Goal: Information Seeking & Learning: Learn about a topic

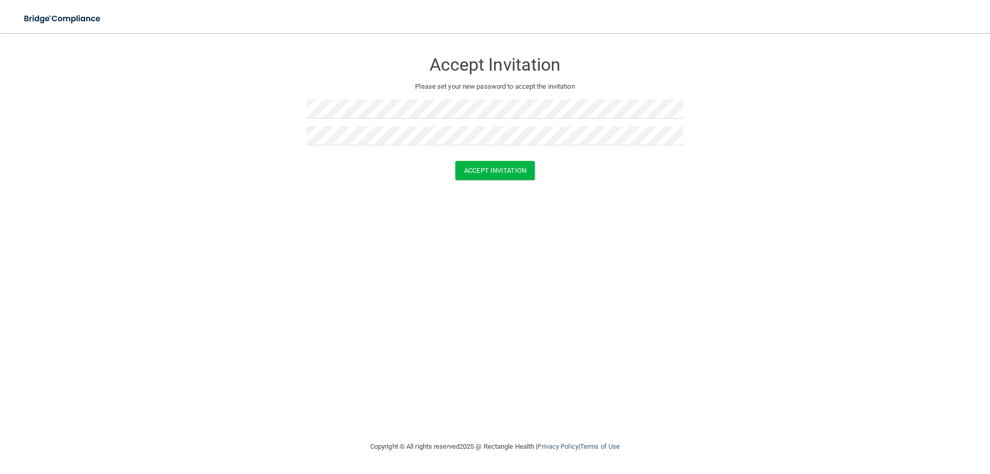
click at [404, 248] on div "Accept Invitation Please set your new password to accept the invitation Accept …" at bounding box center [495, 236] width 949 height 387
click at [509, 164] on button "Accept Invitation" at bounding box center [495, 170] width 79 height 19
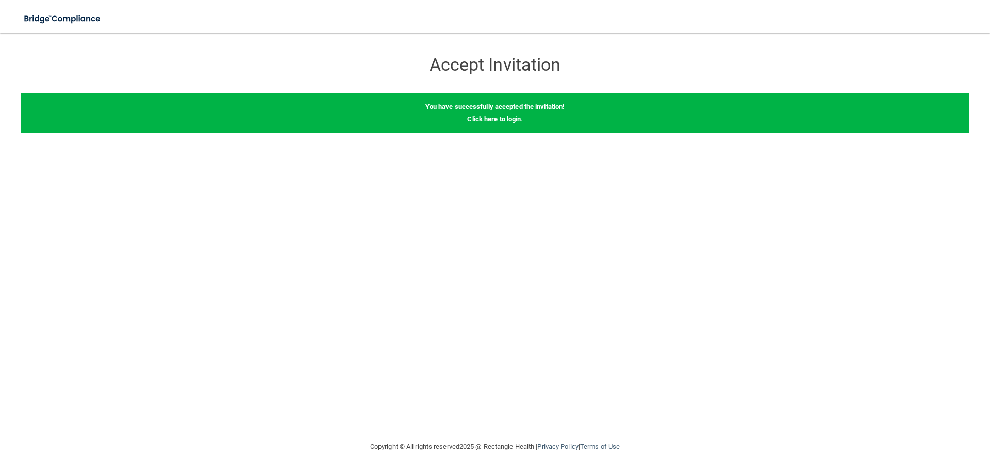
click at [506, 116] on link "Click here to login" at bounding box center [494, 119] width 54 height 8
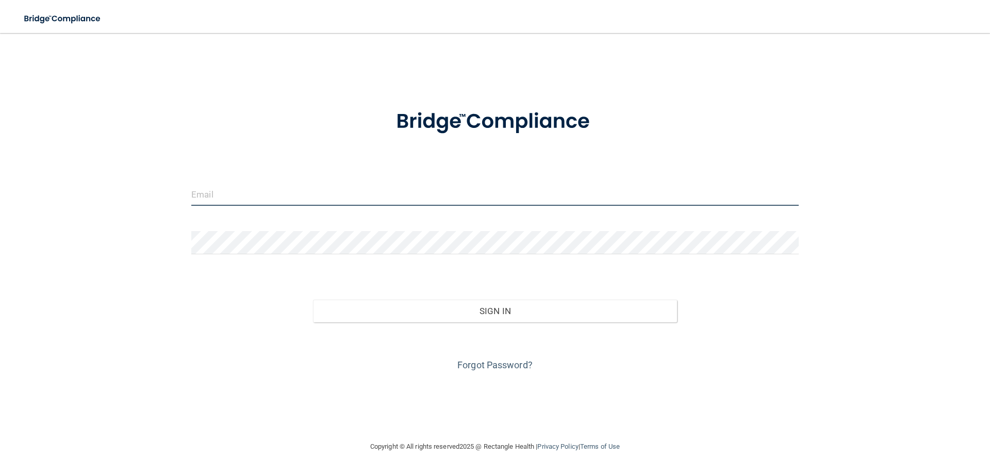
click at [254, 191] on input "email" at bounding box center [495, 194] width 608 height 23
type input "[EMAIL_ADDRESS][DOMAIN_NAME]"
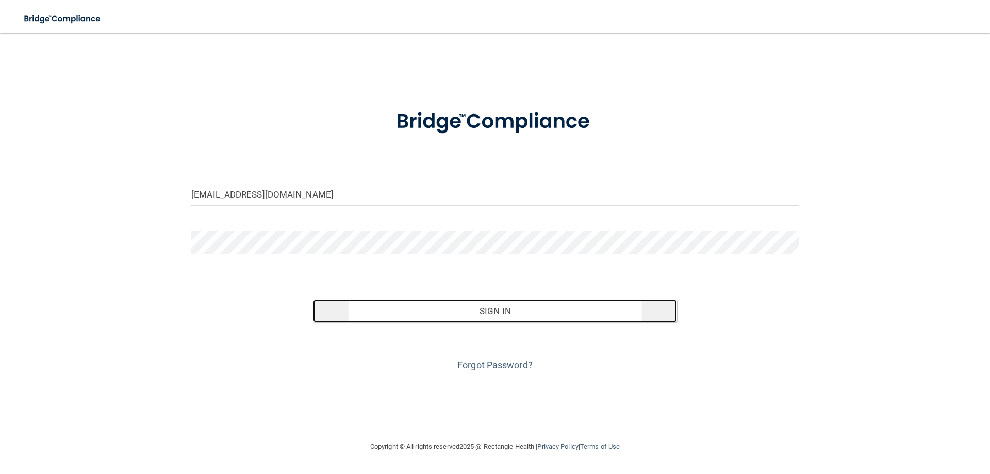
click at [499, 310] on button "Sign In" at bounding box center [495, 311] width 365 height 23
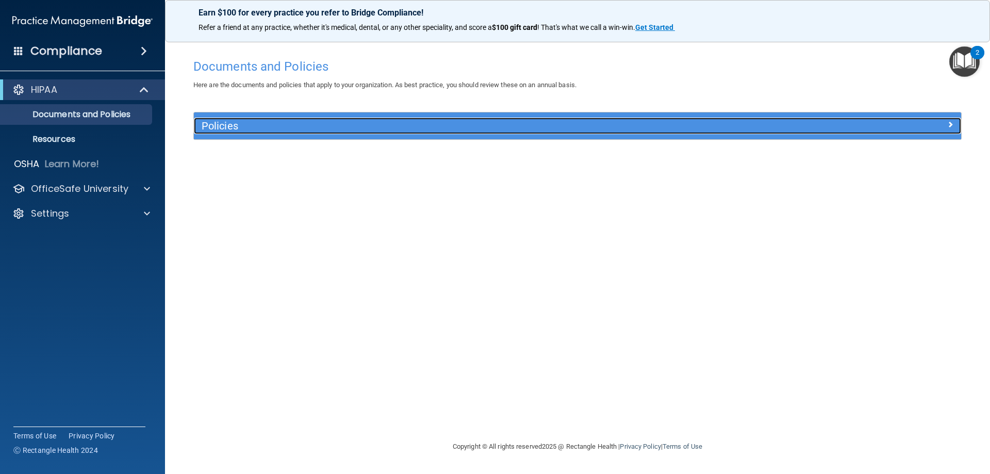
click at [915, 122] on div at bounding box center [866, 124] width 192 height 12
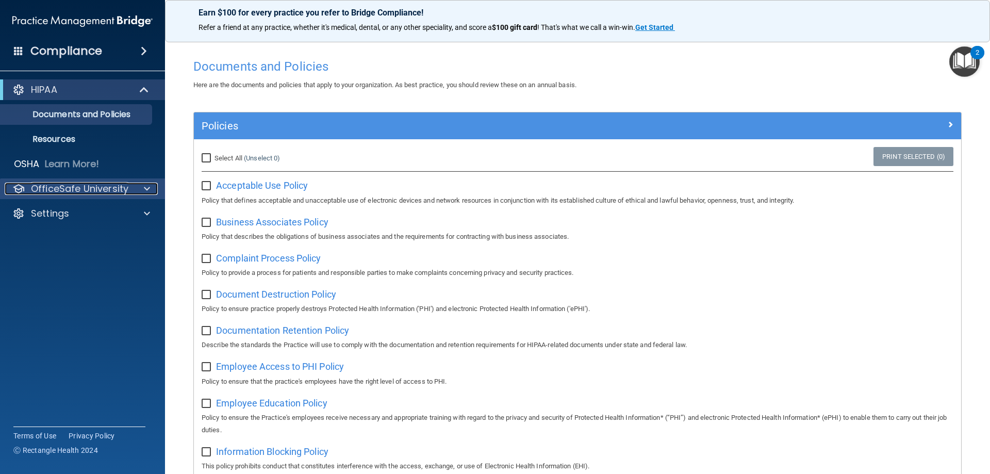
click at [123, 186] on p "OfficeSafe University" at bounding box center [79, 189] width 97 height 12
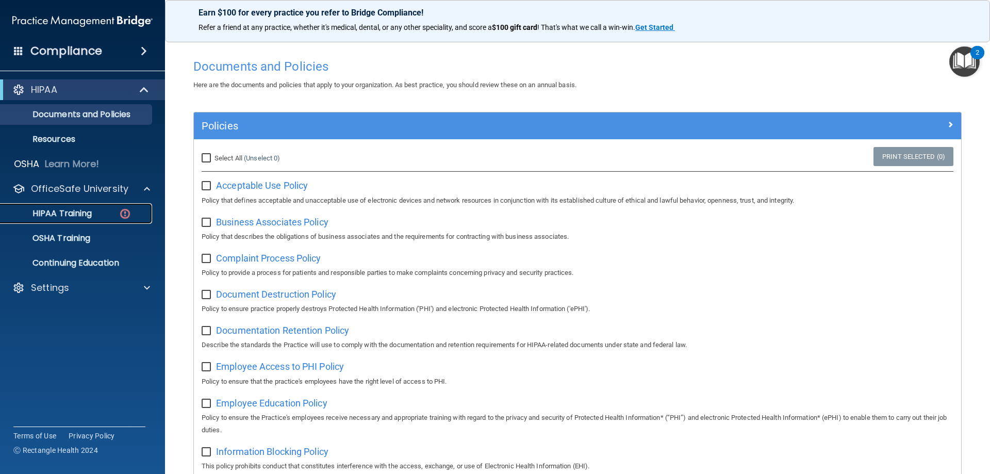
click at [81, 214] on p "HIPAA Training" at bounding box center [49, 213] width 85 height 10
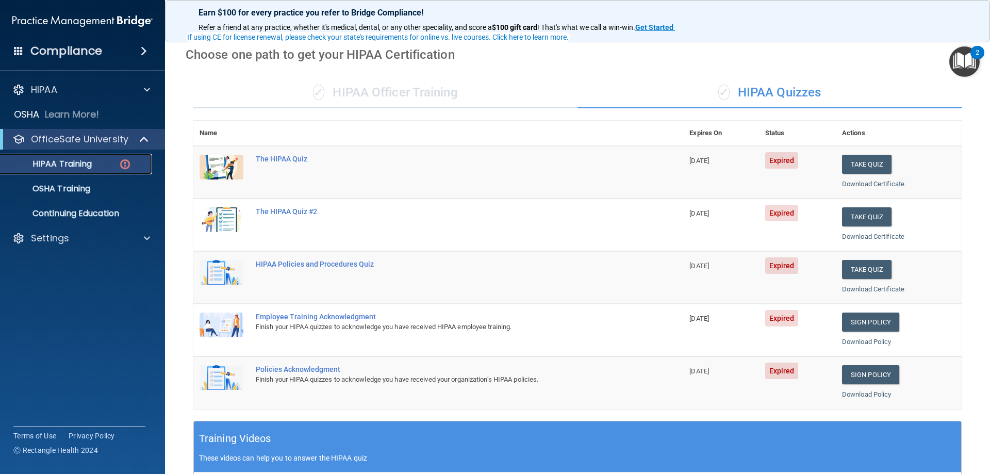
scroll to position [69, 0]
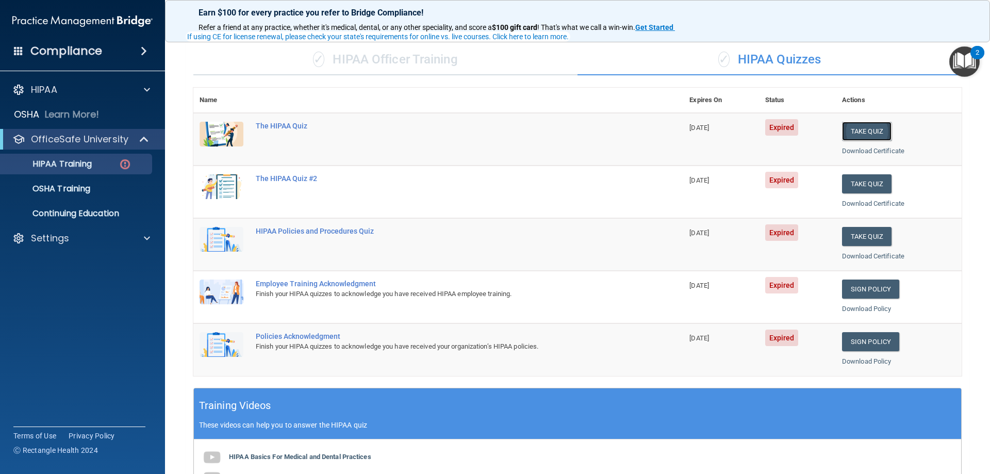
click at [874, 128] on button "Take Quiz" at bounding box center [867, 131] width 50 height 19
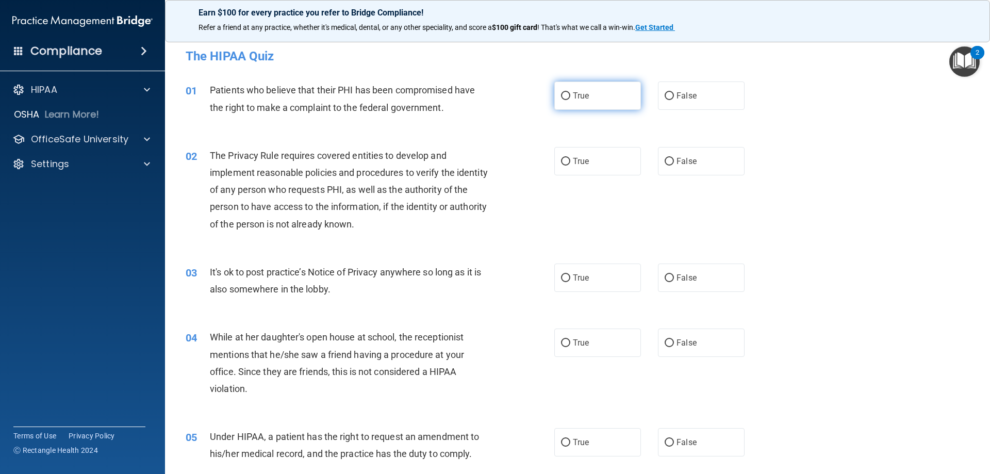
click at [564, 95] on input "True" at bounding box center [565, 96] width 9 height 8
radio input "true"
click at [668, 96] on input "False" at bounding box center [669, 96] width 9 height 8
radio input "true"
click at [561, 93] on input "True" at bounding box center [565, 96] width 9 height 8
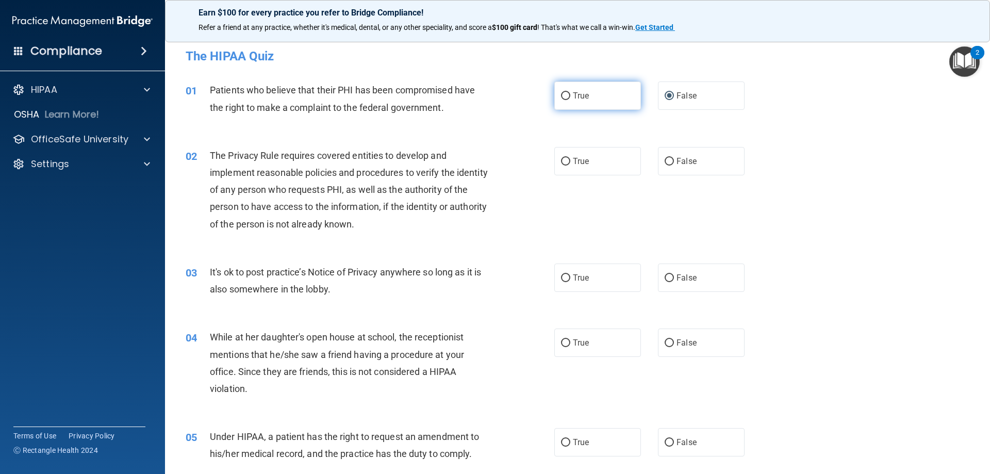
radio input "true"
radio input "false"
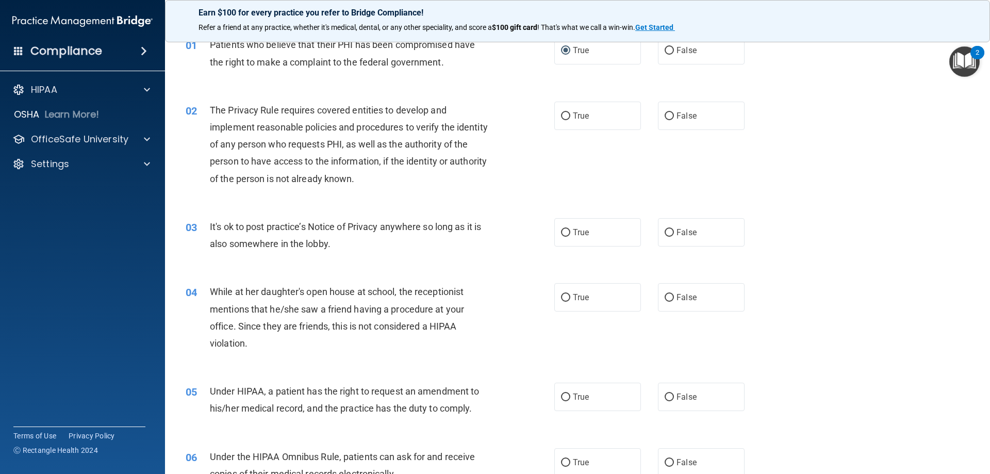
scroll to position [69, 0]
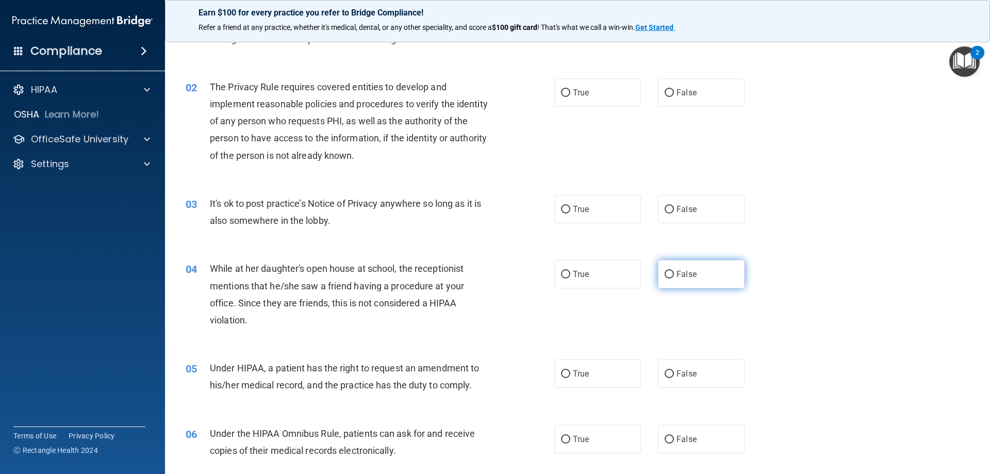
click at [668, 270] on label "False" at bounding box center [701, 274] width 87 height 28
click at [668, 271] on input "False" at bounding box center [669, 275] width 9 height 8
radio input "true"
click at [561, 89] on input "True" at bounding box center [565, 93] width 9 height 8
radio input "true"
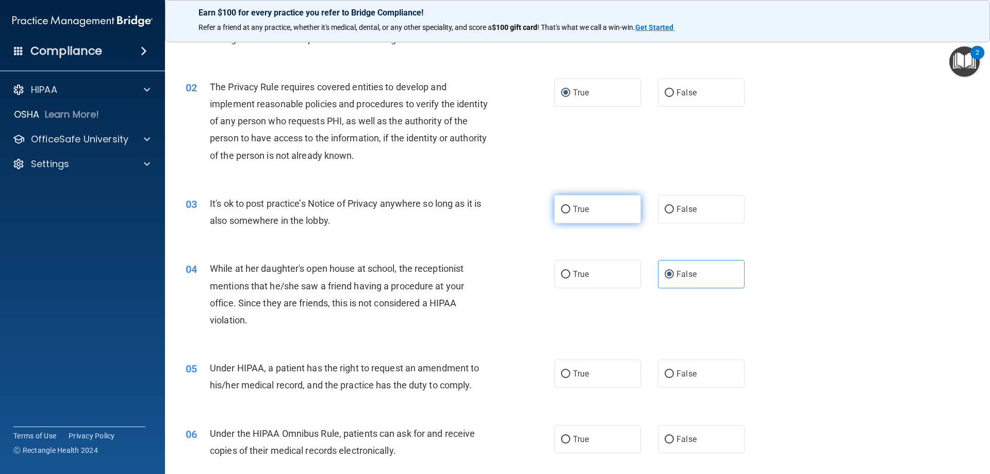
click at [563, 208] on input "True" at bounding box center [565, 210] width 9 height 8
radio input "true"
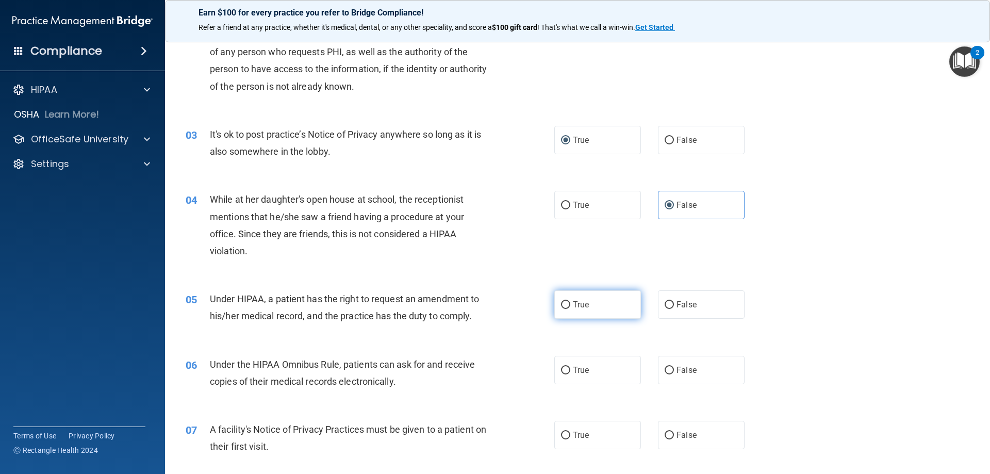
click at [561, 302] on input "True" at bounding box center [565, 305] width 9 height 8
radio input "true"
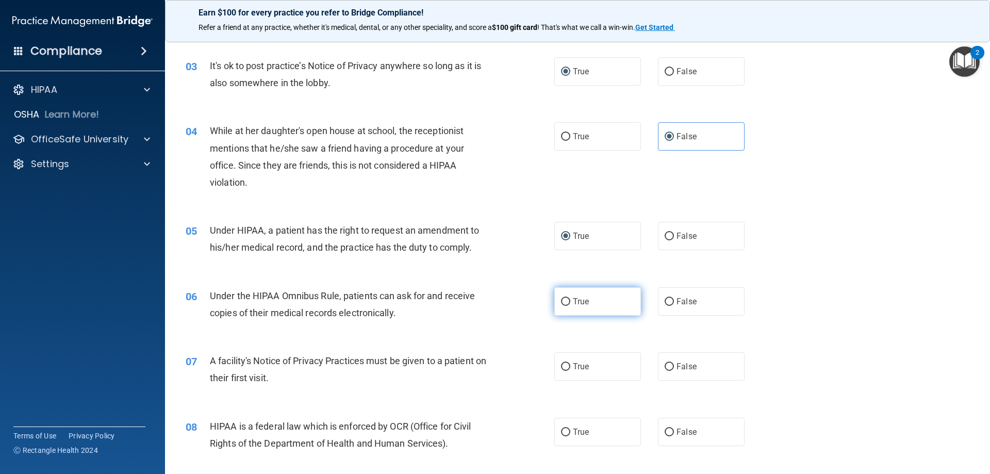
click at [564, 300] on input "True" at bounding box center [565, 302] width 9 height 8
radio input "true"
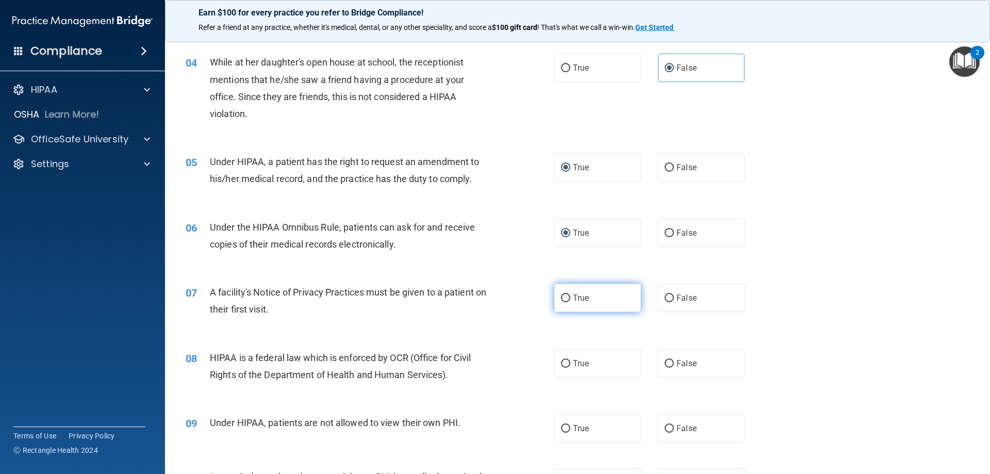
click at [564, 295] on input "True" at bounding box center [565, 299] width 9 height 8
radio input "true"
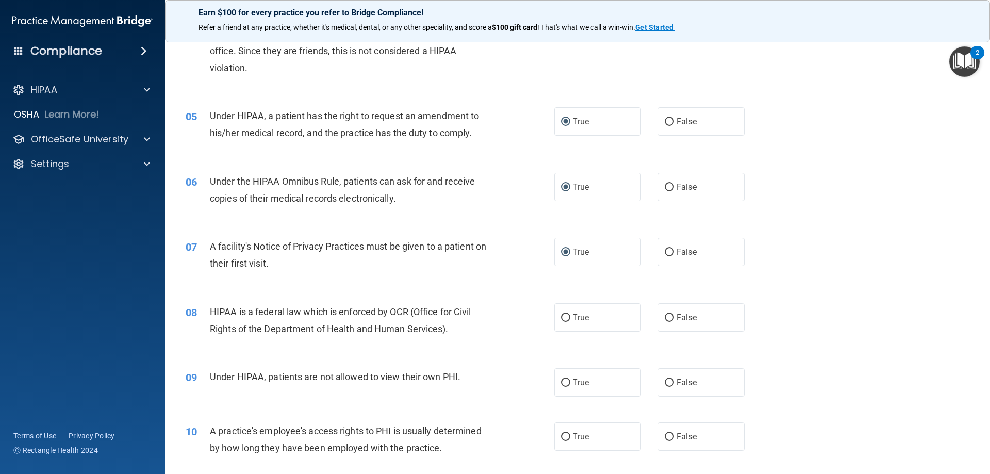
scroll to position [344, 0]
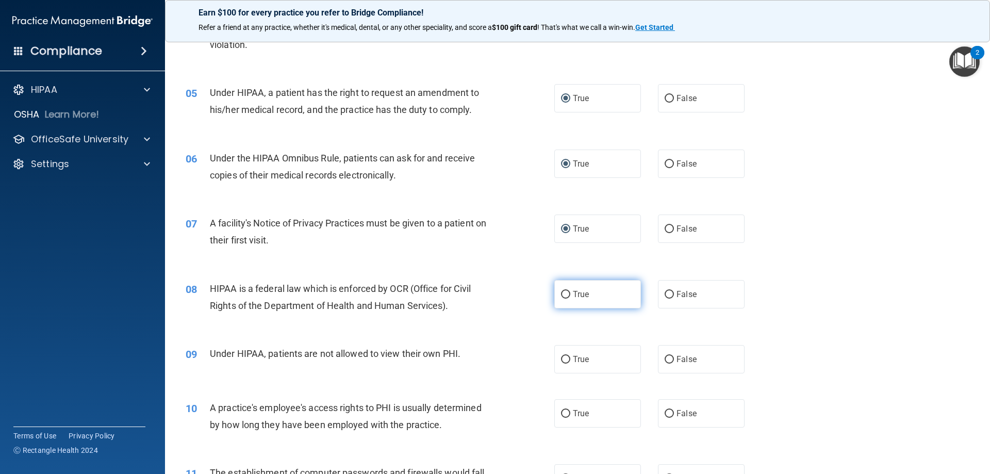
click at [558, 288] on label "True" at bounding box center [598, 294] width 87 height 28
click at [561, 291] on input "True" at bounding box center [565, 295] width 9 height 8
radio input "true"
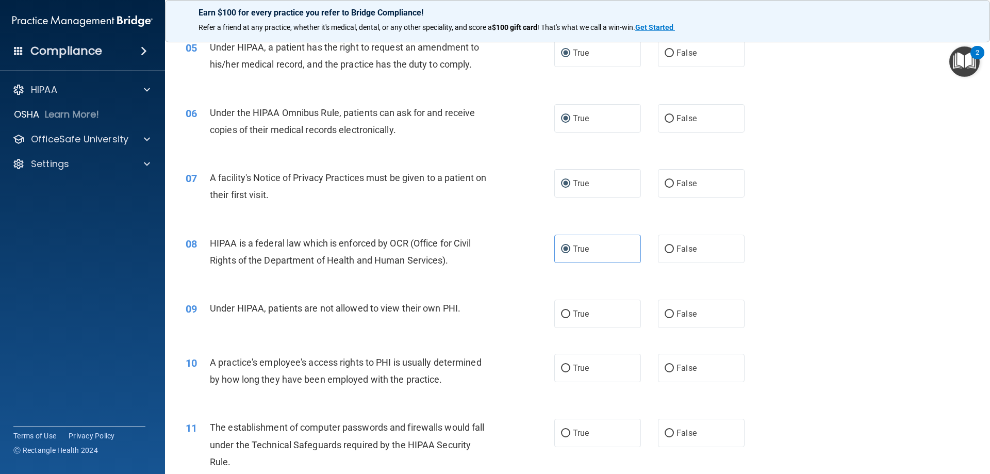
scroll to position [413, 0]
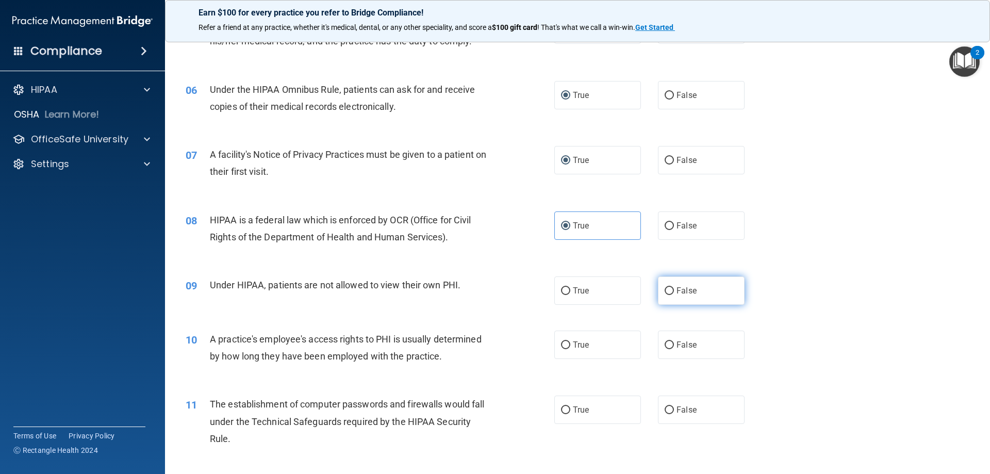
click at [670, 285] on label "False" at bounding box center [701, 290] width 87 height 28
click at [670, 287] on input "False" at bounding box center [669, 291] width 9 height 8
radio input "true"
click at [667, 343] on input "False" at bounding box center [669, 345] width 9 height 8
radio input "true"
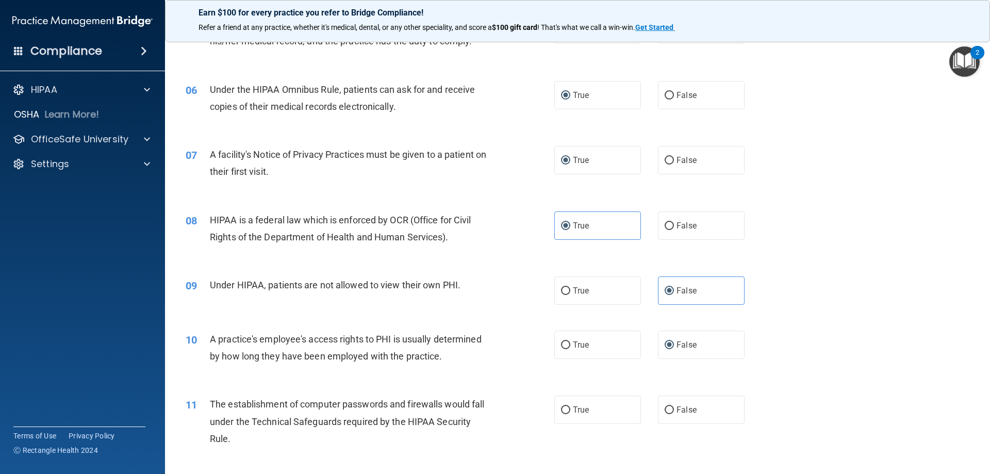
scroll to position [481, 0]
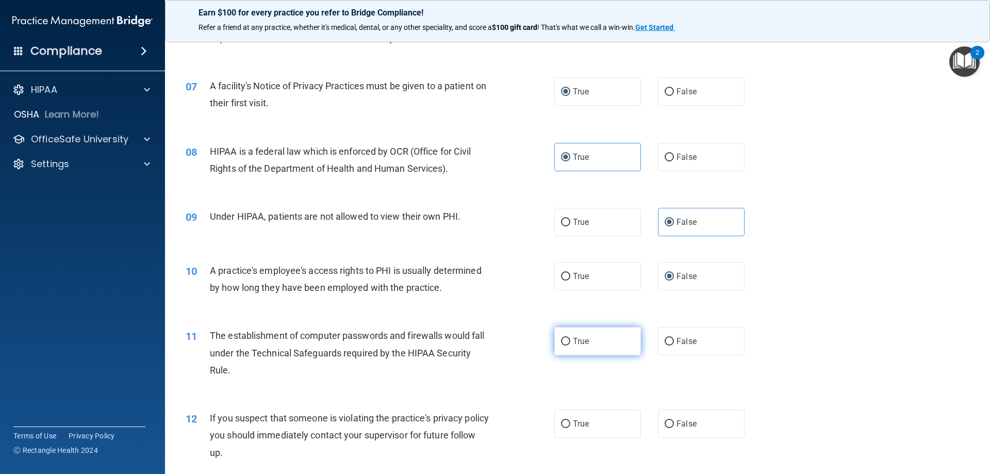
click at [565, 338] on input "True" at bounding box center [565, 342] width 9 height 8
radio input "true"
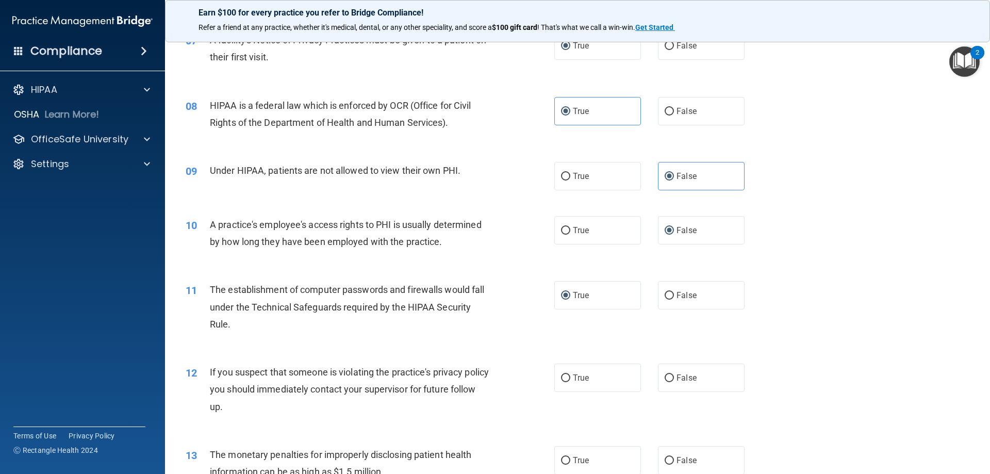
scroll to position [619, 0]
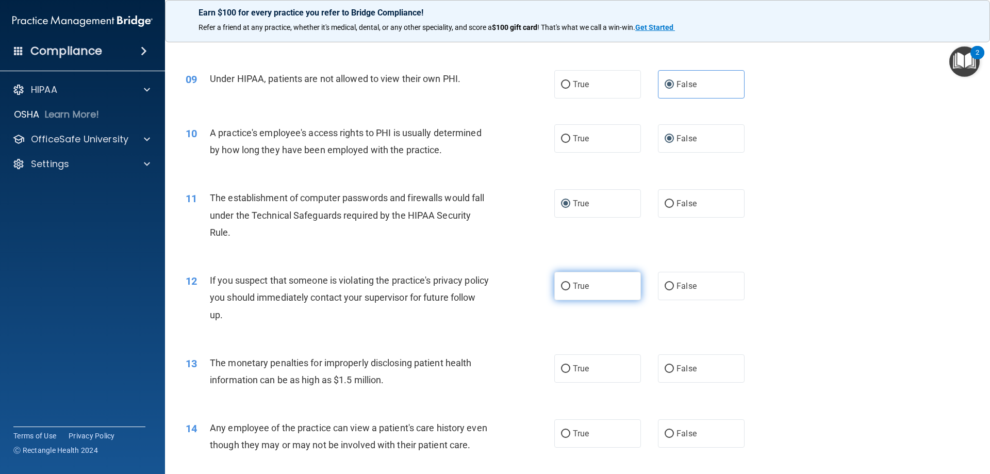
click at [561, 284] on input "True" at bounding box center [565, 287] width 9 height 8
radio input "true"
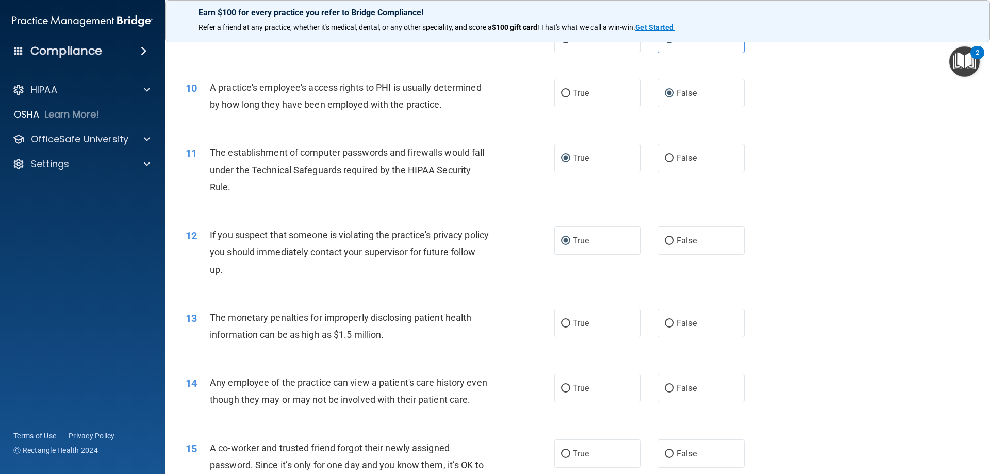
scroll to position [688, 0]
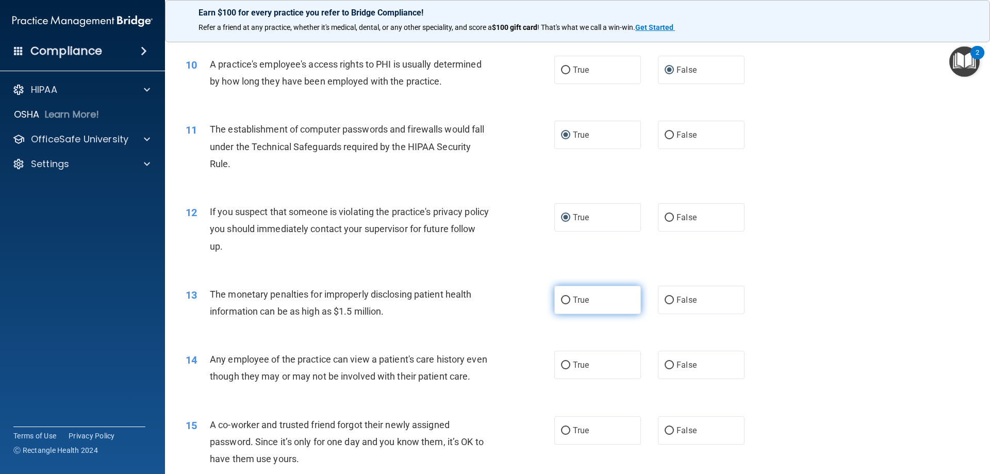
click at [564, 299] on input "True" at bounding box center [565, 301] width 9 height 8
radio input "true"
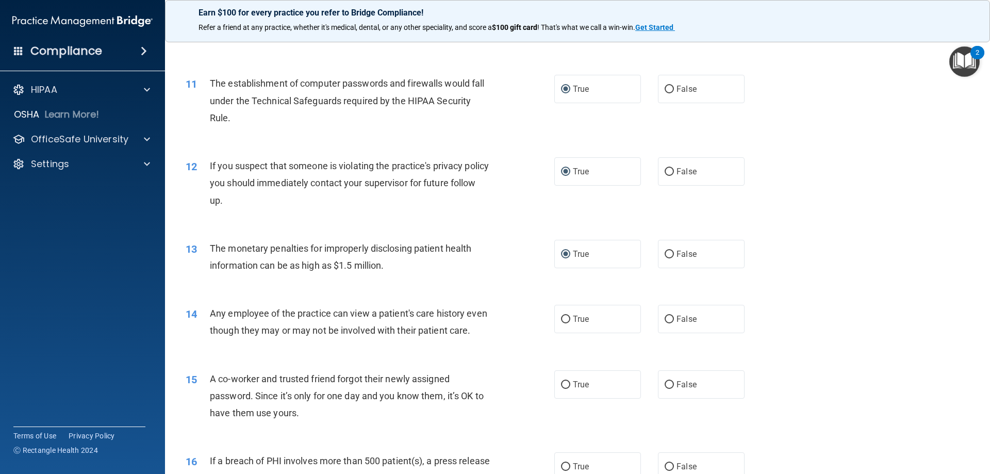
scroll to position [825, 0]
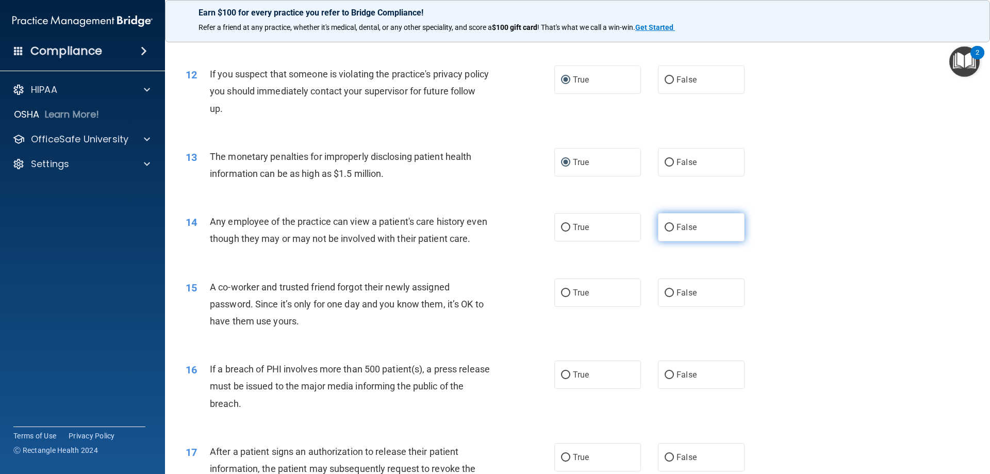
click at [666, 224] on input "False" at bounding box center [669, 228] width 9 height 8
radio input "true"
click at [665, 297] on input "False" at bounding box center [669, 293] width 9 height 8
radio input "true"
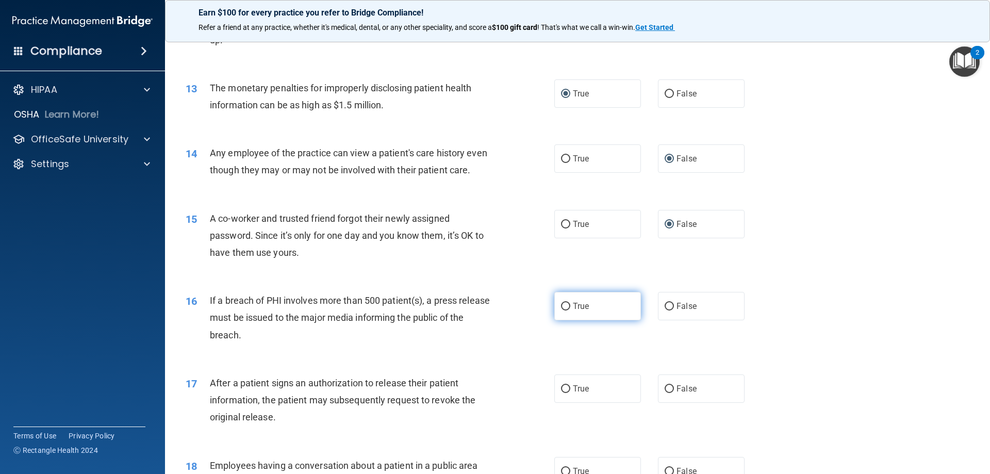
click at [561, 311] on input "True" at bounding box center [565, 307] width 9 height 8
radio input "true"
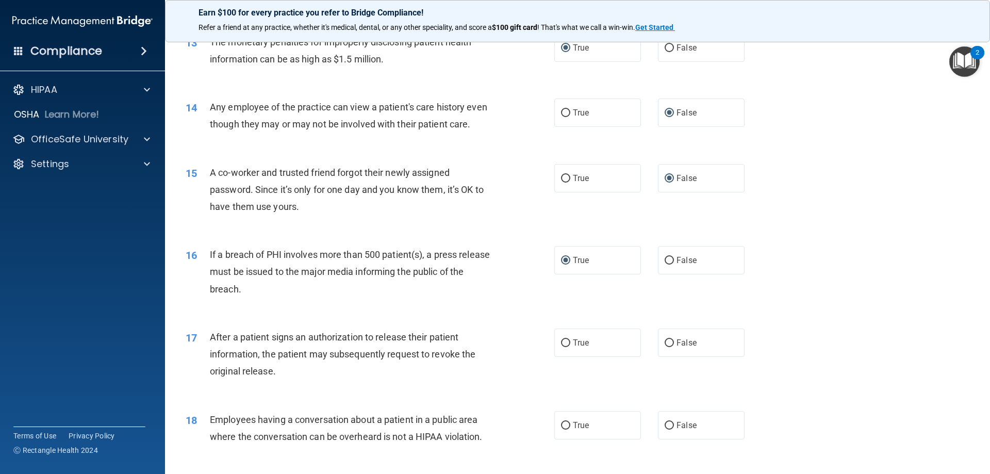
scroll to position [963, 0]
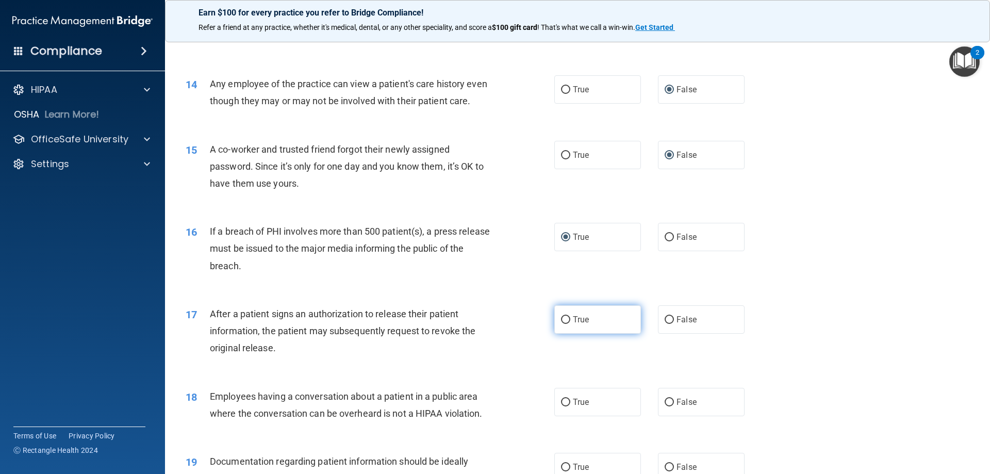
click at [566, 334] on label "True" at bounding box center [598, 319] width 87 height 28
click at [561, 324] on input "True" at bounding box center [565, 320] width 9 height 8
radio input "true"
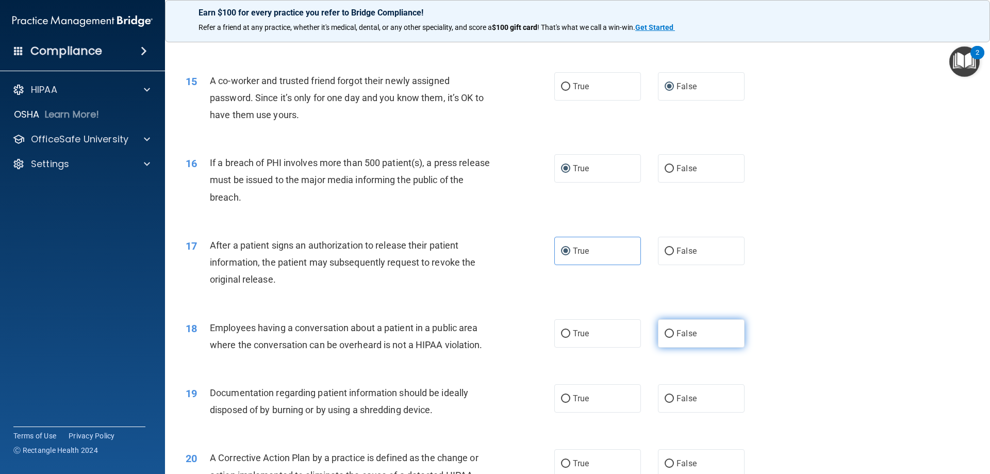
click at [665, 338] on input "False" at bounding box center [669, 334] width 9 height 8
radio input "true"
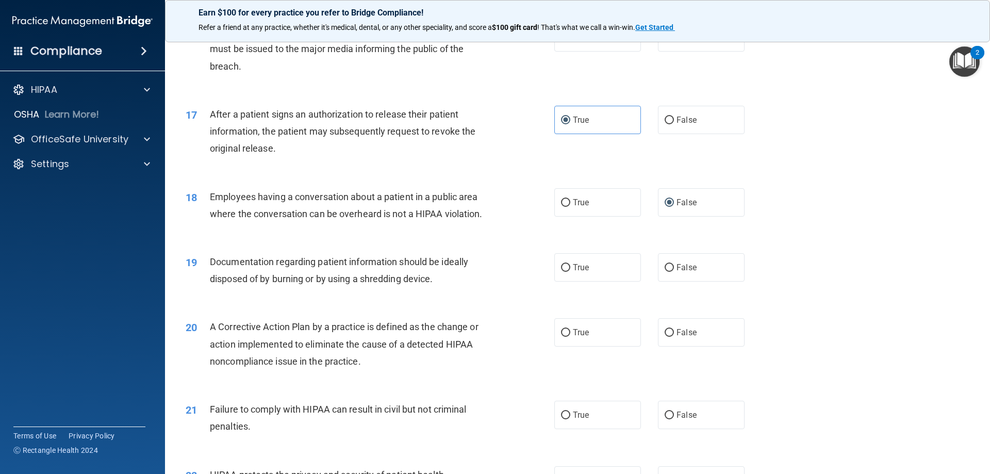
scroll to position [1169, 0]
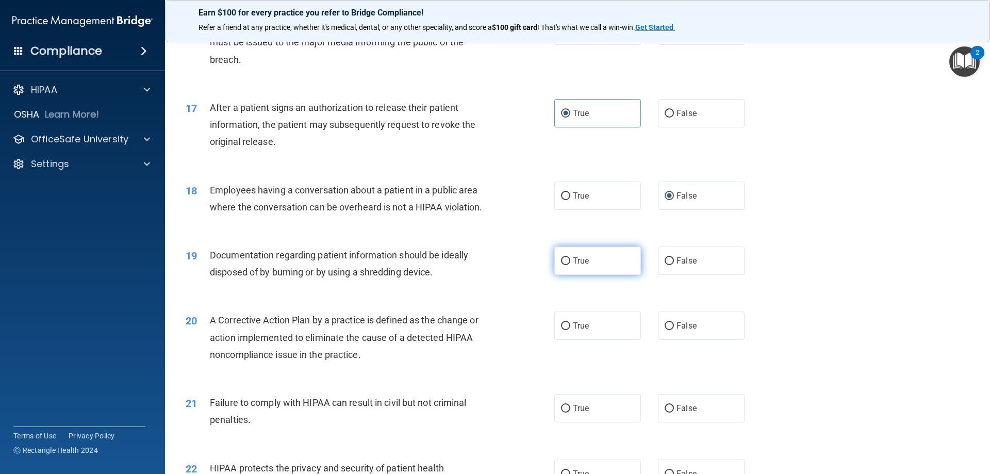
click at [561, 265] on input "True" at bounding box center [565, 261] width 9 height 8
radio input "true"
click at [563, 330] on input "True" at bounding box center [565, 326] width 9 height 8
radio input "true"
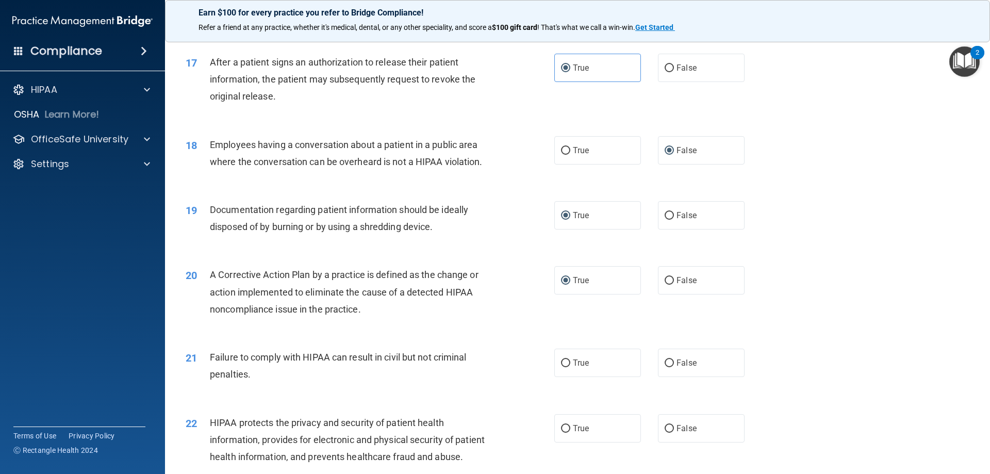
scroll to position [1238, 0]
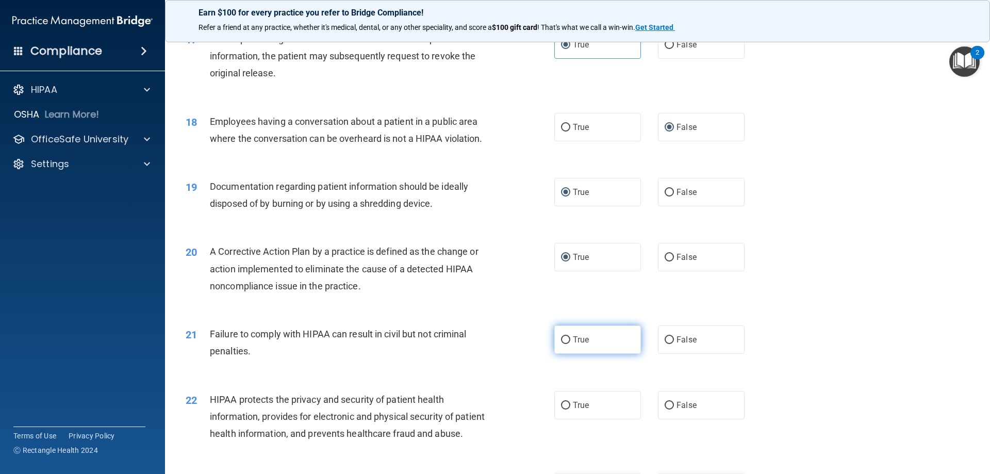
click at [562, 344] on input "True" at bounding box center [565, 340] width 9 height 8
radio input "true"
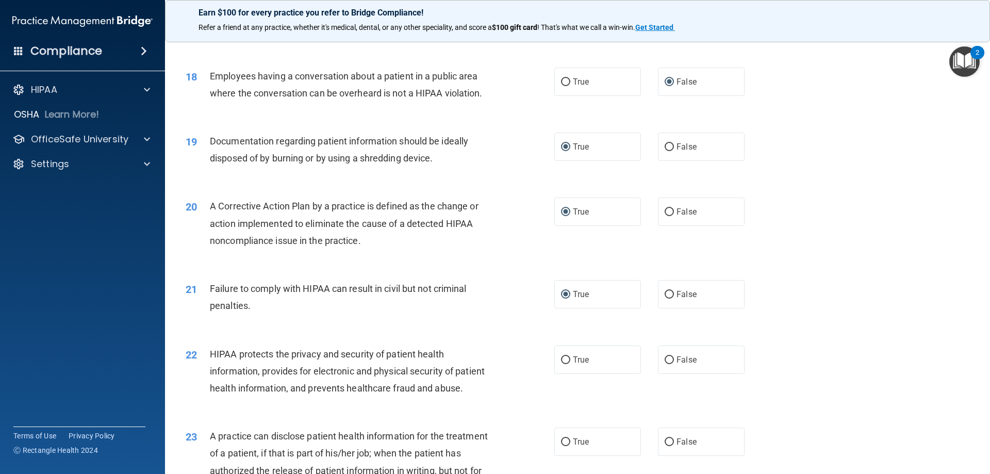
scroll to position [1307, 0]
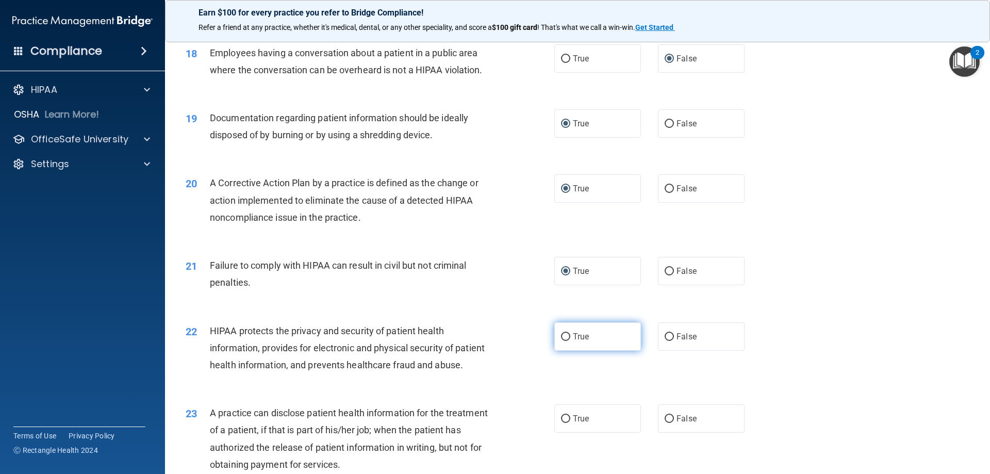
click at [564, 341] on input "True" at bounding box center [565, 337] width 9 height 8
radio input "true"
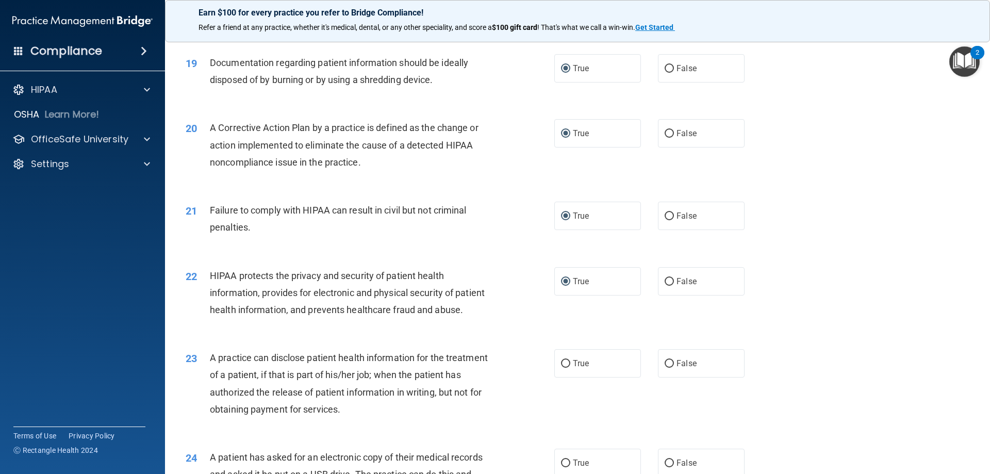
scroll to position [1444, 0]
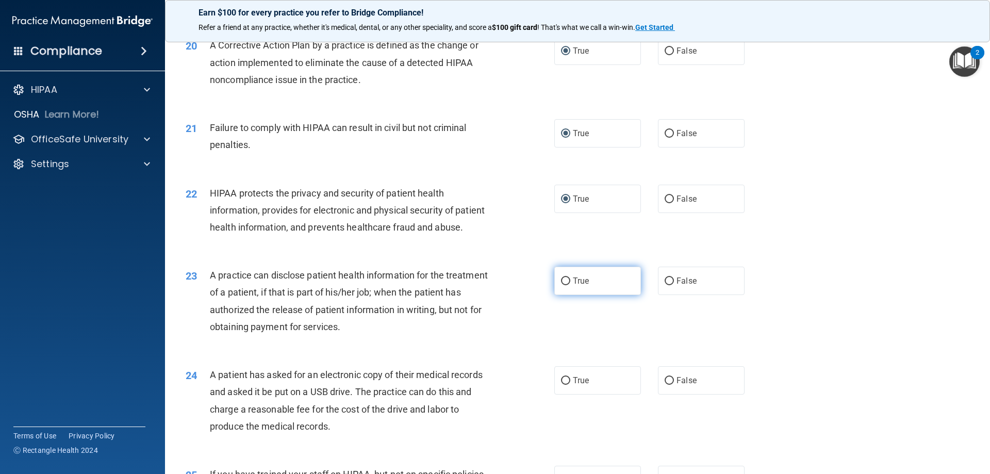
click at [562, 285] on input "True" at bounding box center [565, 282] width 9 height 8
radio input "true"
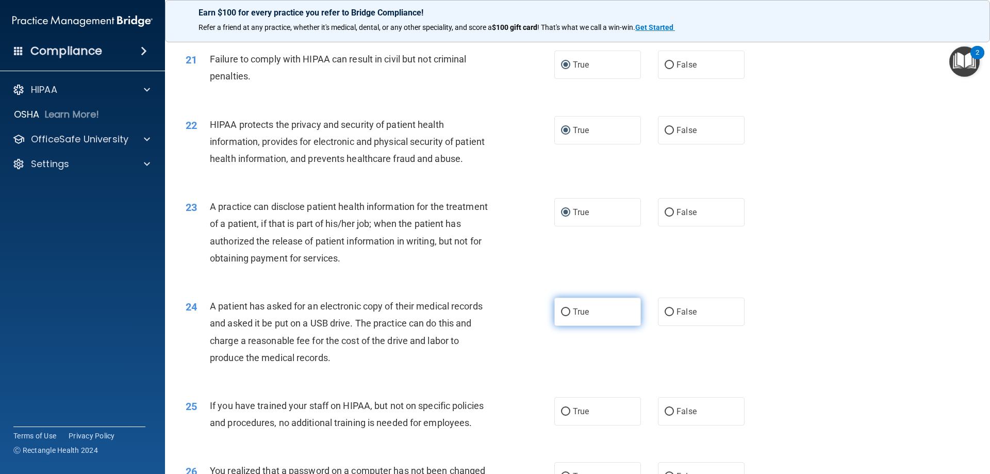
click at [561, 316] on input "True" at bounding box center [565, 312] width 9 height 8
radio input "true"
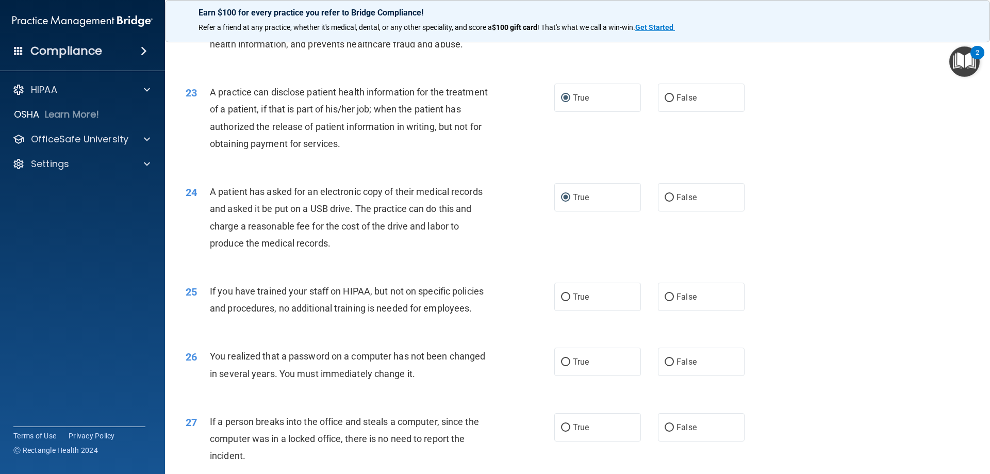
scroll to position [1651, 0]
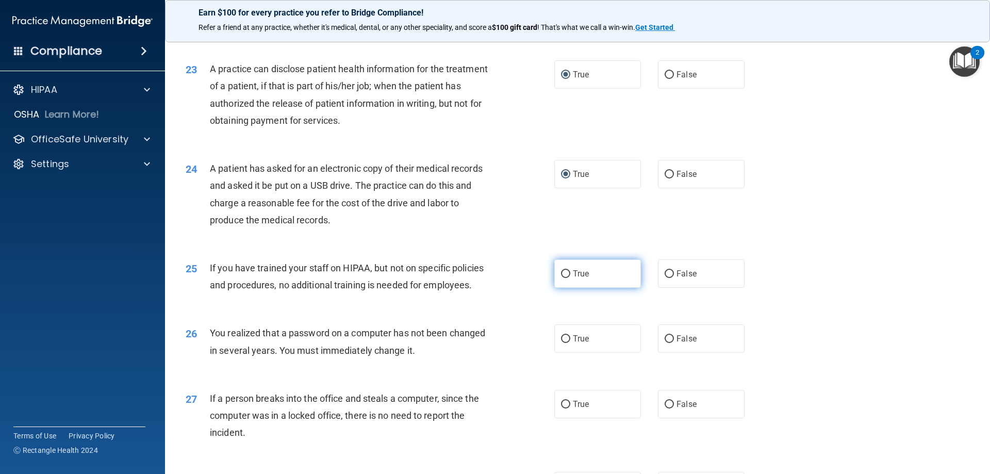
click at [561, 278] on input "True" at bounding box center [565, 274] width 9 height 8
radio input "true"
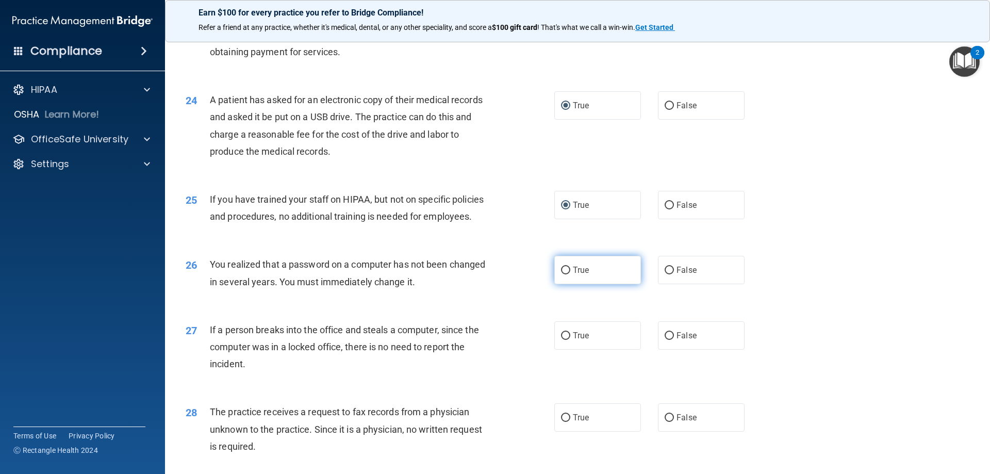
click at [562, 274] on input "True" at bounding box center [565, 271] width 9 height 8
radio input "true"
click at [672, 350] on label "False" at bounding box center [701, 335] width 87 height 28
click at [672, 340] on input "False" at bounding box center [669, 336] width 9 height 8
radio input "true"
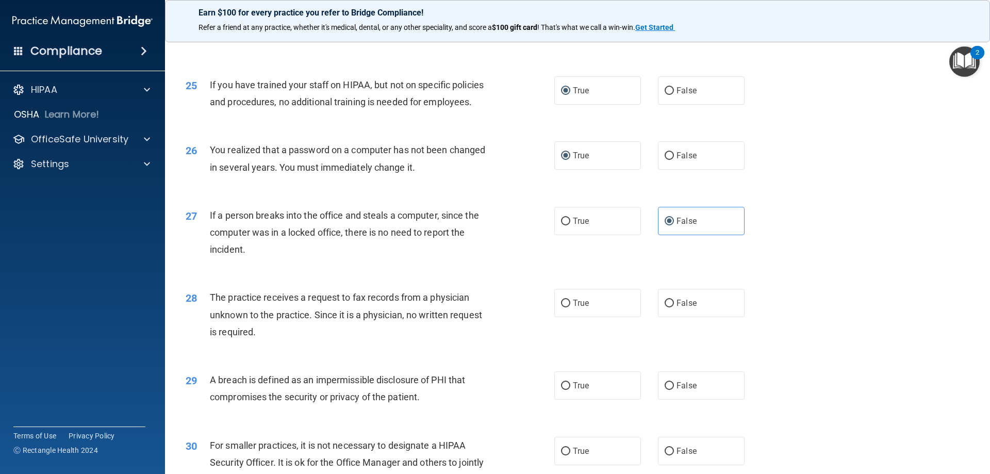
scroll to position [1857, 0]
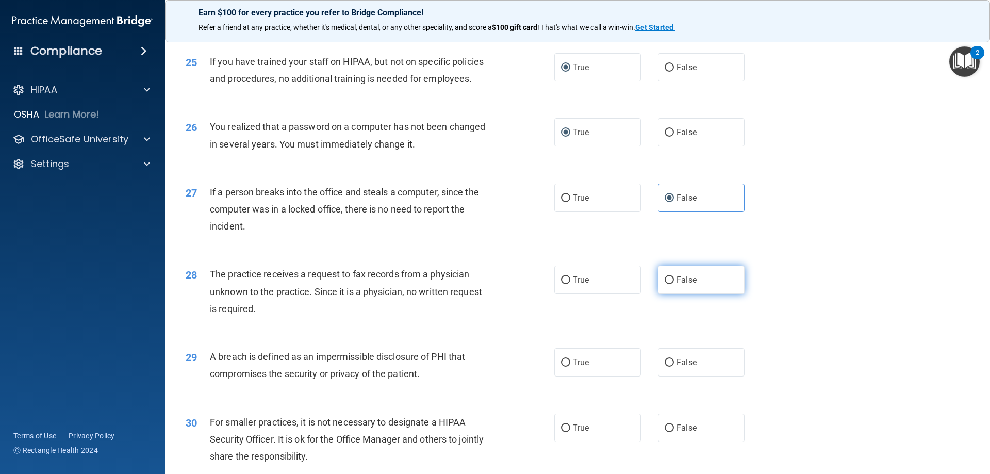
click at [665, 294] on label "False" at bounding box center [701, 280] width 87 height 28
click at [665, 284] on input "False" at bounding box center [669, 280] width 9 height 8
radio input "true"
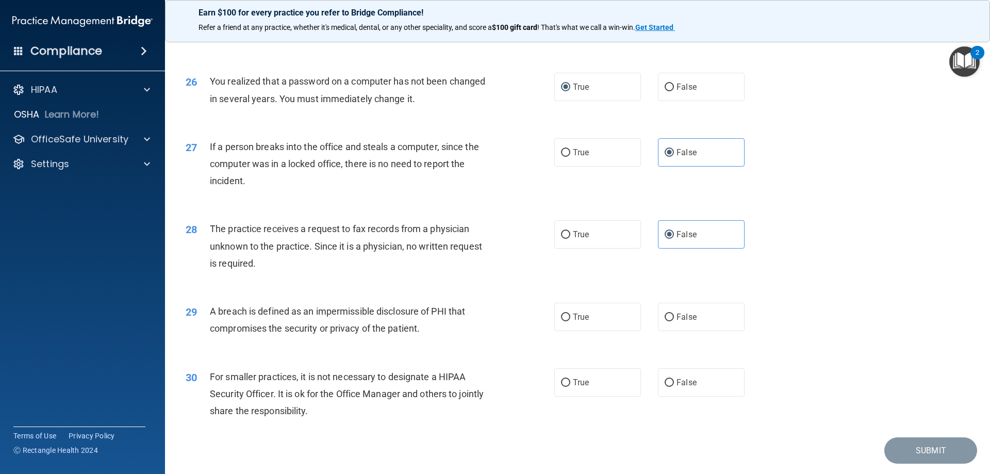
scroll to position [1926, 0]
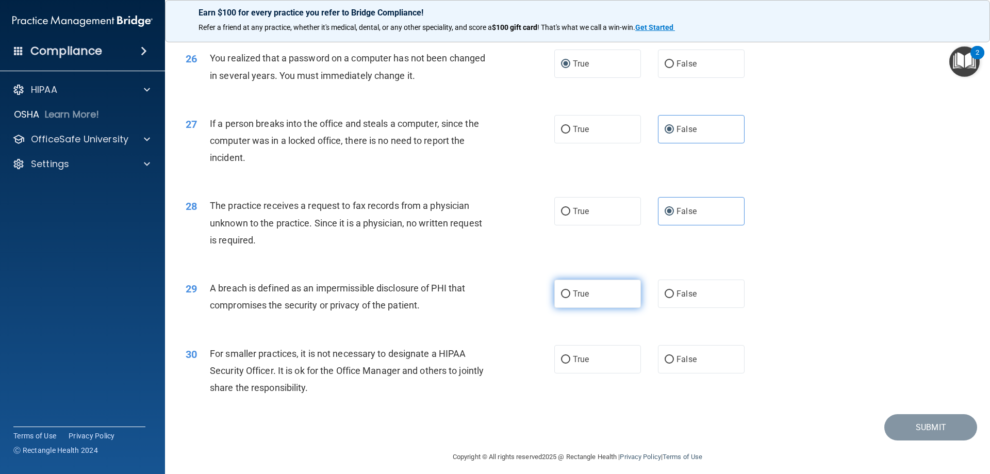
click at [561, 298] on input "True" at bounding box center [565, 294] width 9 height 8
radio input "true"
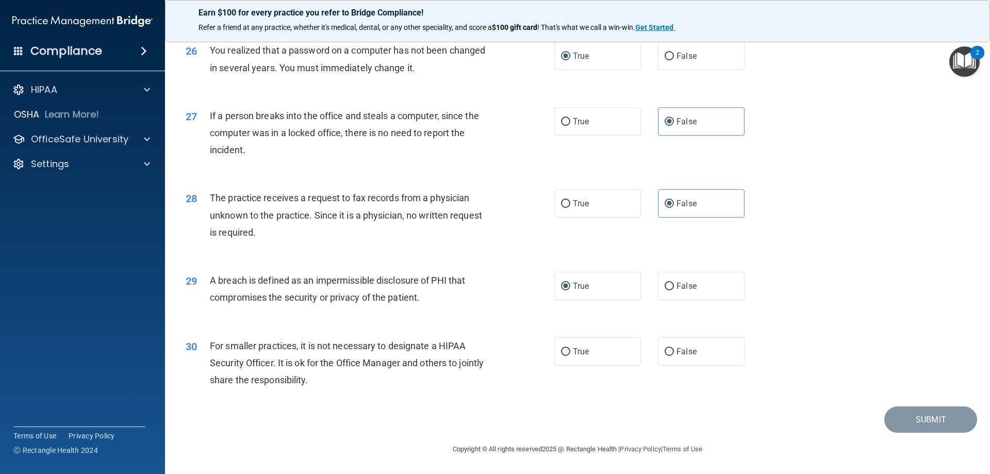
scroll to position [1967, 0]
click at [662, 347] on label "False" at bounding box center [701, 351] width 87 height 28
click at [665, 348] on input "False" at bounding box center [669, 352] width 9 height 8
radio input "true"
click at [930, 417] on button "Submit" at bounding box center [931, 419] width 93 height 26
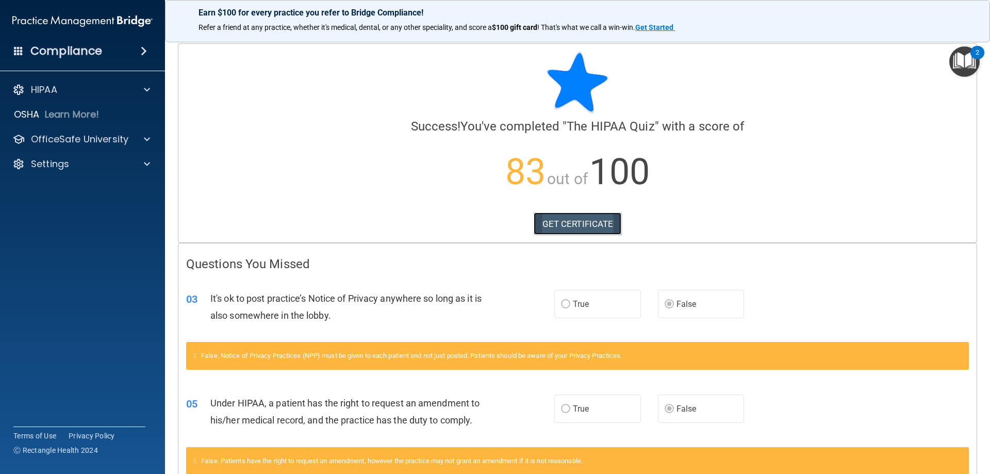
click at [570, 218] on link "GET CERTIFICATE" at bounding box center [578, 224] width 88 height 23
click at [978, 53] on div "2" at bounding box center [978, 59] width 4 height 13
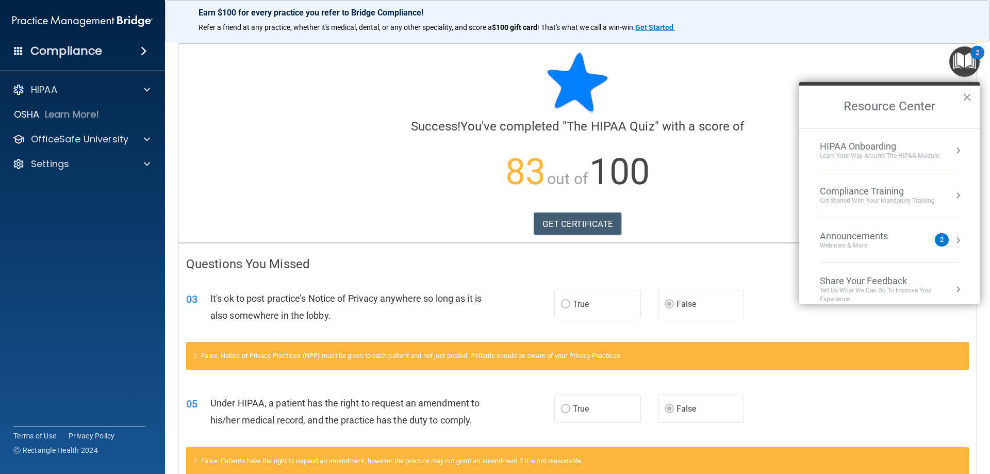
click at [899, 60] on div at bounding box center [577, 83] width 783 height 62
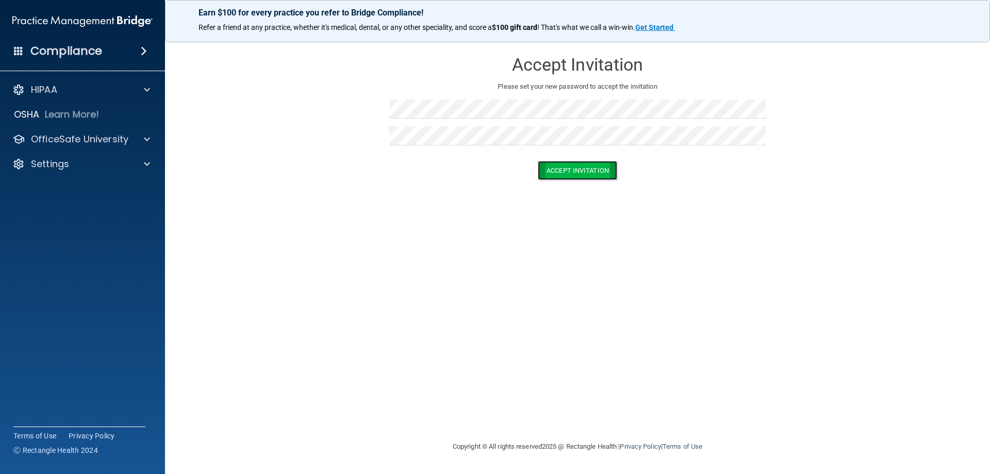
click at [563, 169] on button "Accept Invitation" at bounding box center [577, 170] width 79 height 19
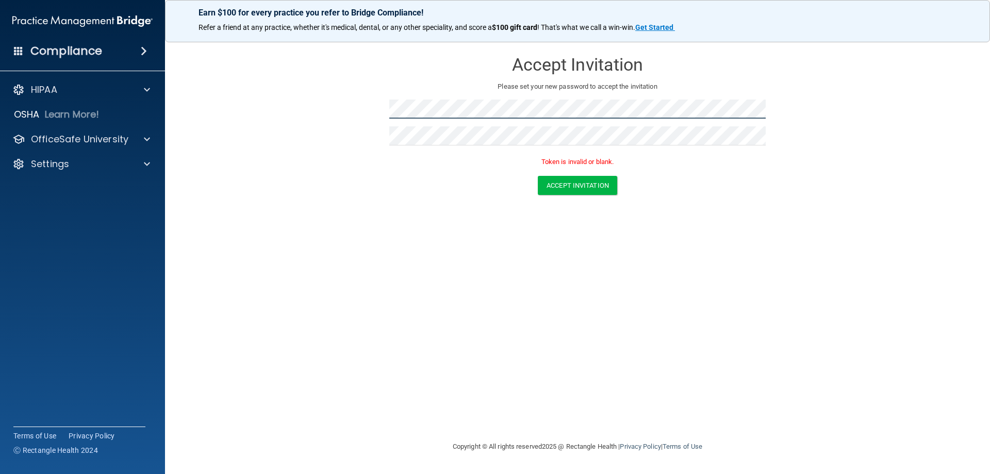
click at [393, 95] on div "Accept Invitation Please set your new password to accept the invitation Token i…" at bounding box center [577, 109] width 377 height 133
click at [552, 180] on button "Accept Invitation" at bounding box center [577, 185] width 79 height 19
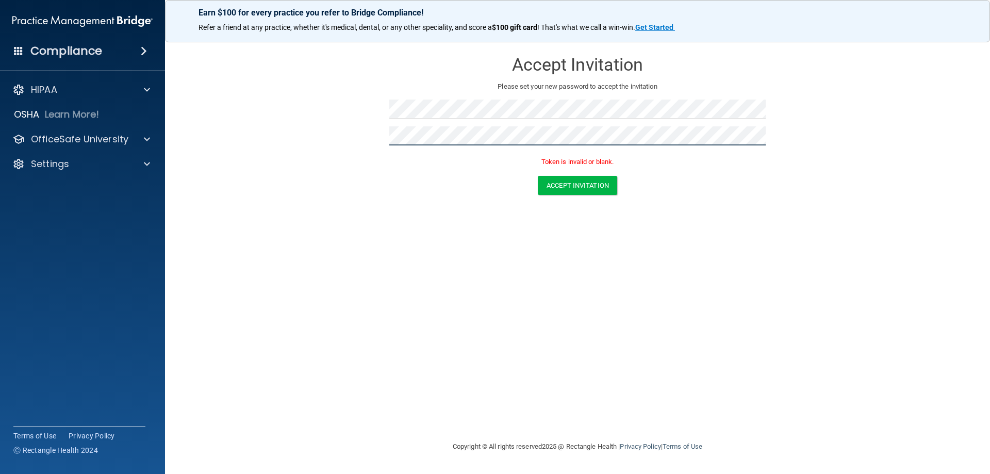
click at [380, 129] on form "Accept Invitation Please set your new password to accept the invitation Token i…" at bounding box center [578, 125] width 784 height 164
click at [582, 182] on button "Accept Invitation" at bounding box center [577, 185] width 79 height 19
click at [566, 180] on button "Accept Invitation" at bounding box center [577, 185] width 79 height 19
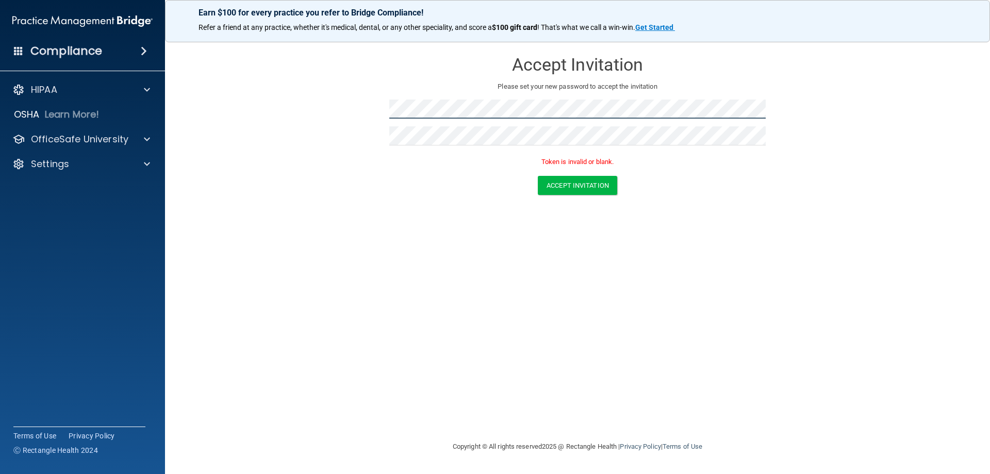
click at [367, 109] on form "Accept Invitation Please set your new password to accept the invitation Token i…" at bounding box center [578, 125] width 784 height 164
click at [576, 181] on button "Accept Invitation" at bounding box center [577, 185] width 79 height 19
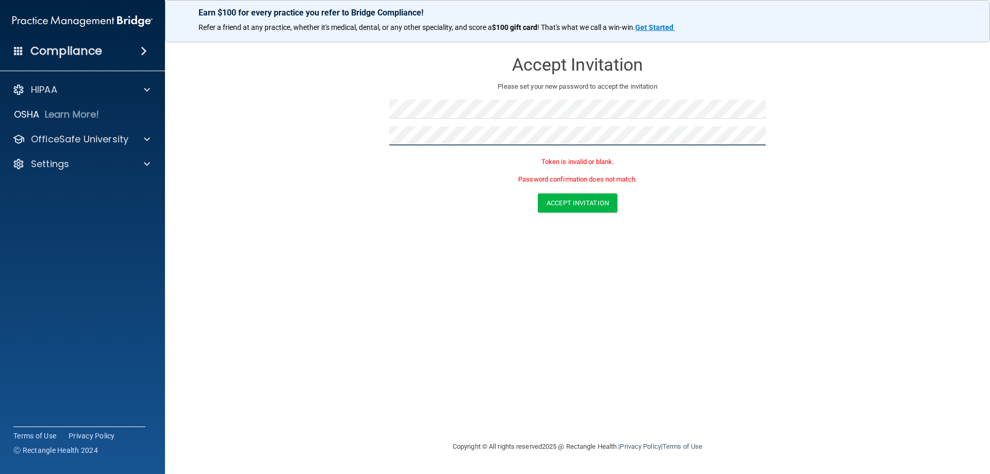
click at [375, 131] on form "Accept Invitation Please set your new password to accept the invitation Token i…" at bounding box center [578, 134] width 784 height 182
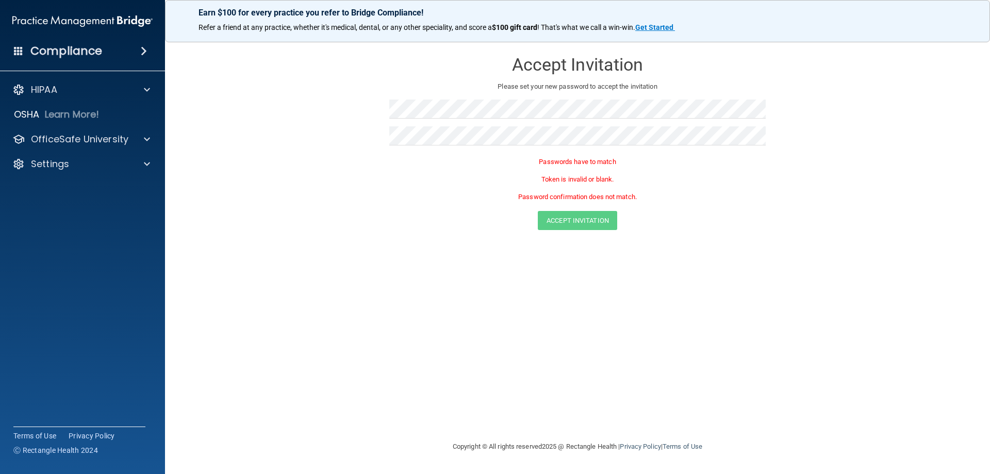
click at [255, 199] on form "Accept Invitation Please set your new password to accept the invitation Passwor…" at bounding box center [578, 142] width 784 height 199
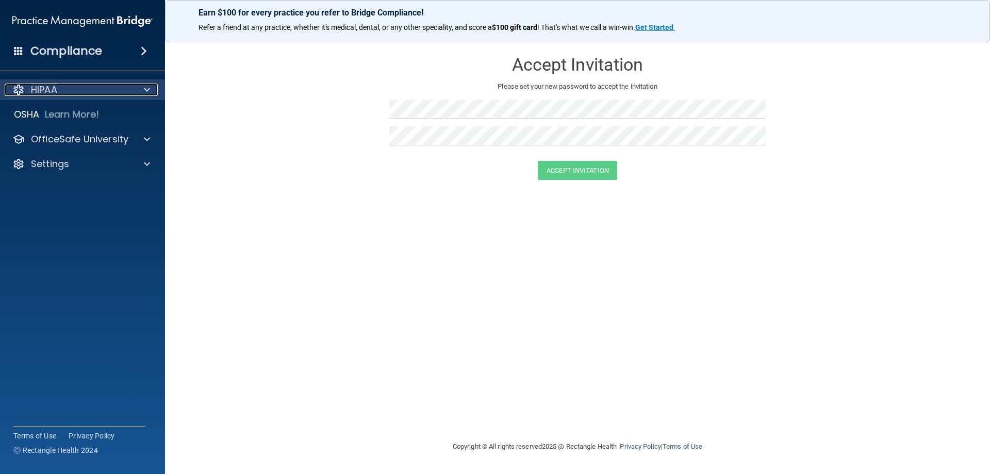
click at [153, 84] on div at bounding box center [146, 90] width 26 height 12
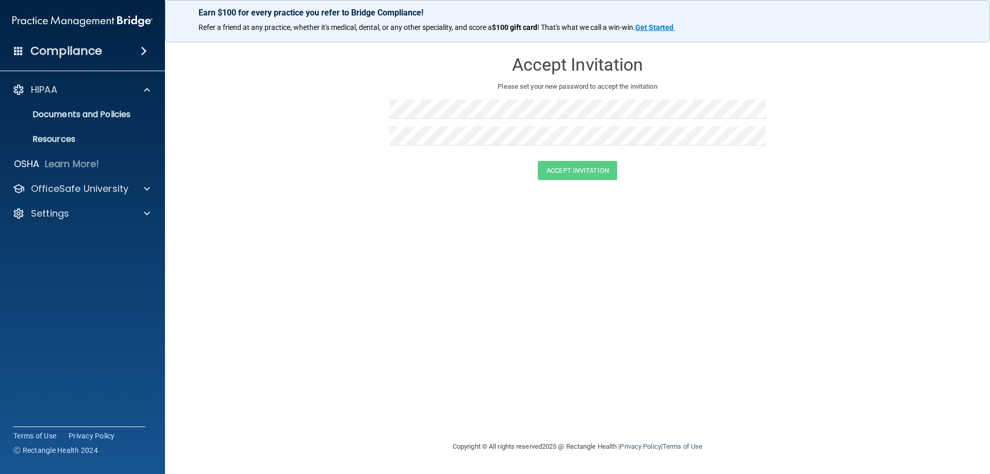
click at [145, 48] on span at bounding box center [144, 51] width 6 height 12
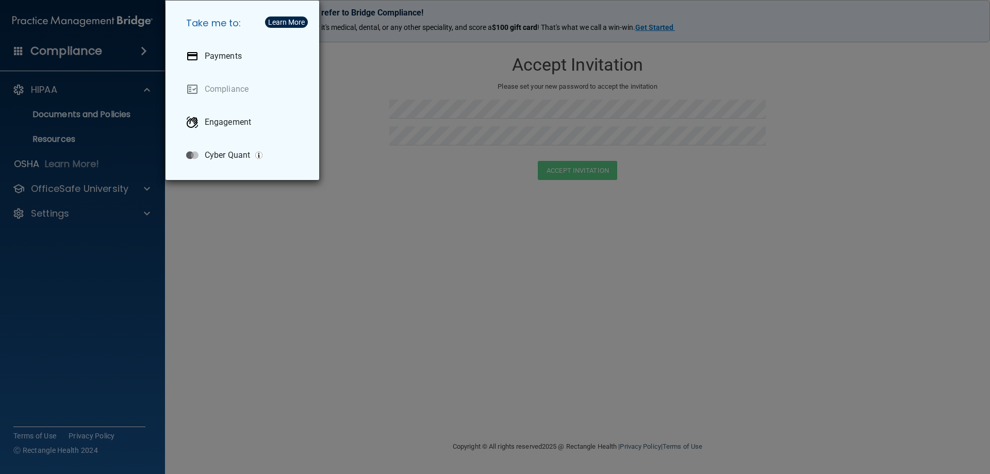
click at [106, 292] on div "Take me to: Payments Compliance Engagement Cyber Quant" at bounding box center [495, 237] width 990 height 474
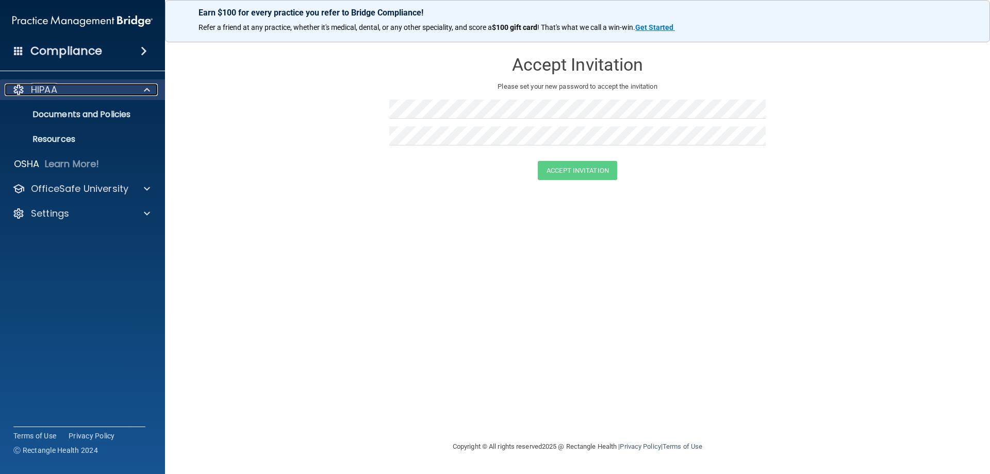
click at [148, 86] on span at bounding box center [147, 90] width 6 height 12
click at [649, 190] on form "Accept Invitation Please set your new password to accept the invitation Accept …" at bounding box center [578, 117] width 784 height 149
click at [660, 26] on strong "Get Started" at bounding box center [655, 27] width 38 height 8
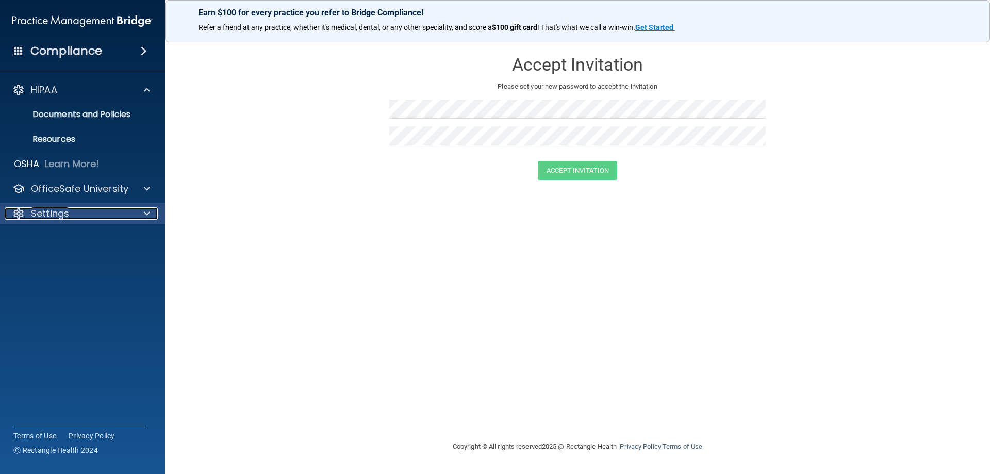
click at [69, 212] on p "Settings" at bounding box center [50, 213] width 38 height 12
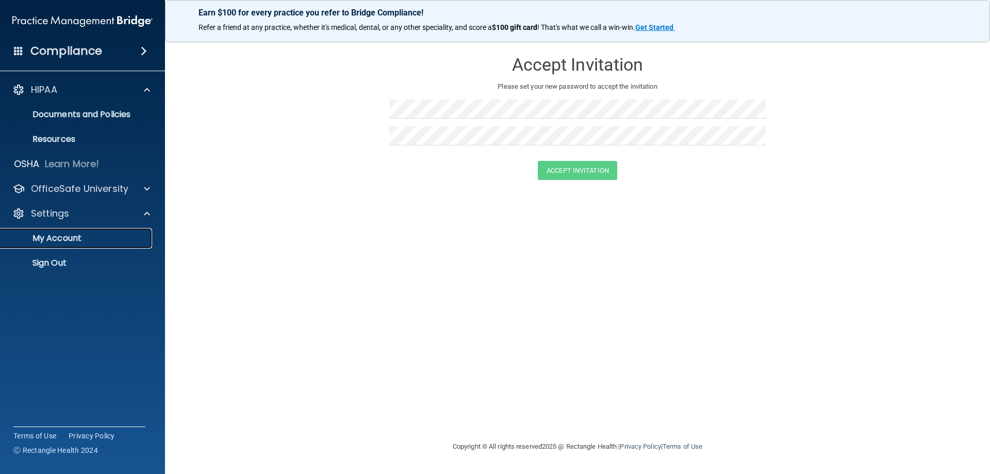
click at [71, 235] on p "My Account" at bounding box center [77, 238] width 141 height 10
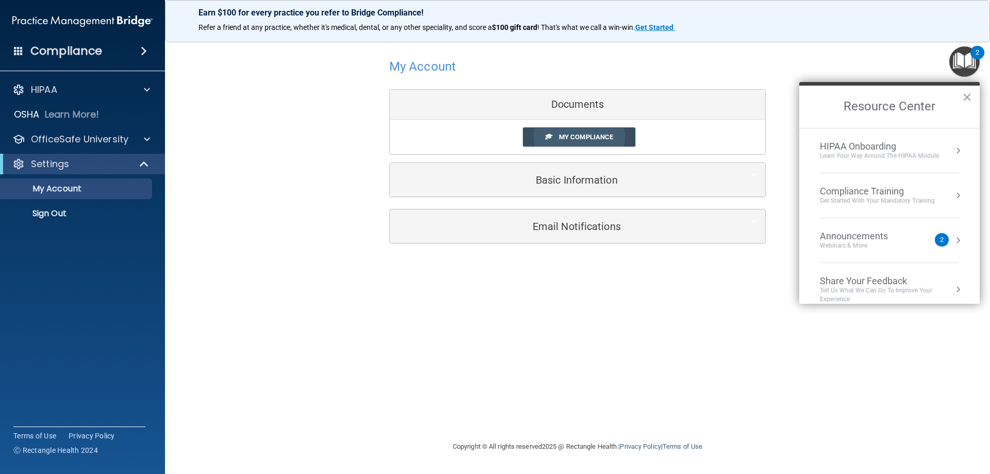
click at [562, 133] on link "My Compliance" at bounding box center [579, 136] width 113 height 19
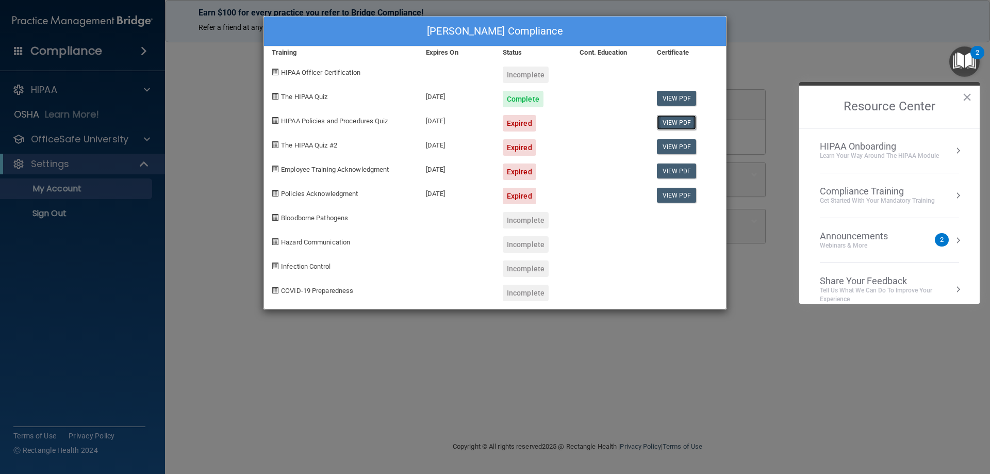
click at [681, 119] on link "View PDF" at bounding box center [677, 122] width 40 height 15
click at [968, 96] on button "×" at bounding box center [968, 97] width 10 height 17
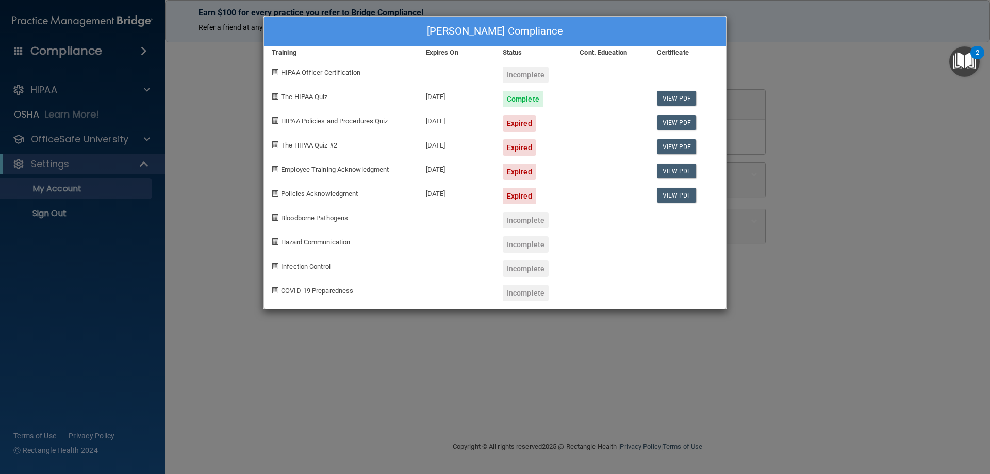
click at [665, 375] on div "Sandra Streit's Compliance Training Expires On Status Cont. Education Certifica…" at bounding box center [495, 237] width 990 height 474
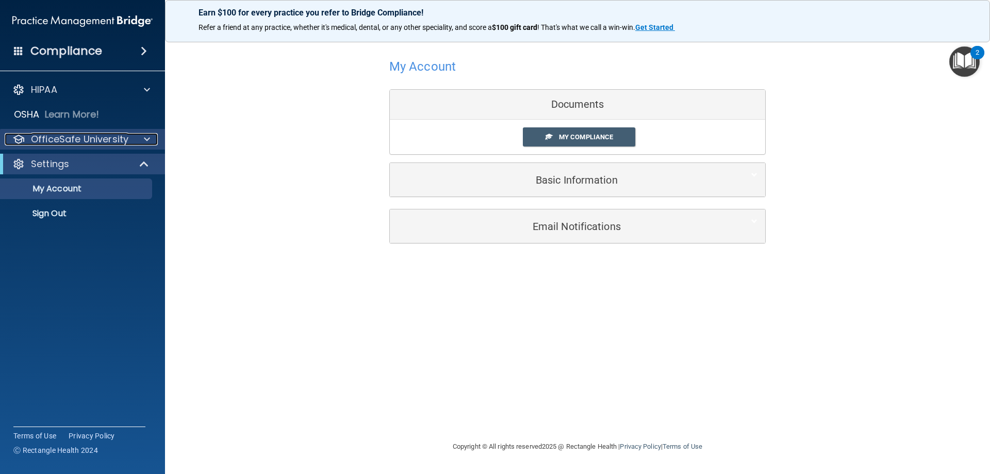
click at [148, 137] on span at bounding box center [147, 139] width 6 height 12
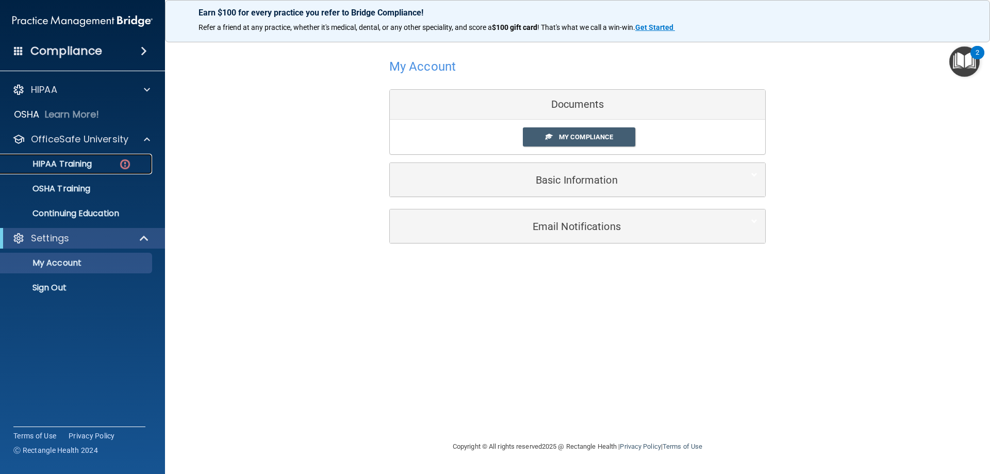
click at [93, 156] on link "HIPAA Training" at bounding box center [71, 164] width 162 height 21
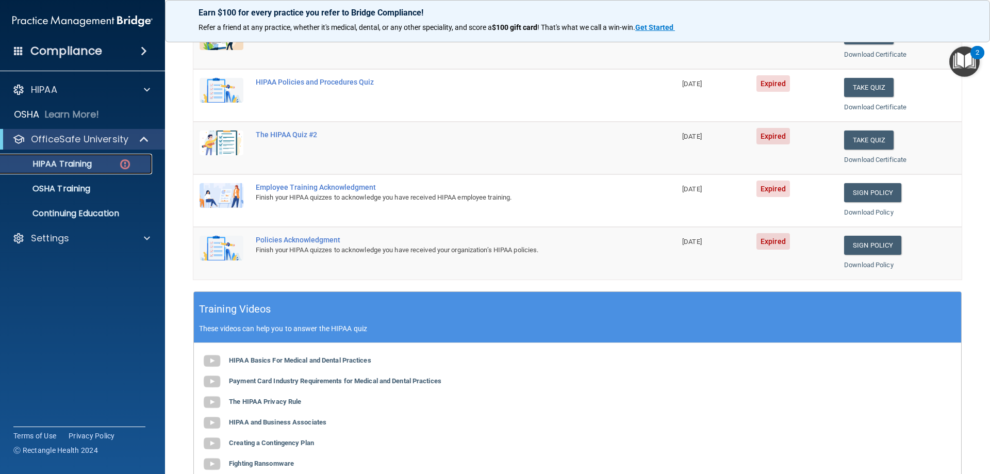
scroll to position [96, 0]
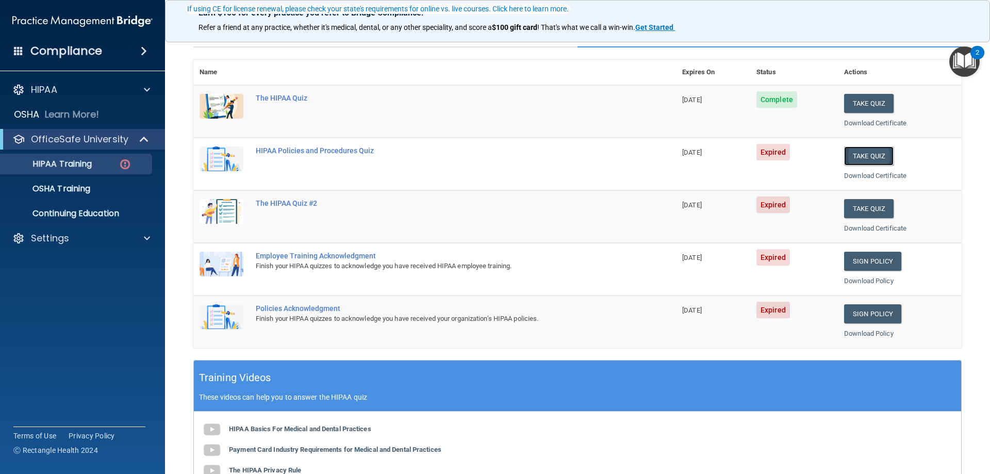
click at [858, 154] on button "Take Quiz" at bounding box center [869, 156] width 50 height 19
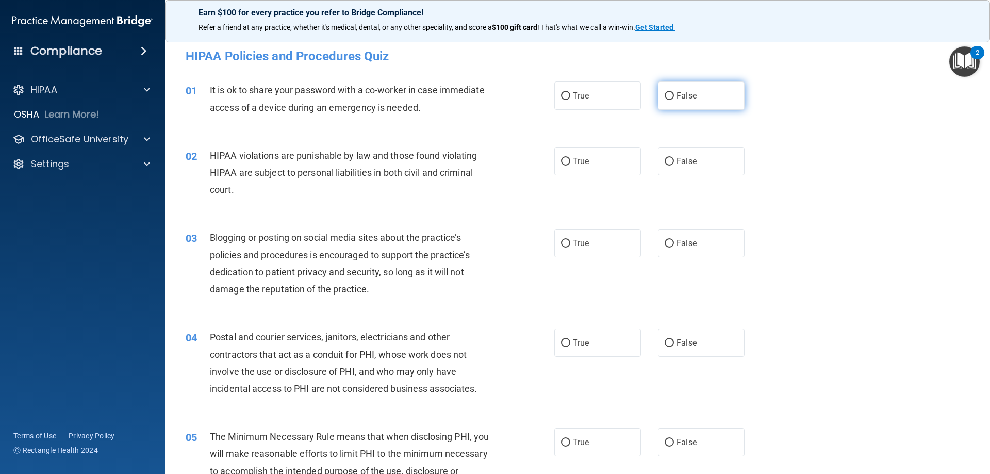
click at [665, 93] on input "False" at bounding box center [669, 96] width 9 height 8
radio input "true"
click at [564, 158] on input "True" at bounding box center [565, 162] width 9 height 8
radio input "true"
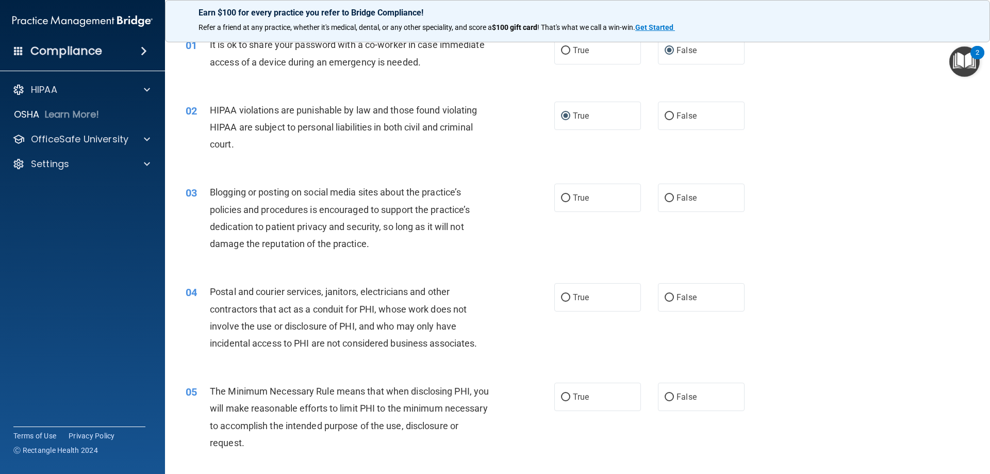
scroll to position [69, 0]
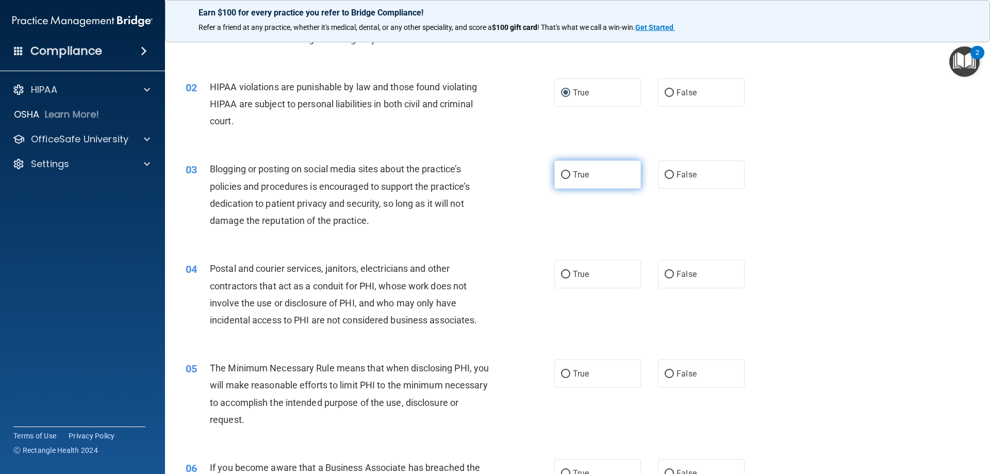
click at [561, 175] on input "True" at bounding box center [565, 175] width 9 height 8
radio input "true"
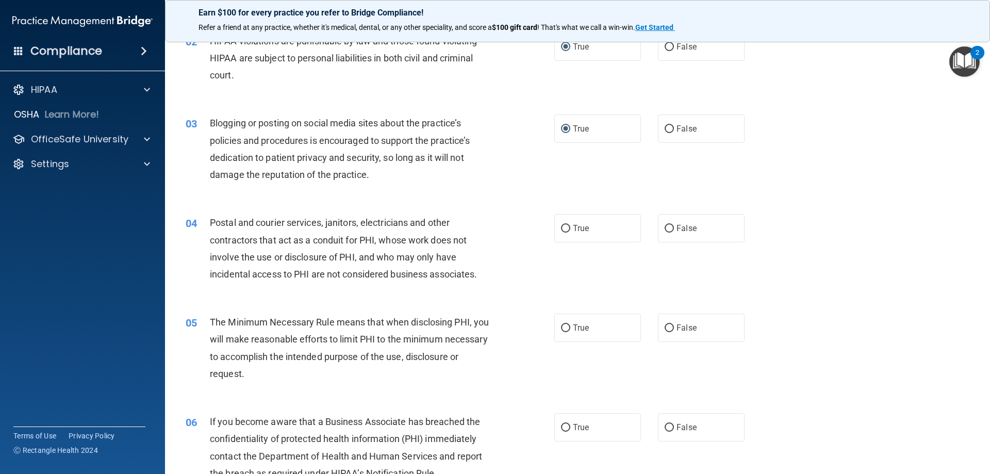
scroll to position [138, 0]
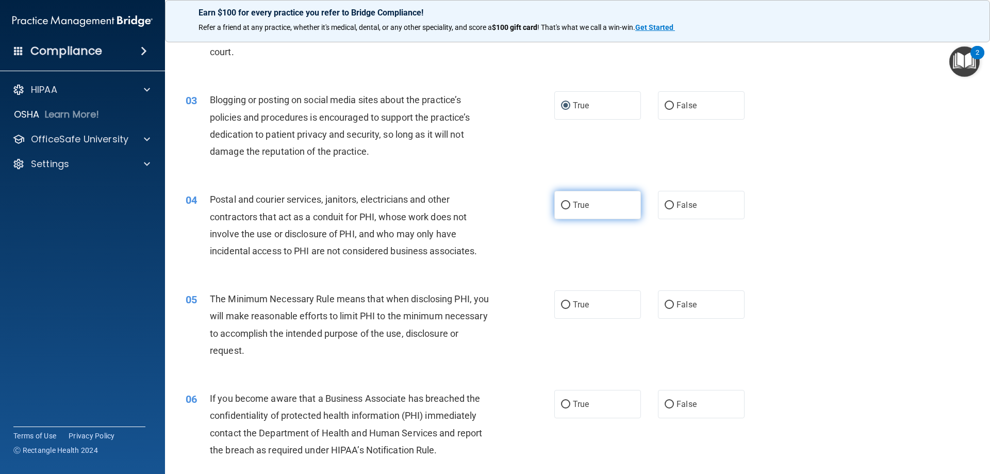
click at [561, 205] on input "True" at bounding box center [565, 206] width 9 height 8
radio input "true"
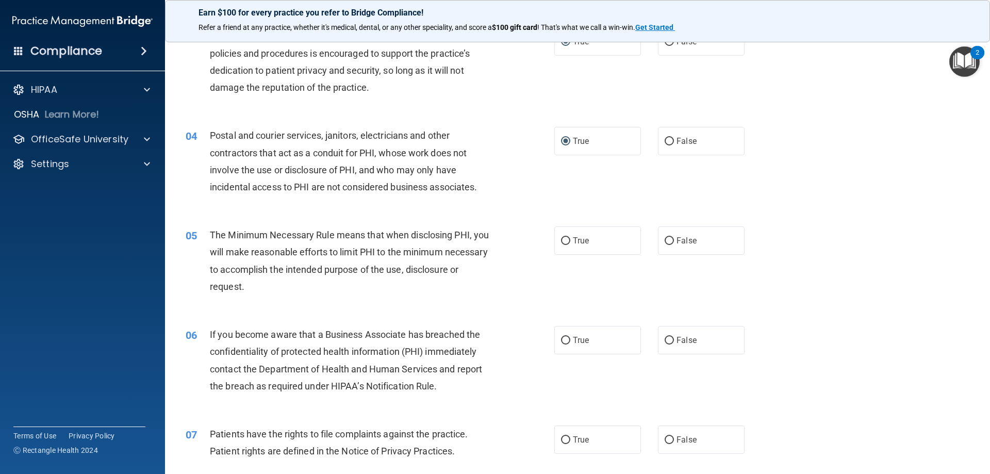
scroll to position [275, 0]
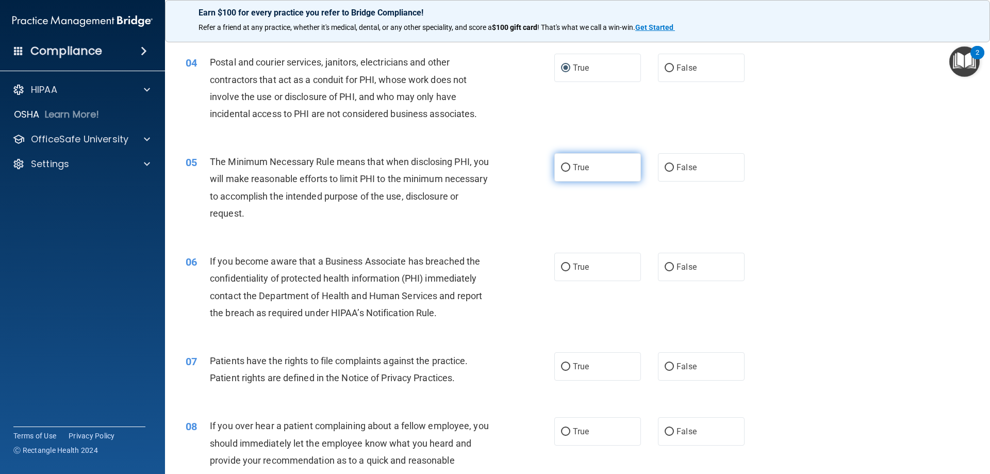
click at [561, 166] on input "True" at bounding box center [565, 168] width 9 height 8
radio input "true"
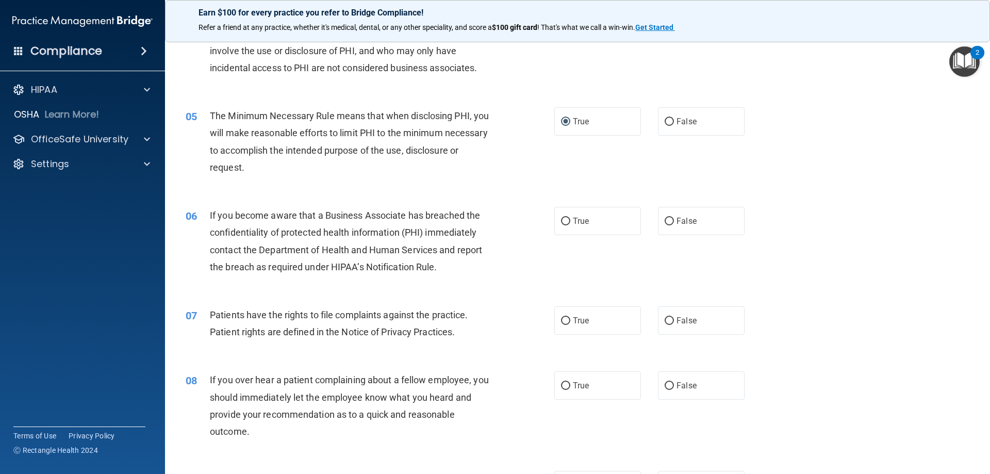
scroll to position [344, 0]
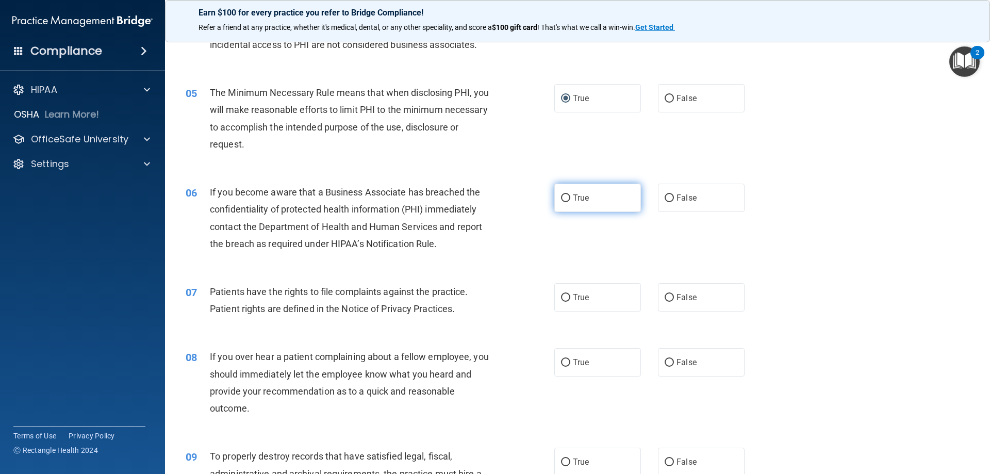
click at [563, 194] on input "True" at bounding box center [565, 198] width 9 height 8
radio input "true"
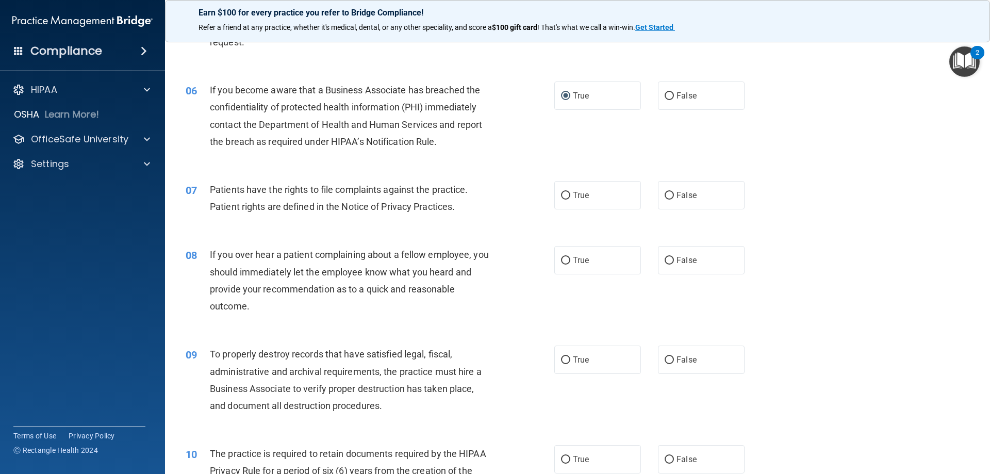
scroll to position [481, 0]
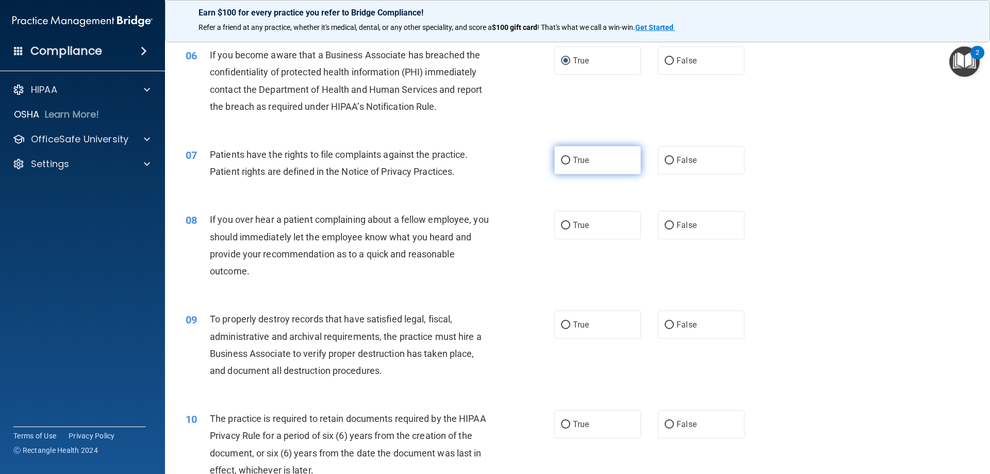
drag, startPoint x: 567, startPoint y: 159, endPoint x: 558, endPoint y: 165, distance: 10.4
click at [566, 159] on label "True" at bounding box center [598, 160] width 87 height 28
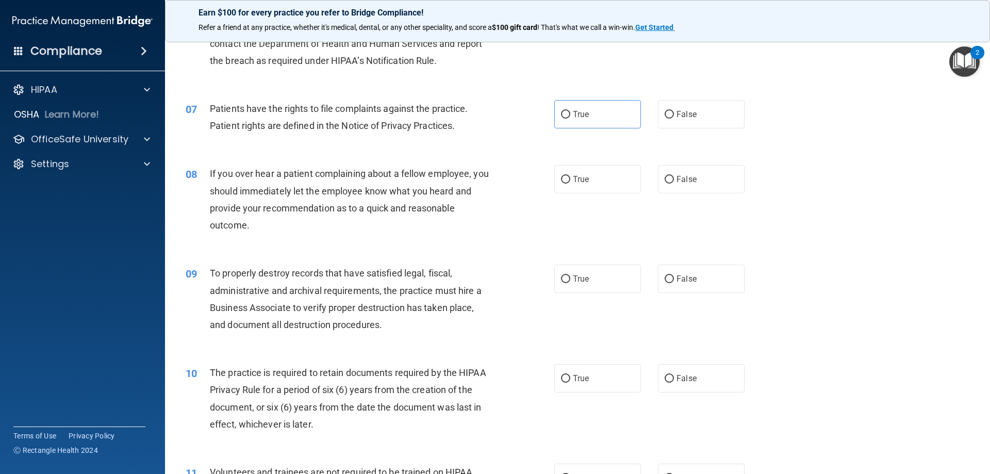
scroll to position [550, 0]
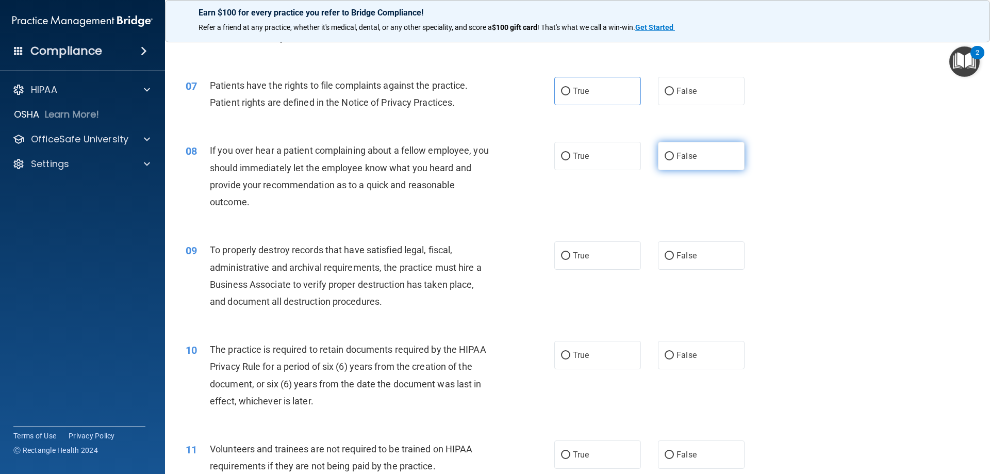
click at [664, 151] on label "False" at bounding box center [701, 156] width 87 height 28
click at [665, 153] on input "False" at bounding box center [669, 157] width 9 height 8
radio input "true"
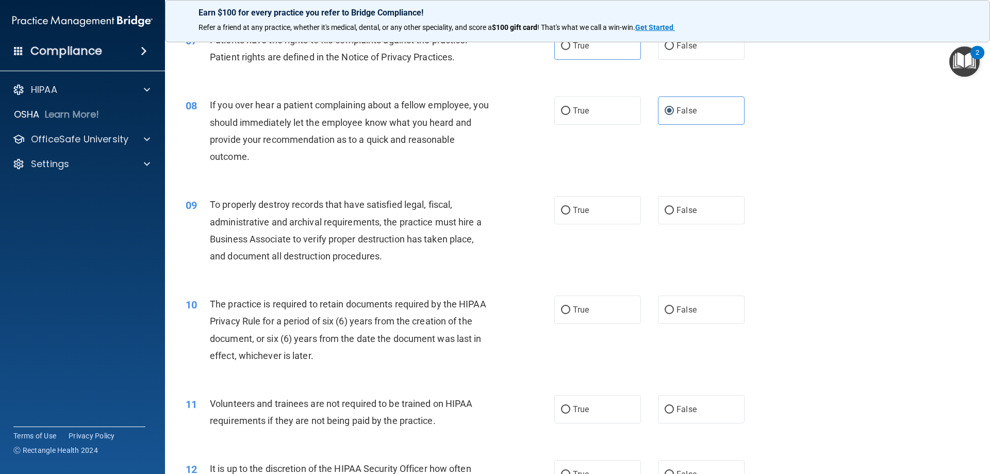
scroll to position [619, 0]
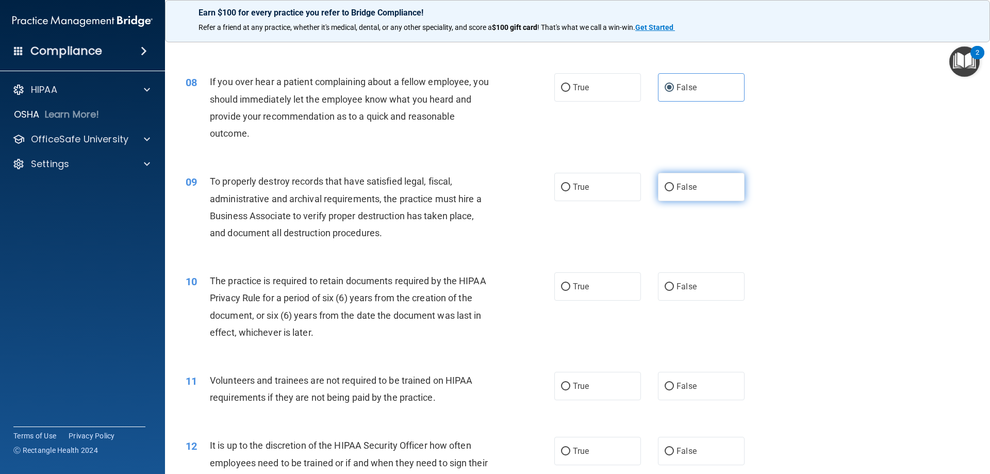
click at [669, 182] on label "False" at bounding box center [701, 187] width 87 height 28
click at [669, 184] on input "False" at bounding box center [669, 188] width 9 height 8
radio input "true"
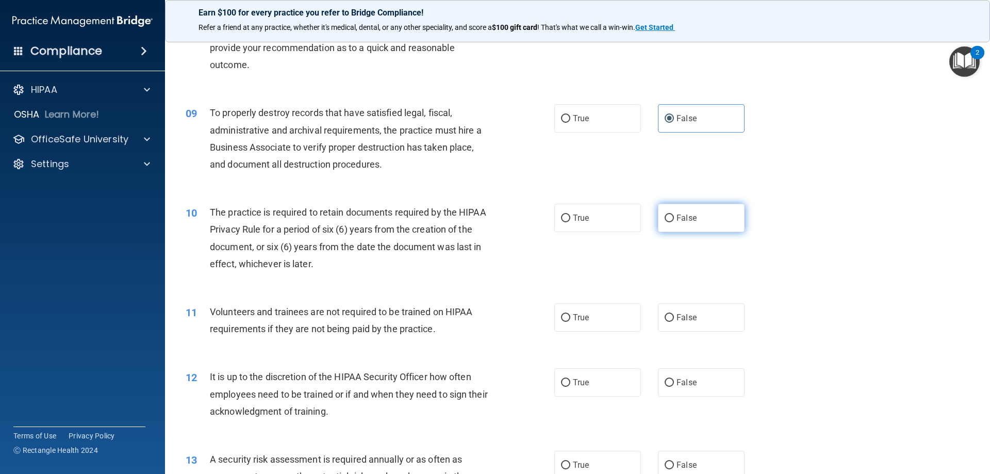
click at [667, 216] on input "False" at bounding box center [669, 219] width 9 height 8
radio input "true"
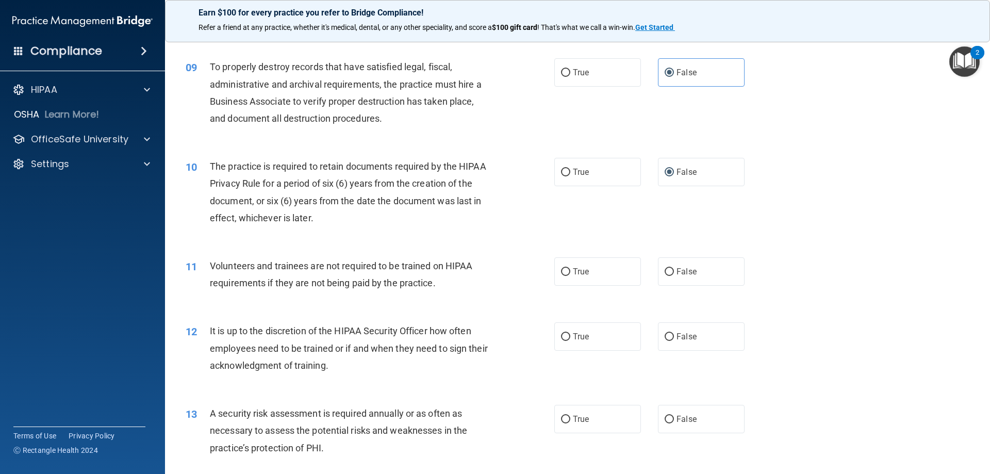
scroll to position [757, 0]
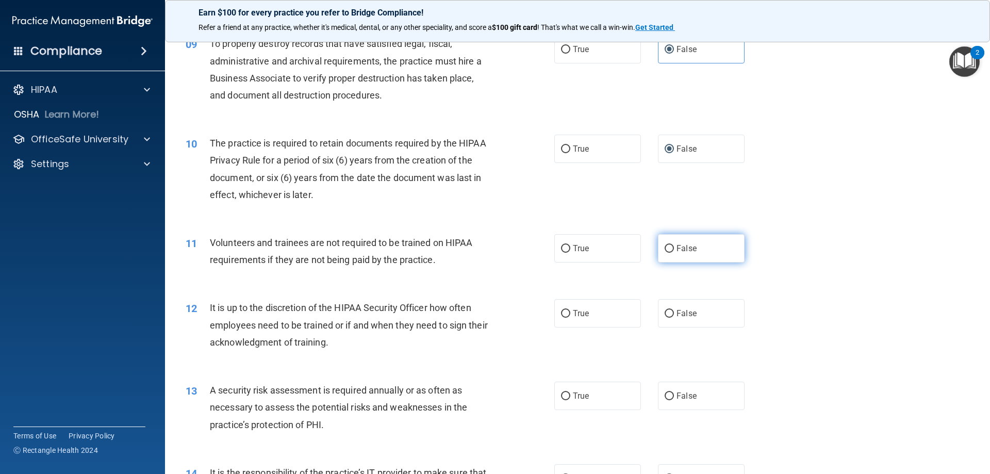
click at [669, 246] on input "False" at bounding box center [669, 249] width 9 height 8
radio input "true"
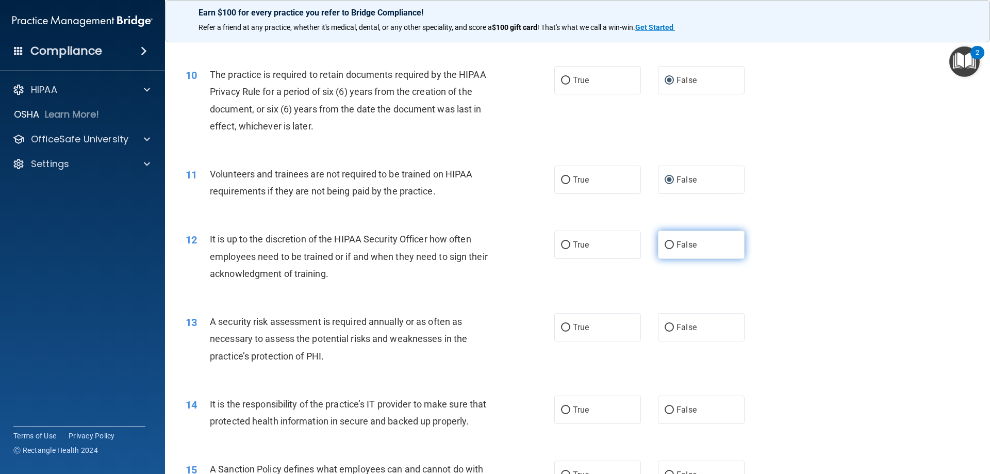
click at [668, 243] on input "False" at bounding box center [669, 245] width 9 height 8
radio input "true"
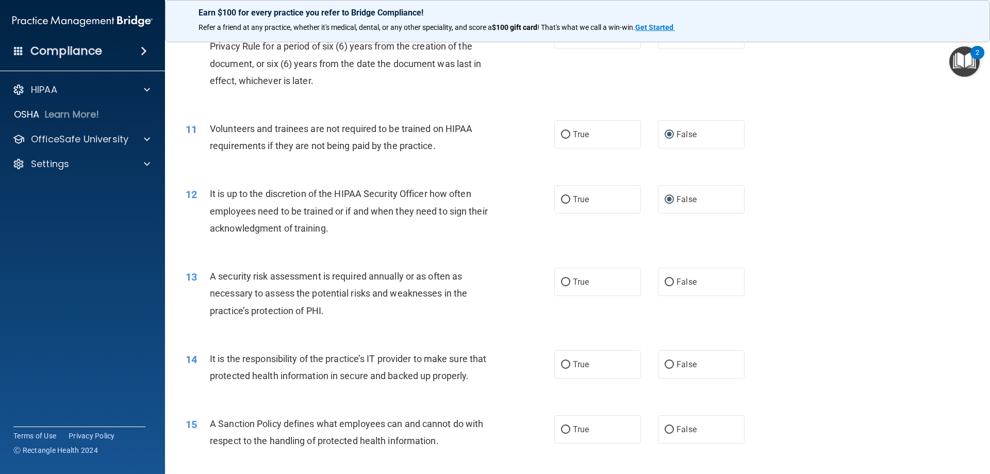
scroll to position [894, 0]
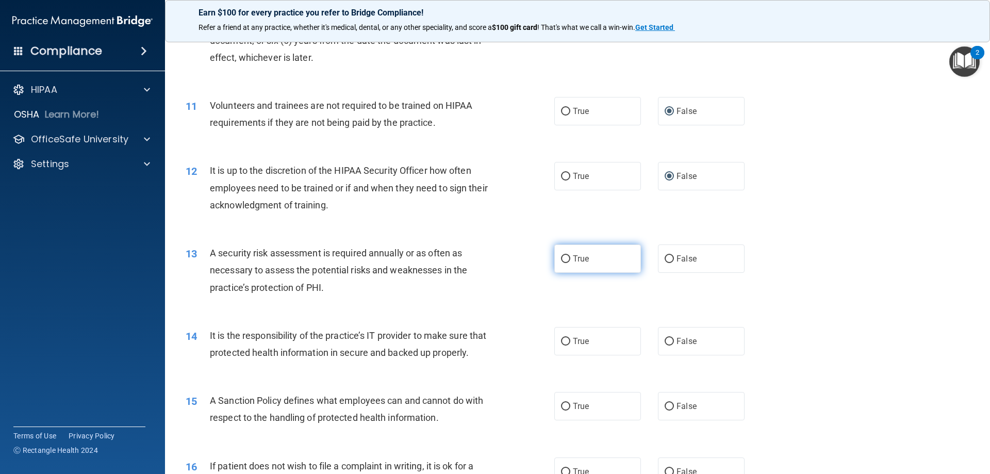
click at [558, 254] on label "True" at bounding box center [598, 259] width 87 height 28
click at [561, 255] on input "True" at bounding box center [565, 259] width 9 height 8
radio input "true"
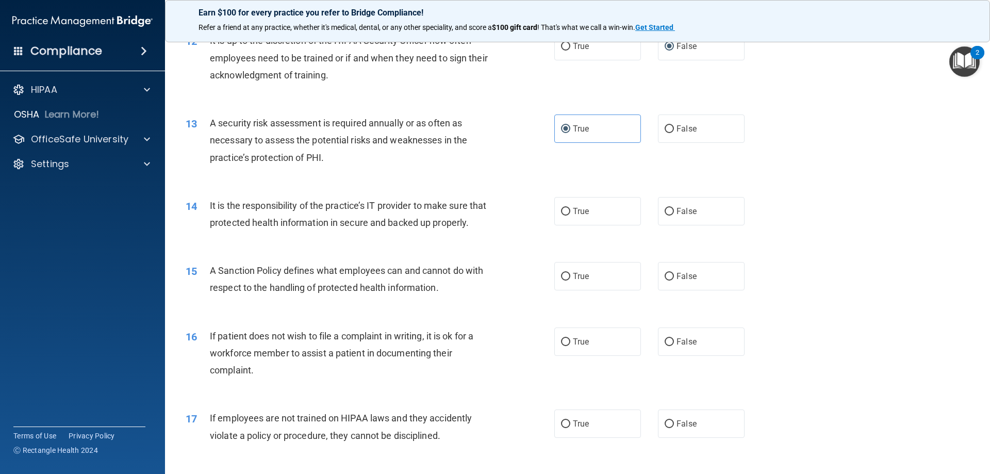
scroll to position [1032, 0]
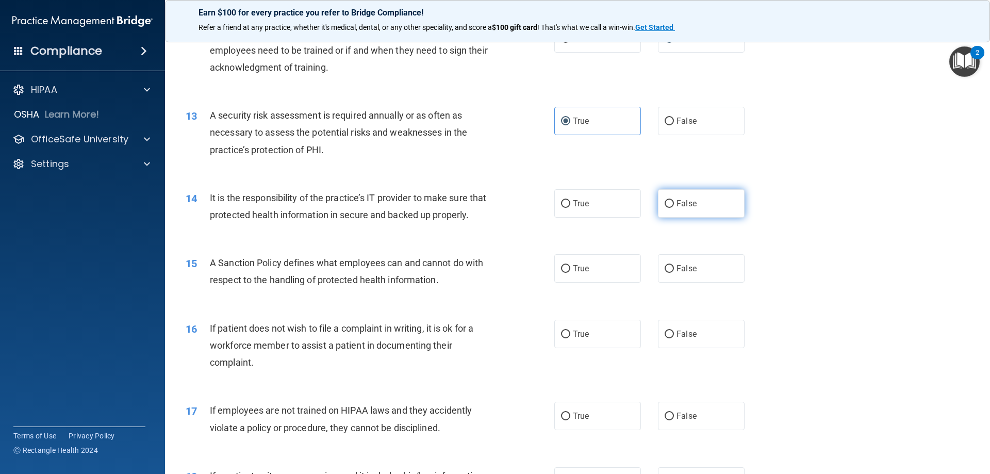
click at [665, 201] on input "False" at bounding box center [669, 204] width 9 height 8
radio input "true"
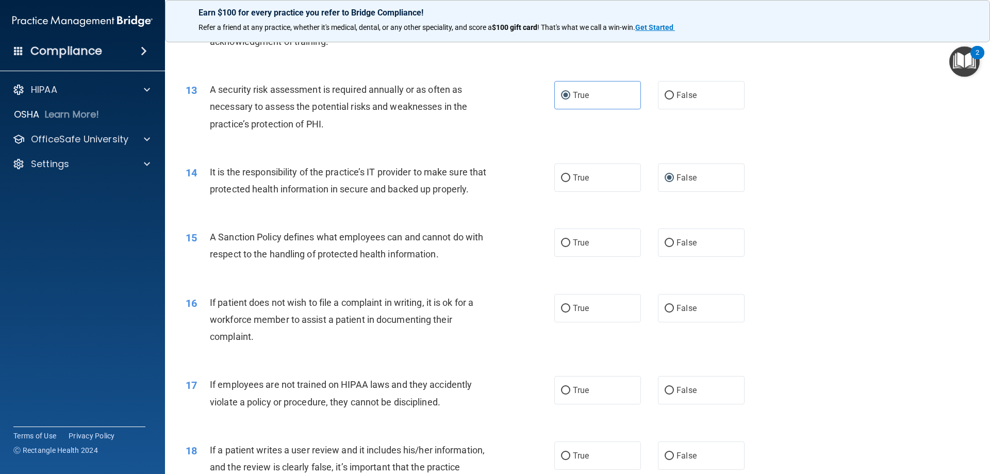
scroll to position [1100, 0]
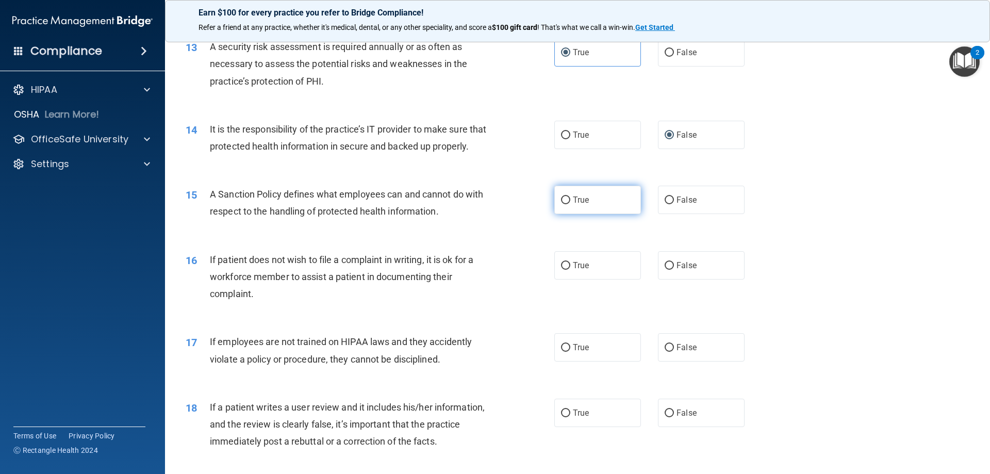
click at [562, 204] on input "True" at bounding box center [565, 201] width 9 height 8
radio input "true"
click at [562, 270] on input "True" at bounding box center [565, 266] width 9 height 8
radio input "true"
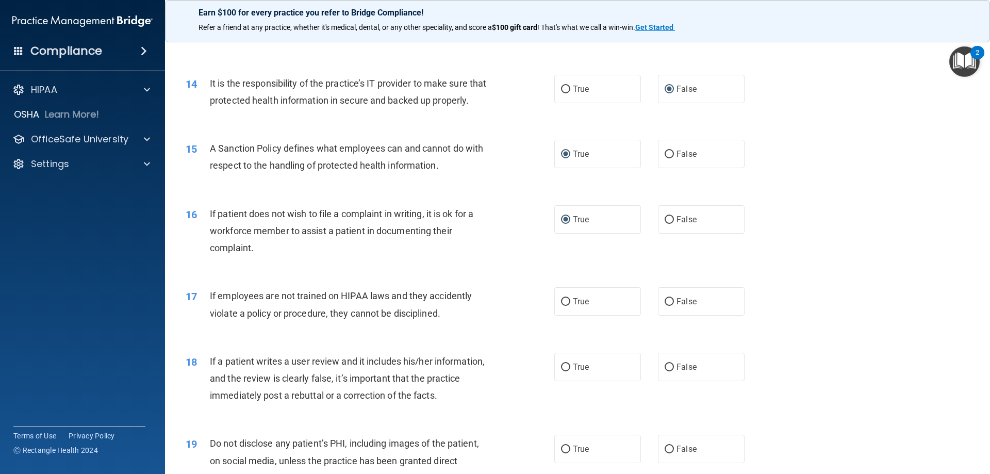
scroll to position [1169, 0]
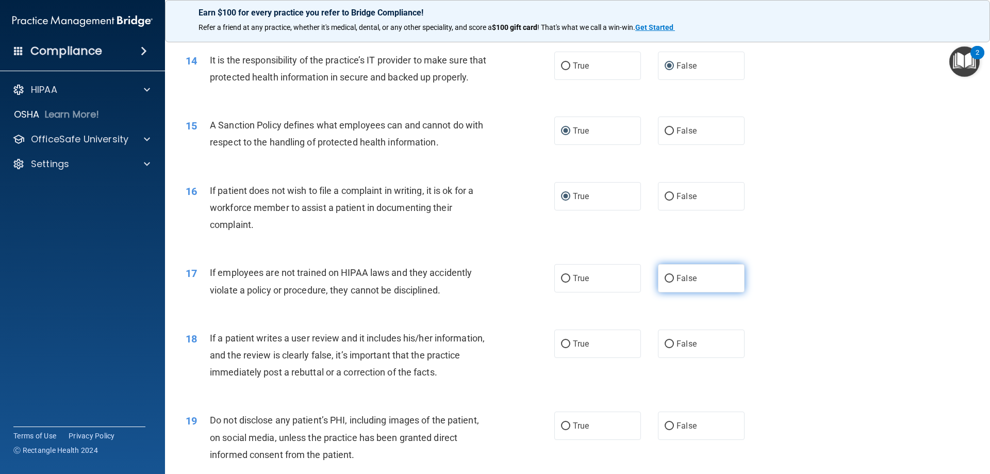
click at [666, 283] on input "False" at bounding box center [669, 279] width 9 height 8
radio input "true"
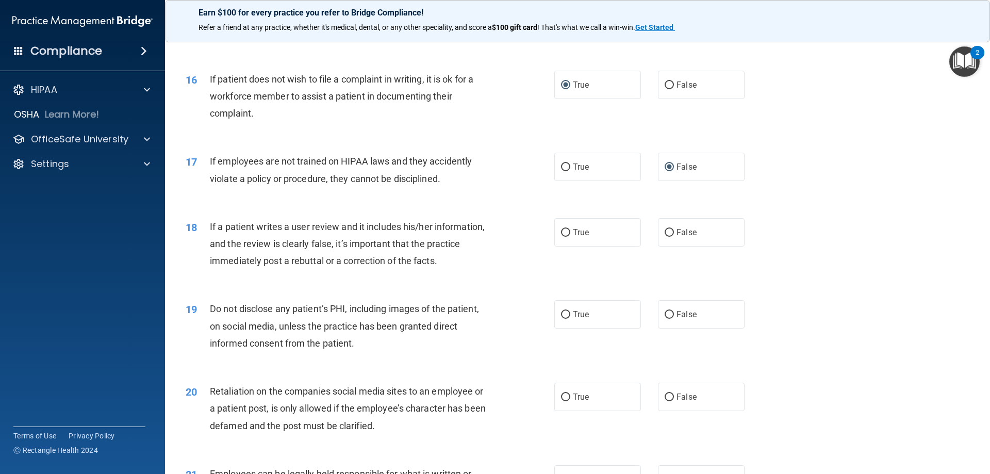
scroll to position [1307, 0]
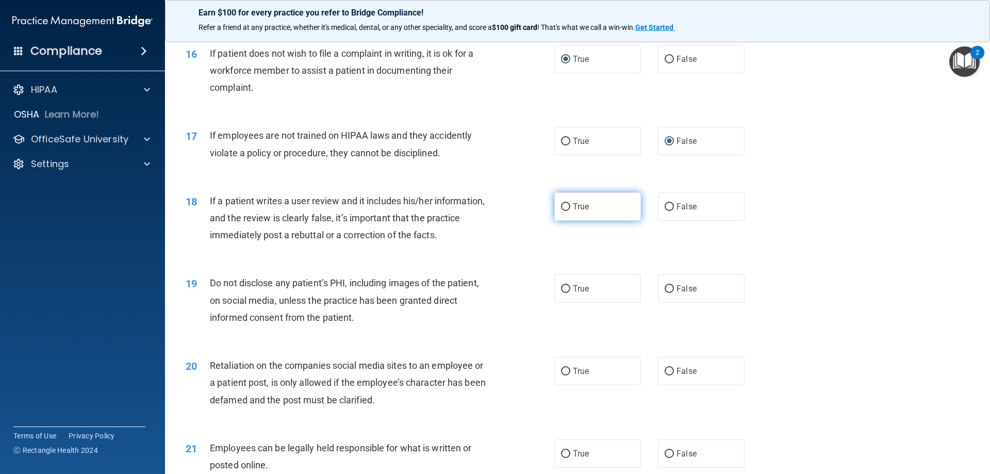
click at [561, 211] on input "True" at bounding box center [565, 207] width 9 height 8
radio input "true"
click at [564, 300] on label "True" at bounding box center [598, 288] width 87 height 28
click at [564, 293] on input "True" at bounding box center [565, 289] width 9 height 8
radio input "true"
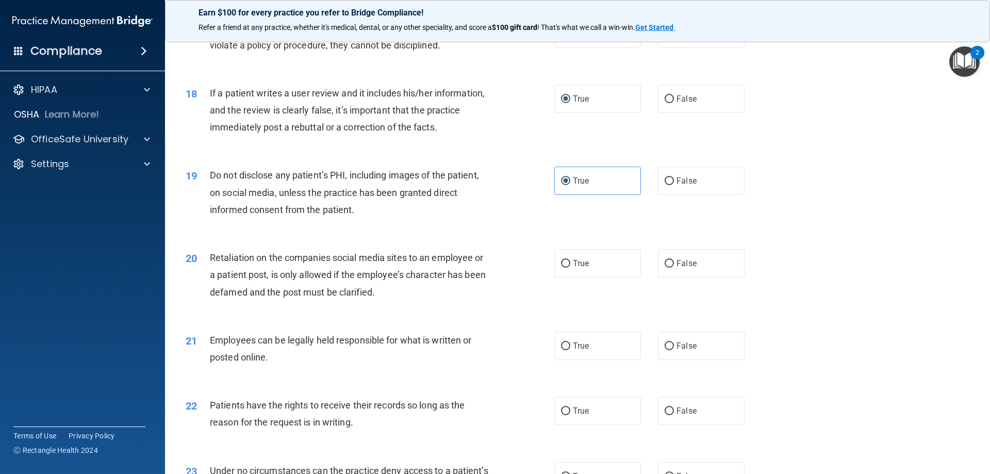
scroll to position [1444, 0]
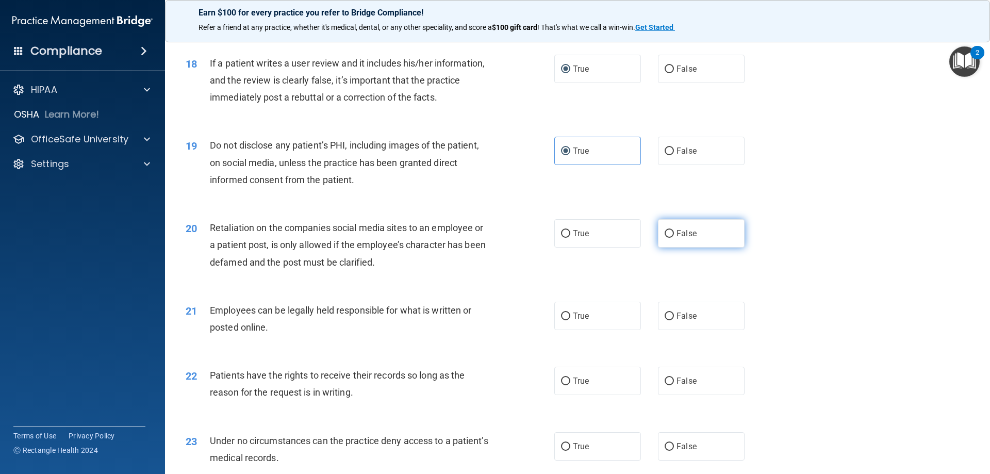
click at [669, 238] on input "False" at bounding box center [669, 234] width 9 height 8
radio input "true"
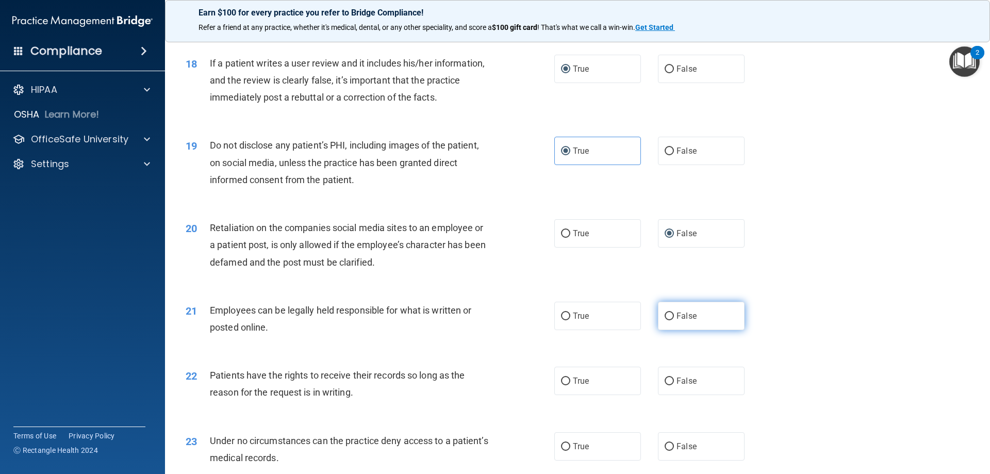
click at [666, 320] on input "False" at bounding box center [669, 317] width 9 height 8
radio input "true"
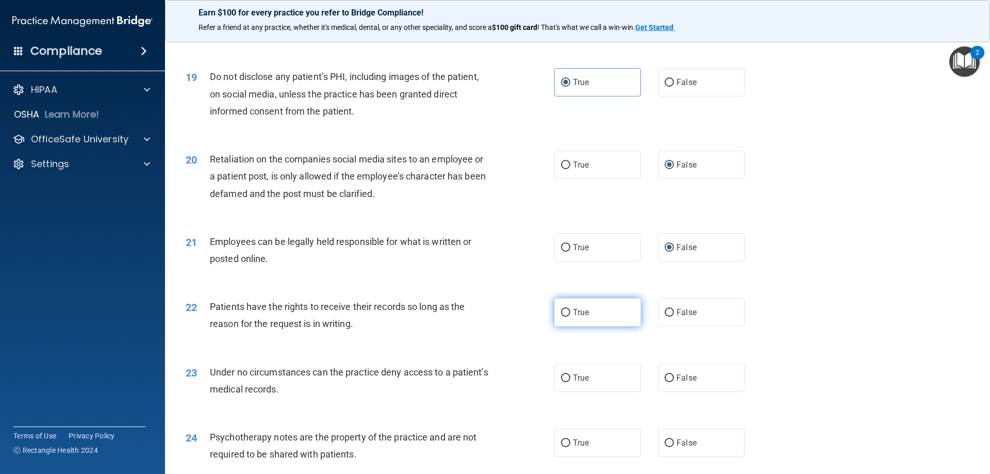
click at [564, 323] on label "True" at bounding box center [598, 312] width 87 height 28
click at [564, 317] on input "True" at bounding box center [565, 313] width 9 height 8
radio input "true"
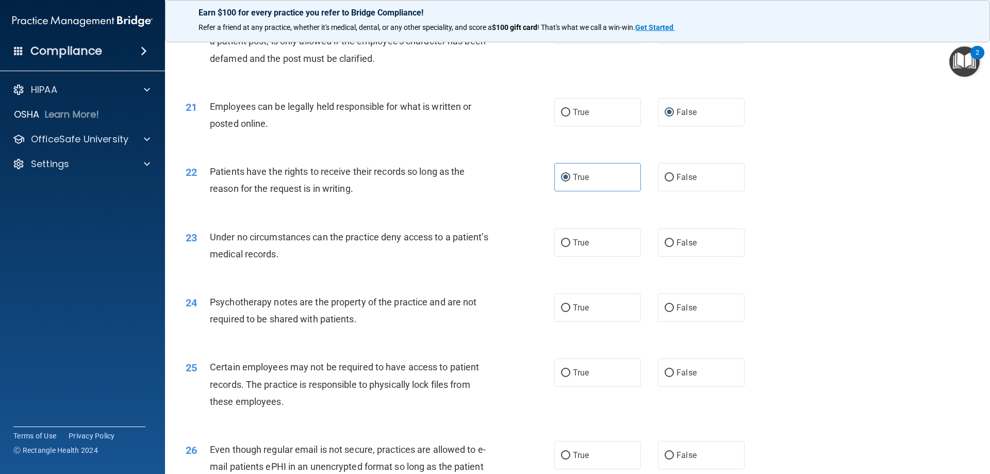
scroll to position [1651, 0]
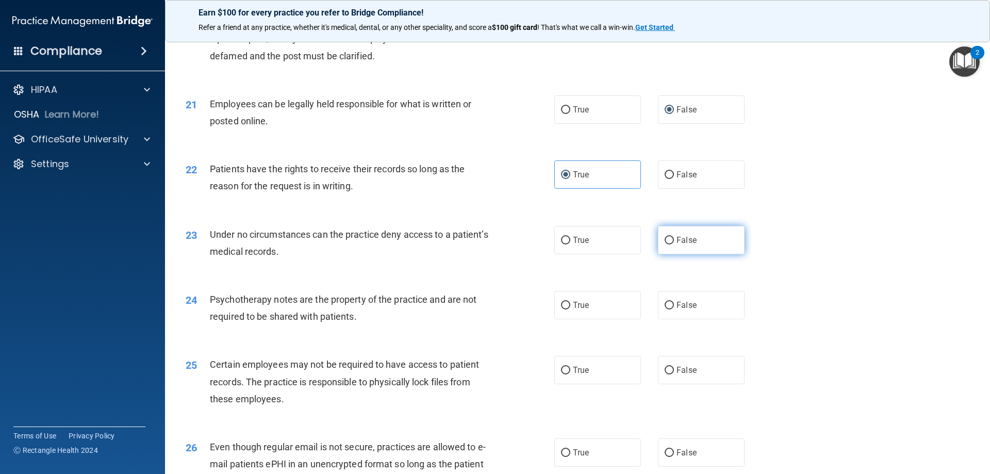
click at [660, 252] on label "False" at bounding box center [701, 240] width 87 height 28
click at [665, 245] on input "False" at bounding box center [669, 241] width 9 height 8
radio input "true"
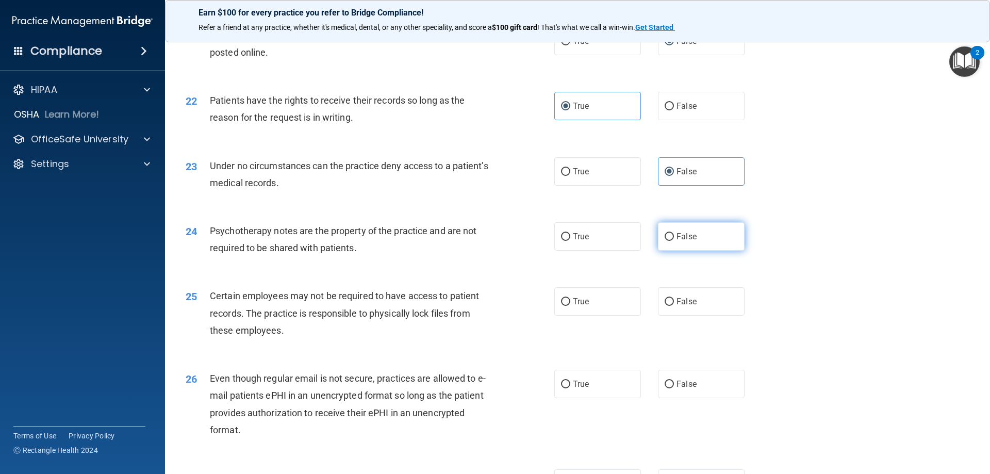
click at [668, 241] on input "False" at bounding box center [669, 237] width 9 height 8
radio input "true"
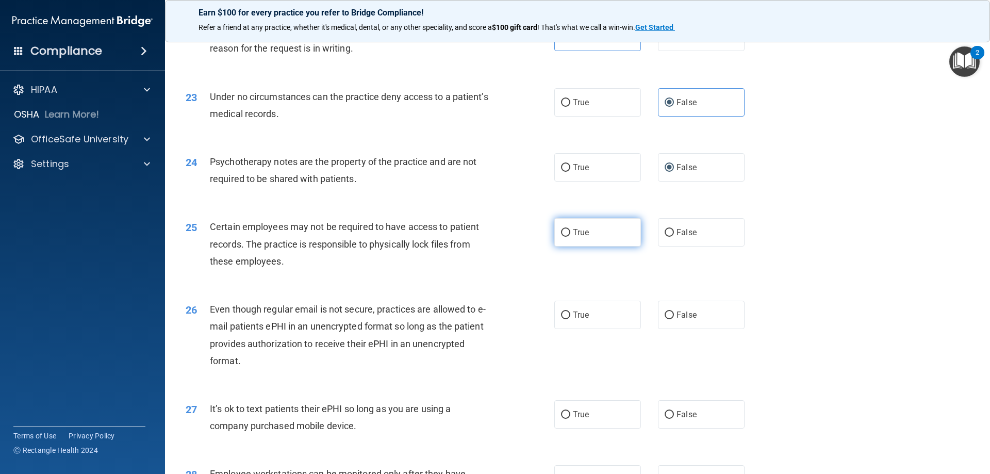
click at [560, 245] on label "True" at bounding box center [598, 232] width 87 height 28
click at [561, 237] on input "True" at bounding box center [565, 233] width 9 height 8
radio input "true"
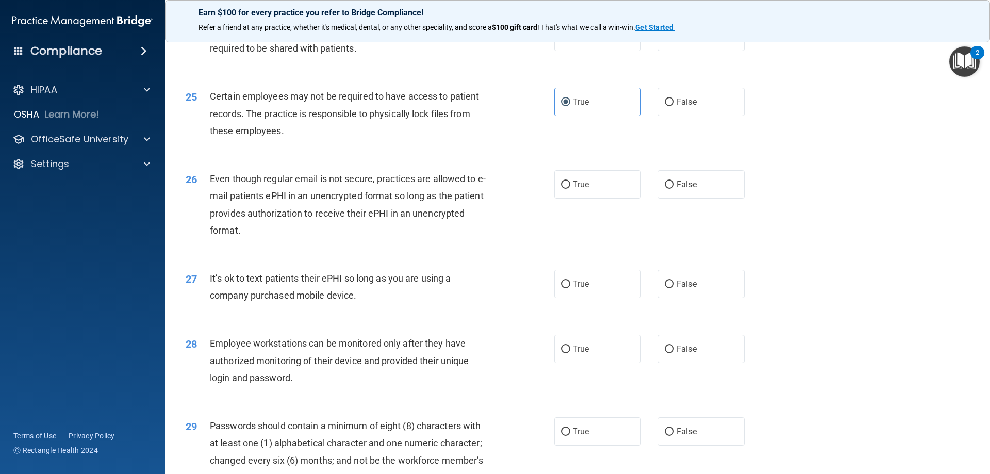
scroll to position [1926, 0]
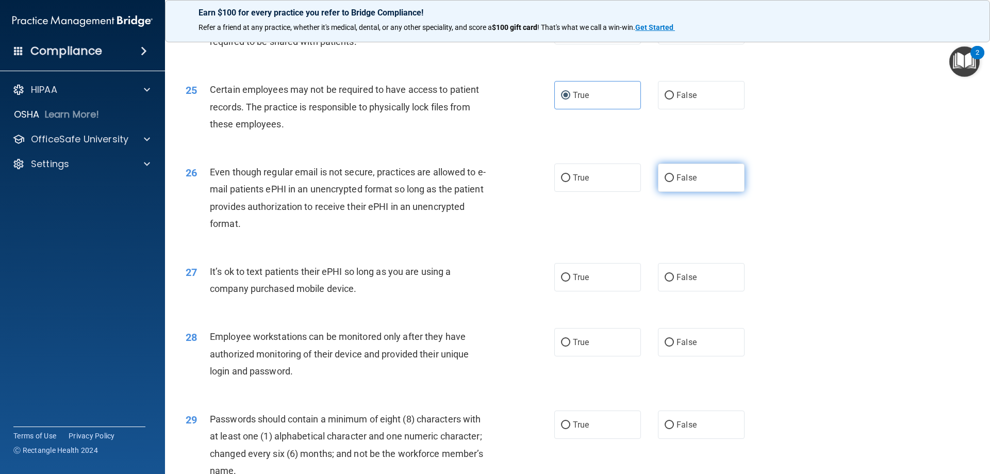
click at [666, 182] on input "False" at bounding box center [669, 178] width 9 height 8
radio input "true"
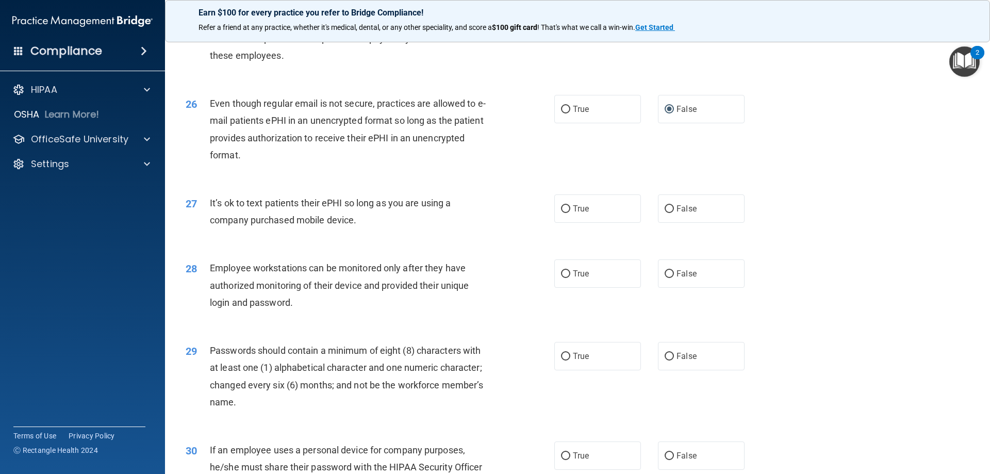
scroll to position [1995, 0]
click at [669, 220] on label "False" at bounding box center [701, 208] width 87 height 28
click at [669, 213] on input "False" at bounding box center [669, 209] width 9 height 8
radio input "true"
click at [661, 286] on label "False" at bounding box center [701, 273] width 87 height 28
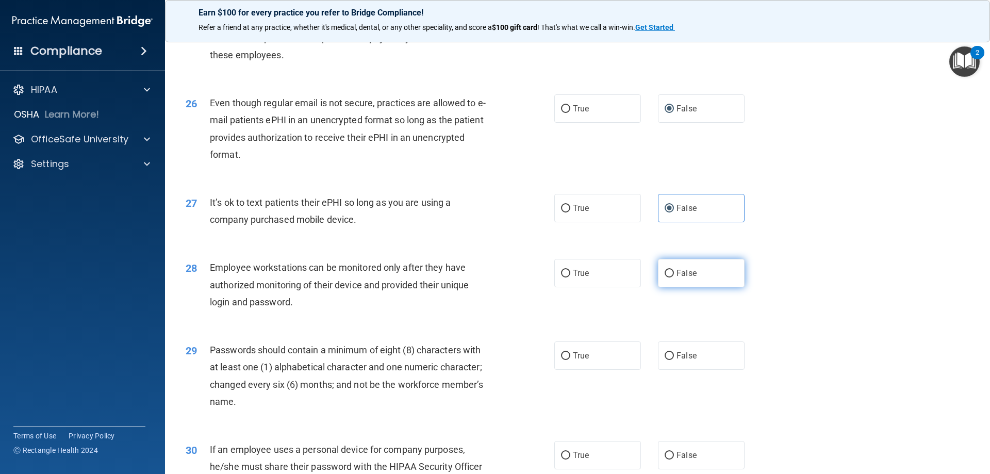
click at [665, 278] on input "False" at bounding box center [669, 274] width 9 height 8
radio input "true"
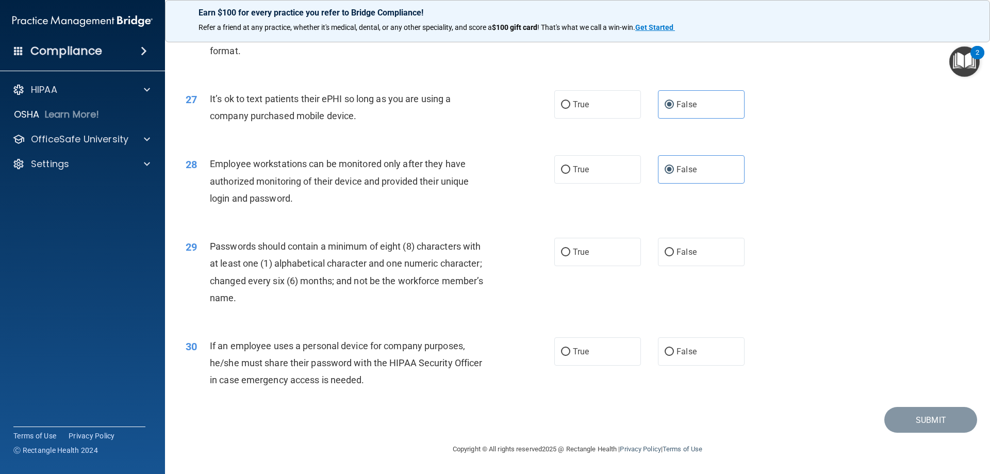
scroll to position [2116, 0]
click at [563, 250] on input "True" at bounding box center [565, 253] width 9 height 8
radio input "true"
click at [556, 348] on label "True" at bounding box center [598, 351] width 87 height 28
click at [561, 348] on input "True" at bounding box center [565, 352] width 9 height 8
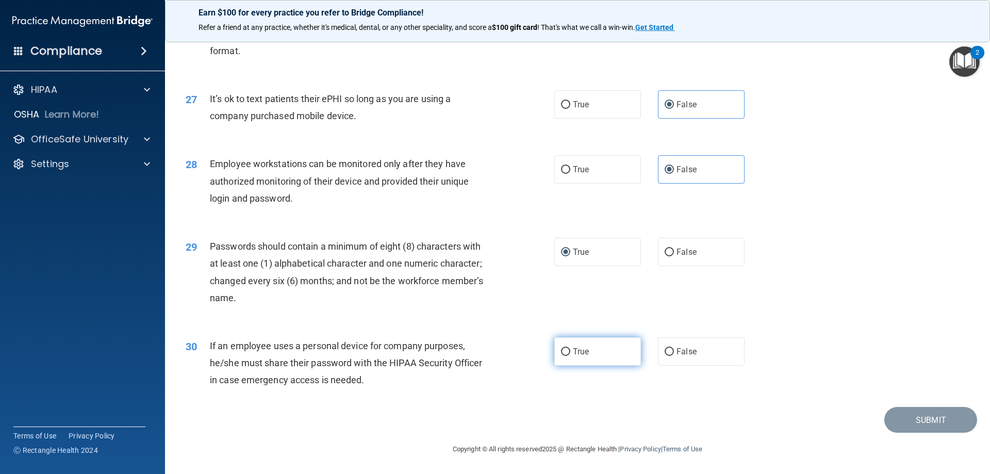
radio input "true"
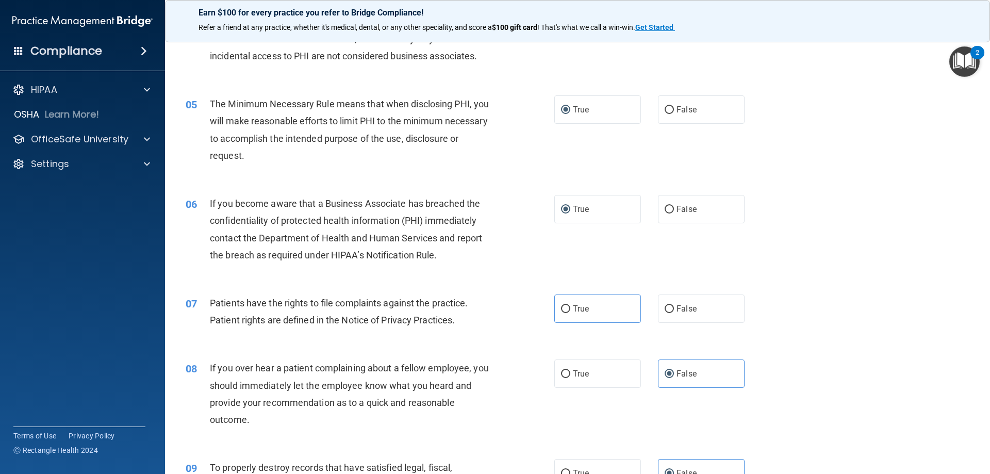
scroll to position [413, 0]
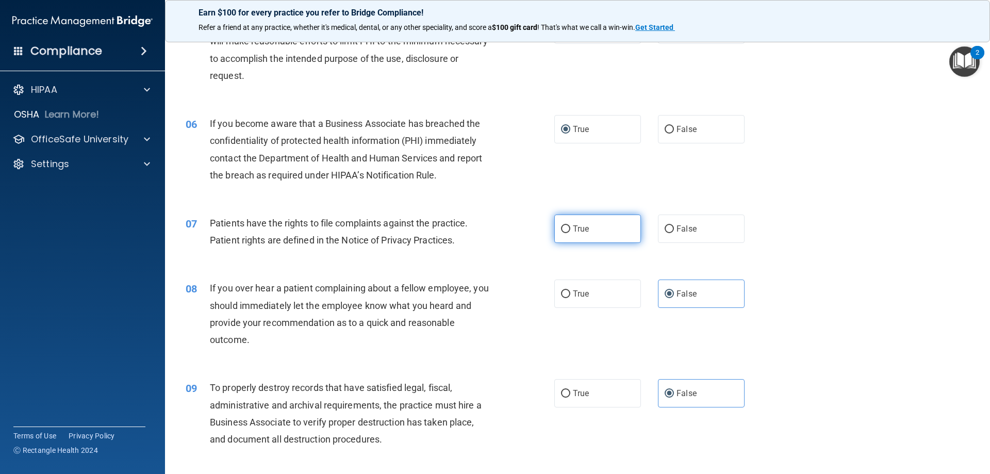
click at [563, 225] on input "True" at bounding box center [565, 229] width 9 height 8
radio input "true"
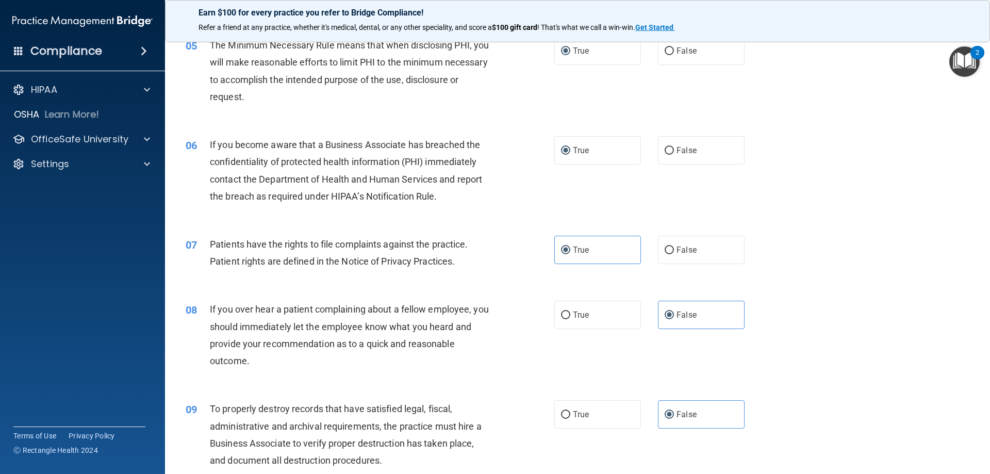
scroll to position [344, 0]
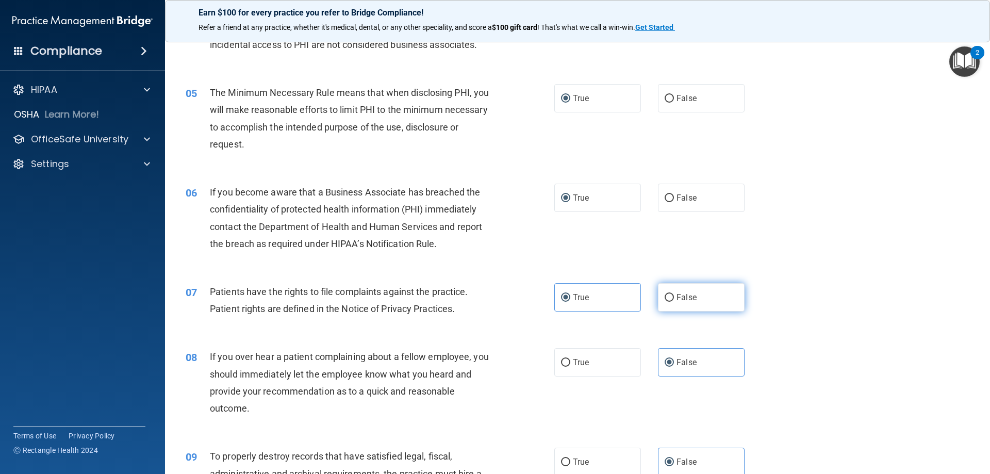
click at [666, 296] on input "False" at bounding box center [669, 298] width 9 height 8
radio input "true"
click at [563, 295] on input "True" at bounding box center [565, 298] width 9 height 8
radio input "true"
radio input "false"
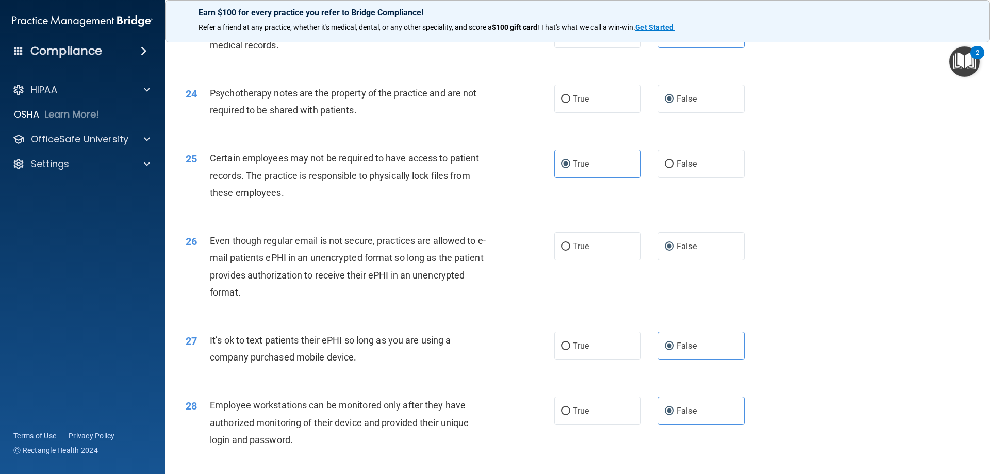
scroll to position [2116, 0]
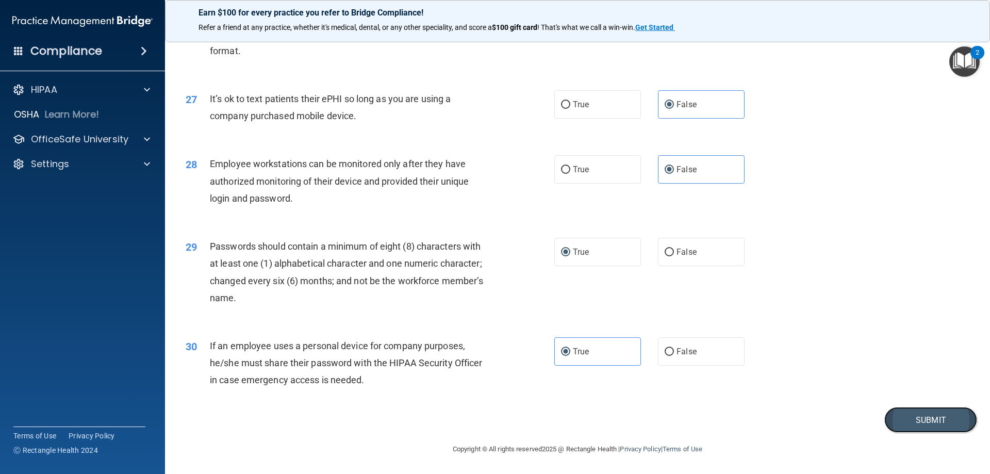
click at [904, 412] on button "Submit" at bounding box center [931, 420] width 93 height 26
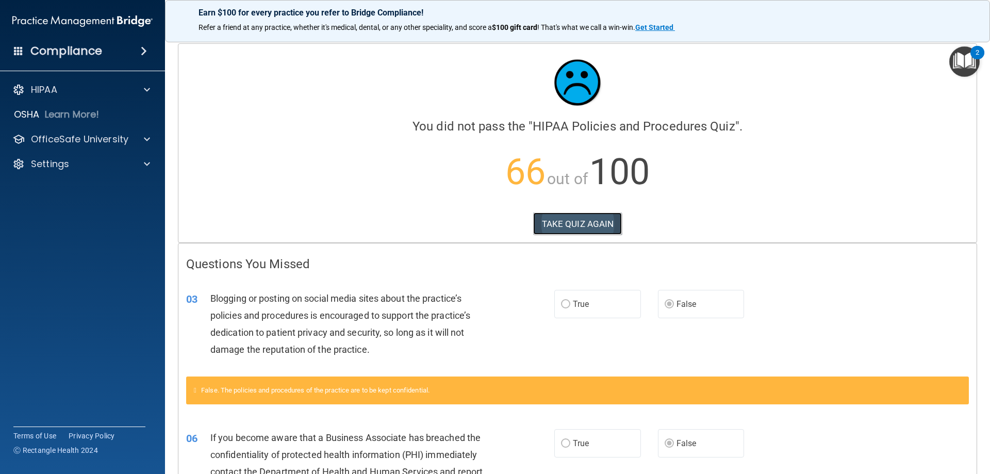
click at [583, 216] on button "TAKE QUIZ AGAIN" at bounding box center [577, 224] width 89 height 23
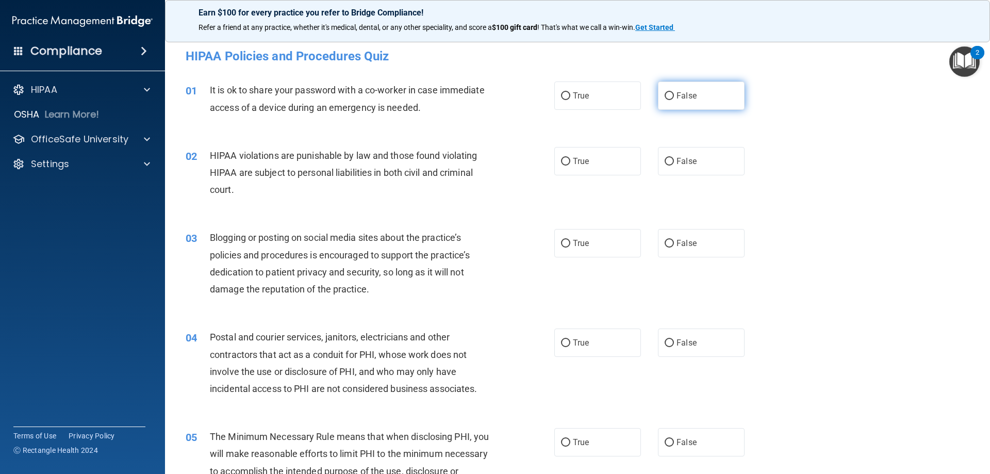
click at [668, 94] on input "False" at bounding box center [669, 96] width 9 height 8
radio input "true"
click at [565, 159] on input "True" at bounding box center [565, 162] width 9 height 8
radio input "true"
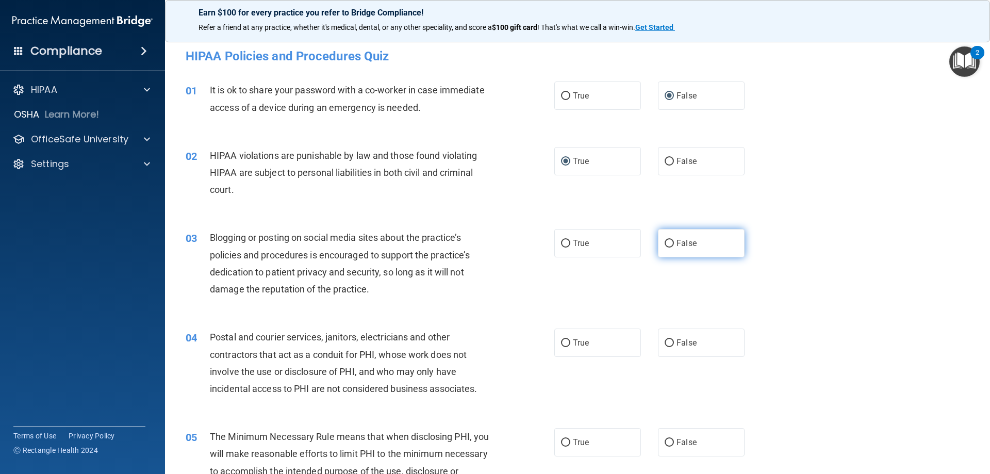
click at [666, 241] on input "False" at bounding box center [669, 244] width 9 height 8
radio input "true"
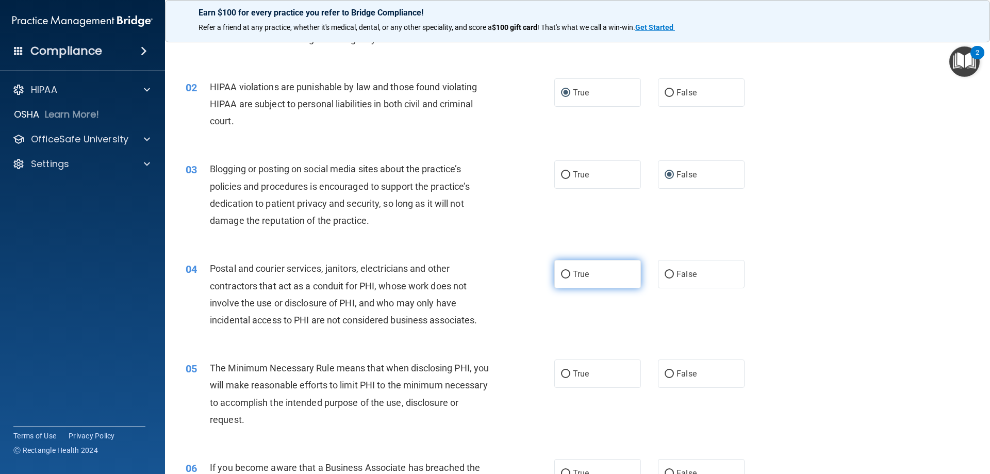
click at [563, 271] on input "True" at bounding box center [565, 275] width 9 height 8
radio input "true"
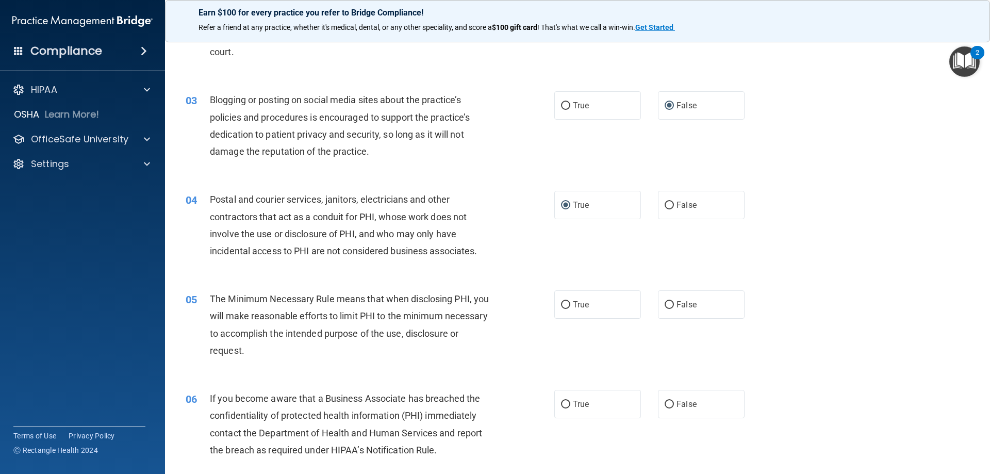
scroll to position [206, 0]
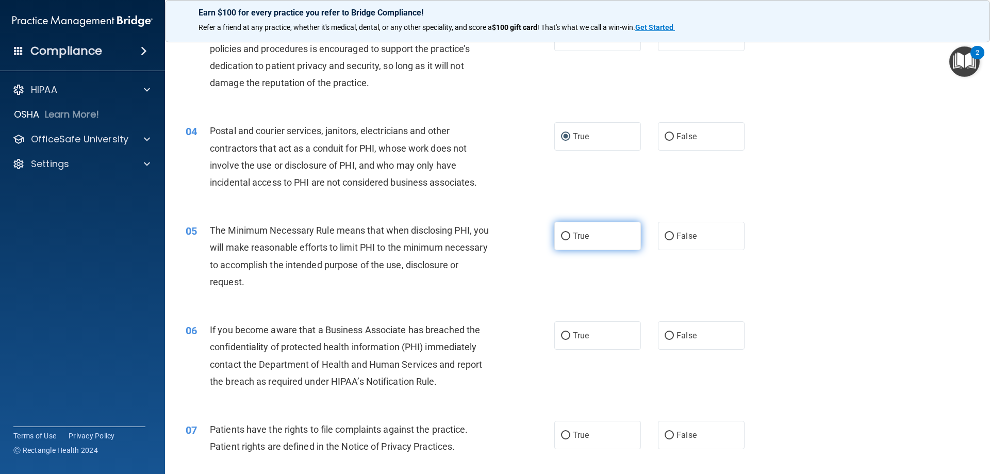
click at [566, 235] on input "True" at bounding box center [565, 237] width 9 height 8
radio input "true"
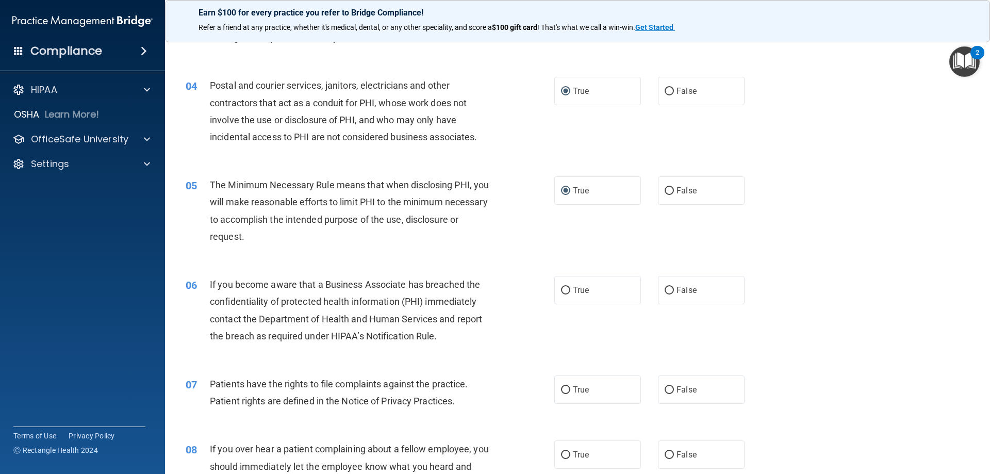
scroll to position [275, 0]
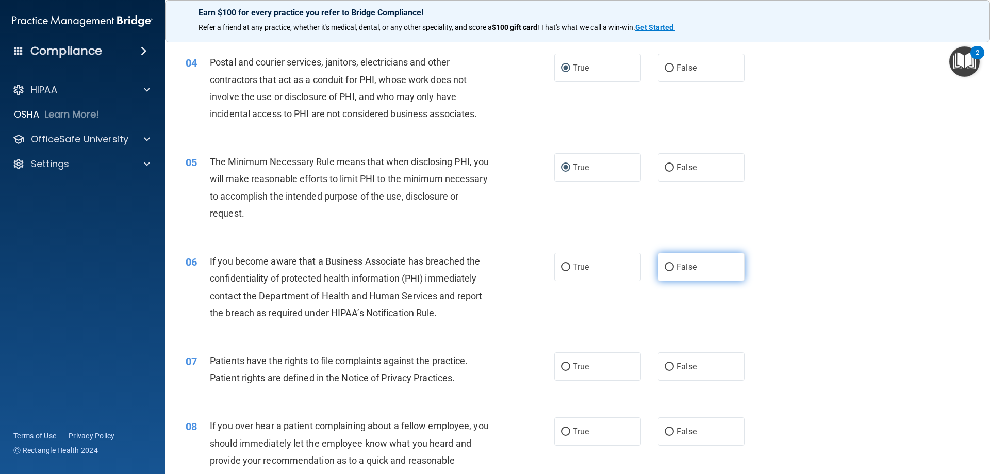
click at [666, 266] on input "False" at bounding box center [669, 268] width 9 height 8
radio input "true"
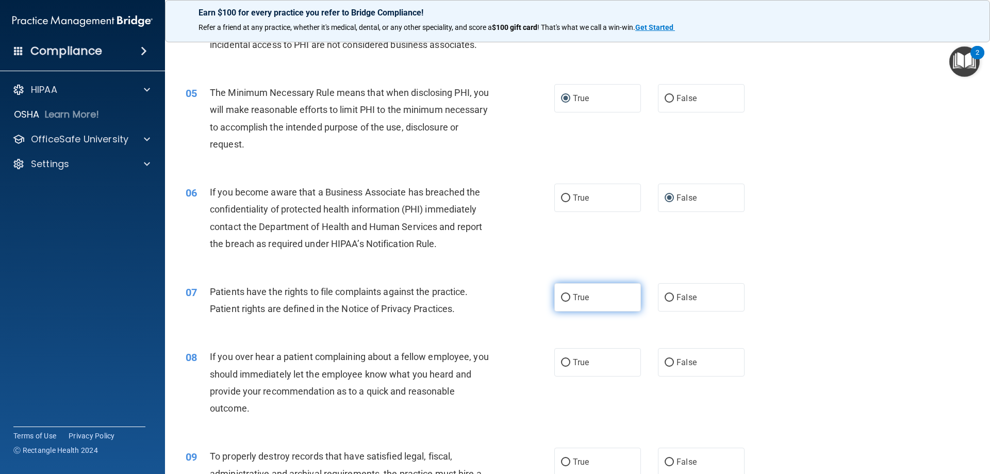
click at [563, 297] on input "True" at bounding box center [565, 298] width 9 height 8
radio input "true"
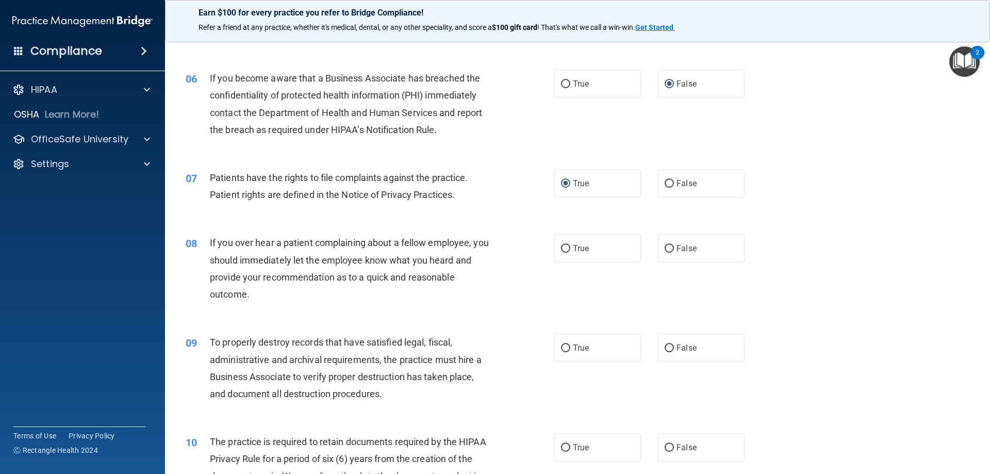
scroll to position [481, 0]
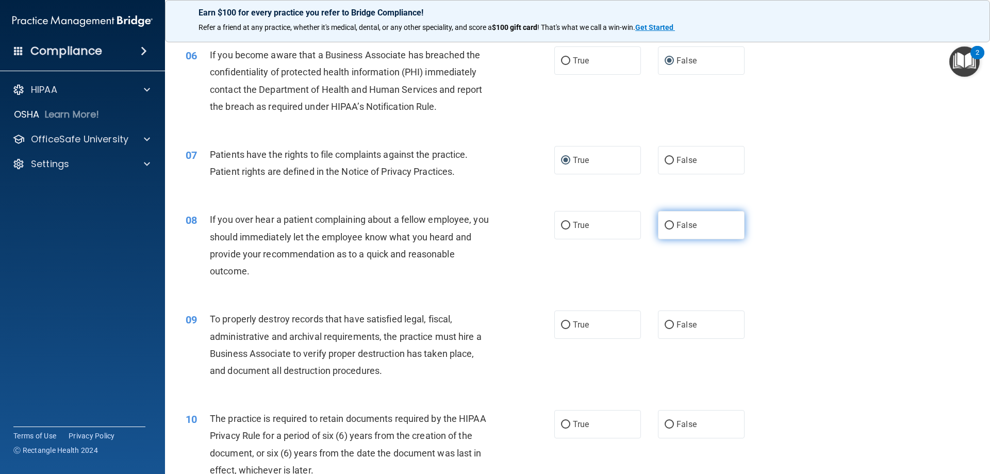
click at [669, 220] on label "False" at bounding box center [701, 225] width 87 height 28
click at [669, 222] on input "False" at bounding box center [669, 226] width 9 height 8
radio input "true"
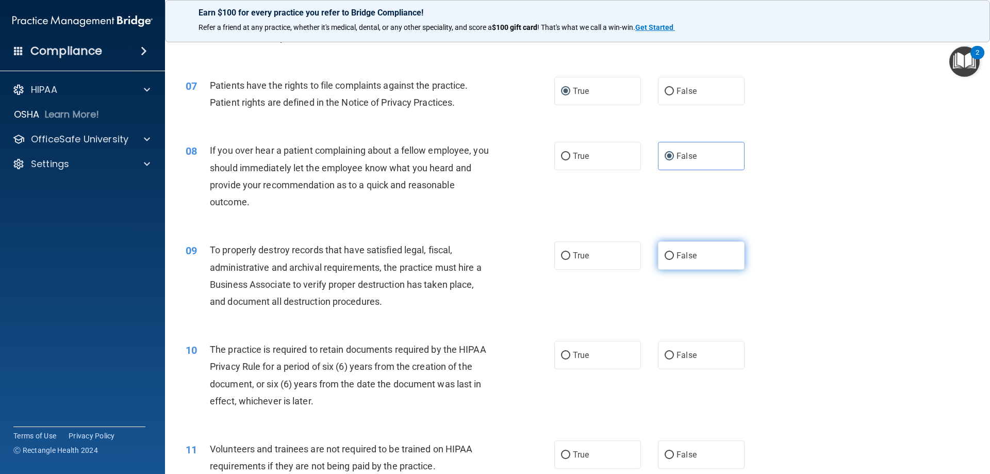
click at [669, 253] on input "False" at bounding box center [669, 256] width 9 height 8
radio input "true"
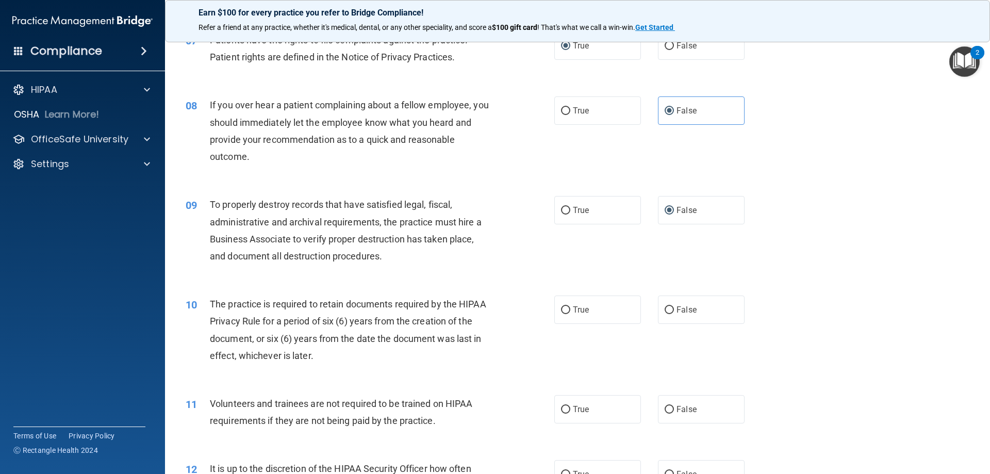
scroll to position [619, 0]
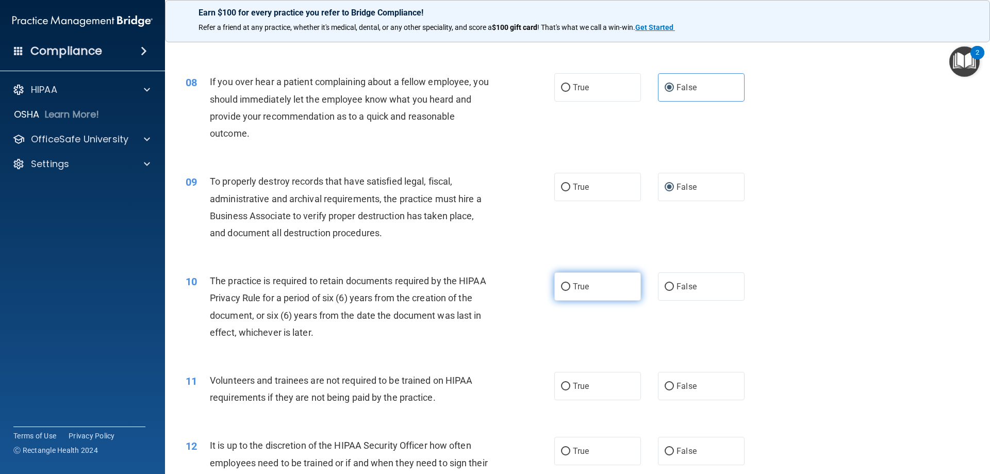
click at [566, 284] on input "True" at bounding box center [565, 287] width 9 height 8
radio input "true"
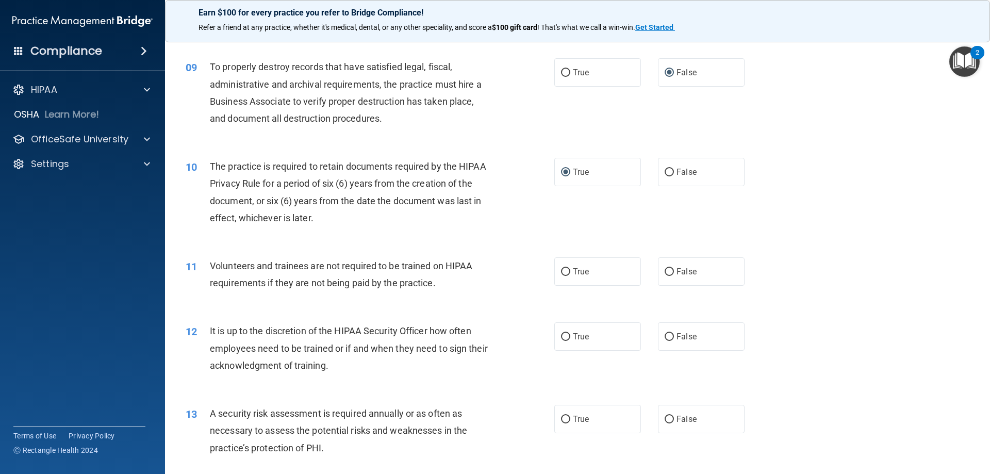
scroll to position [757, 0]
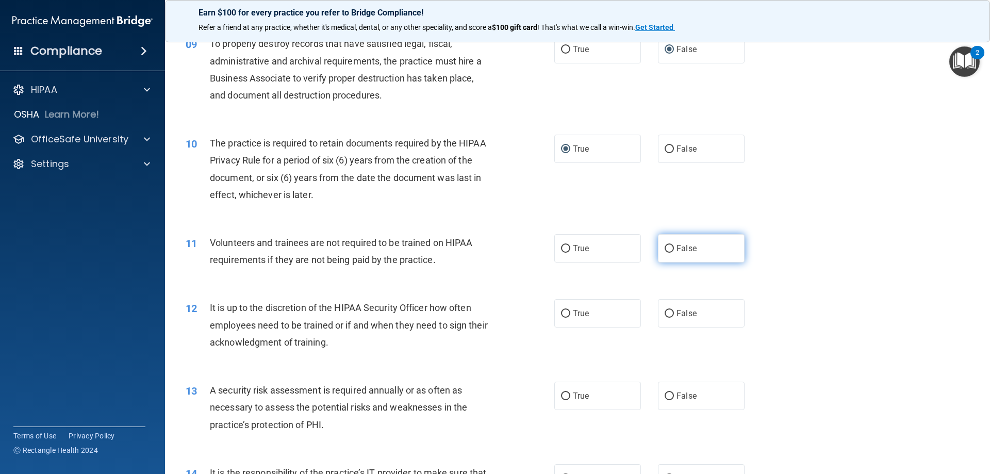
click at [665, 245] on input "False" at bounding box center [669, 249] width 9 height 8
radio input "true"
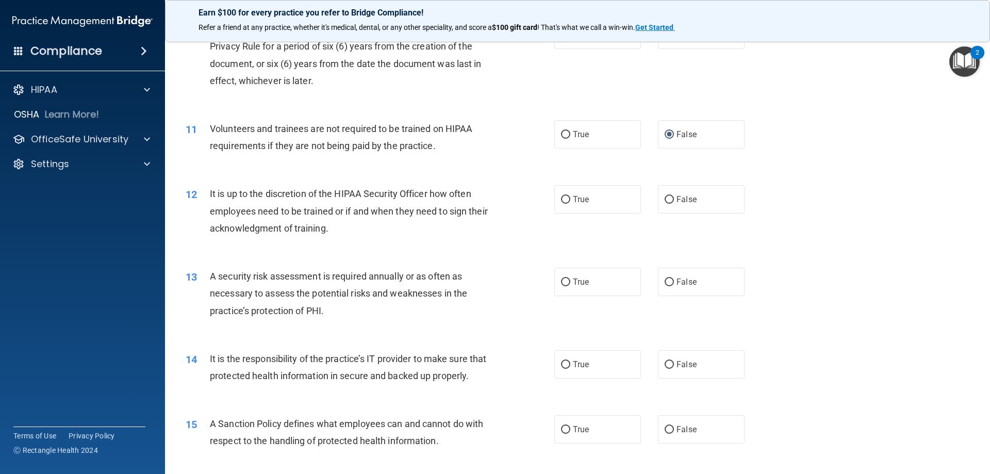
scroll to position [894, 0]
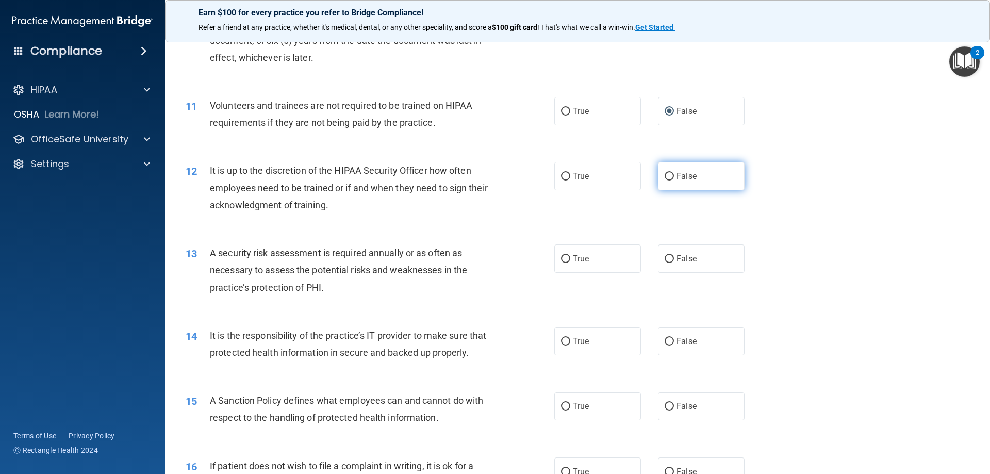
click at [666, 170] on label "False" at bounding box center [701, 176] width 87 height 28
click at [666, 173] on input "False" at bounding box center [669, 177] width 9 height 8
radio input "true"
click at [562, 257] on input "True" at bounding box center [565, 259] width 9 height 8
radio input "true"
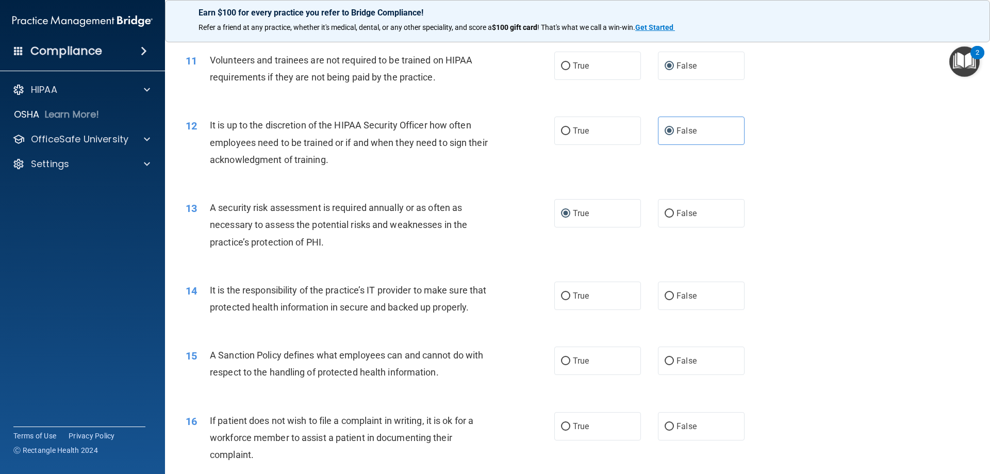
scroll to position [963, 0]
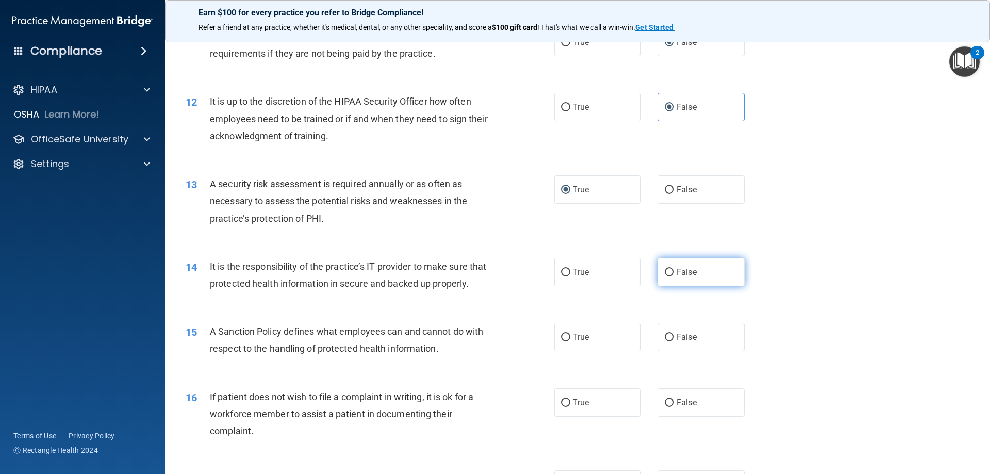
click at [668, 269] on input "False" at bounding box center [669, 273] width 9 height 8
radio input "true"
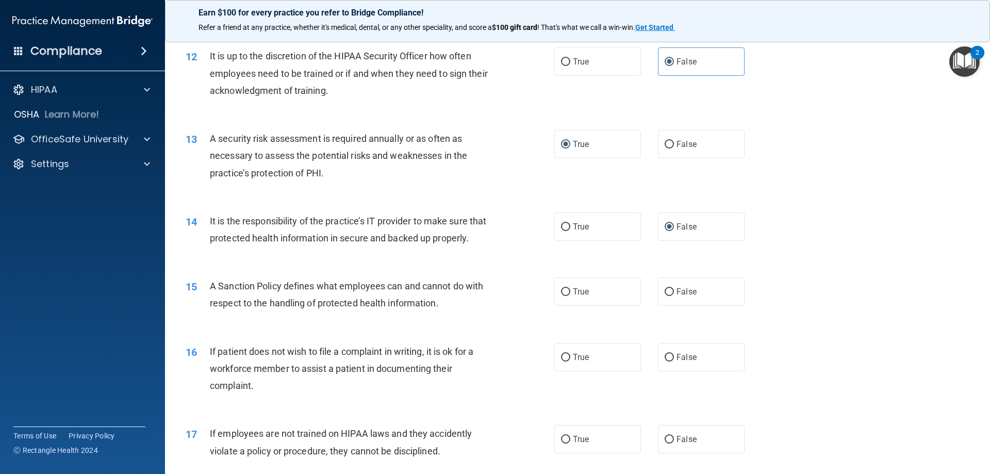
scroll to position [1032, 0]
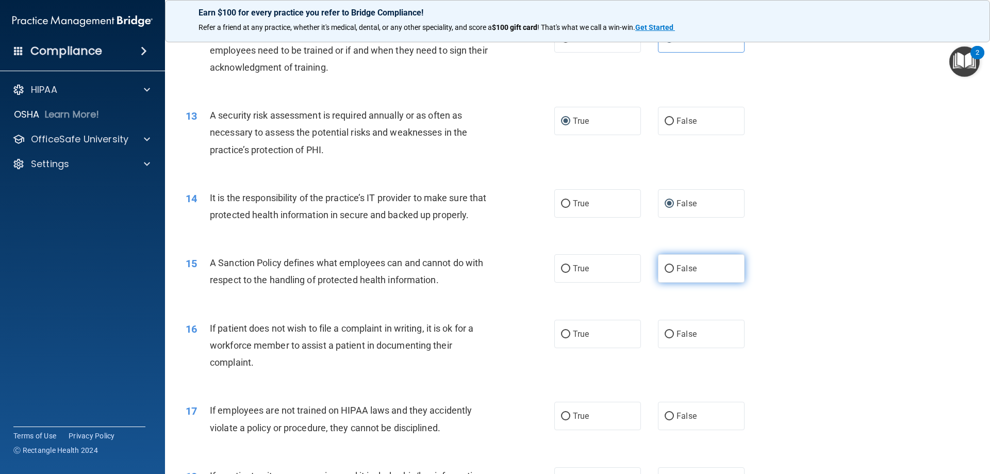
click at [666, 273] on input "False" at bounding box center [669, 269] width 9 height 8
radio input "true"
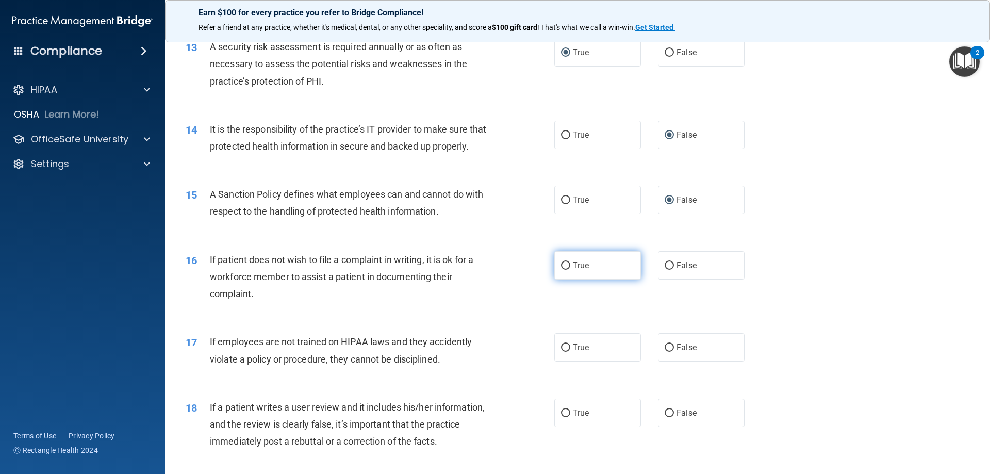
click at [562, 270] on input "True" at bounding box center [565, 266] width 9 height 8
radio input "true"
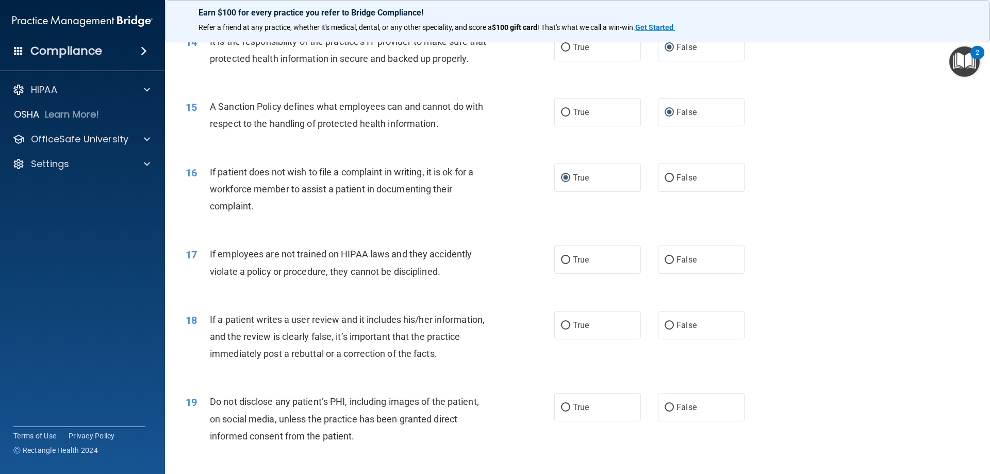
scroll to position [1238, 0]
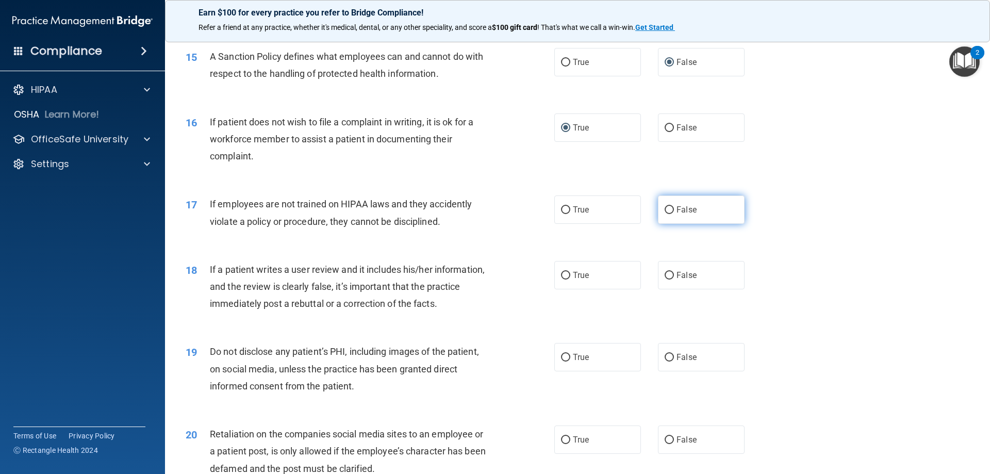
click at [667, 224] on label "False" at bounding box center [701, 210] width 87 height 28
click at [667, 214] on input "False" at bounding box center [669, 210] width 9 height 8
radio input "true"
click at [556, 224] on label "True" at bounding box center [598, 210] width 87 height 28
click at [561, 214] on input "True" at bounding box center [565, 210] width 9 height 8
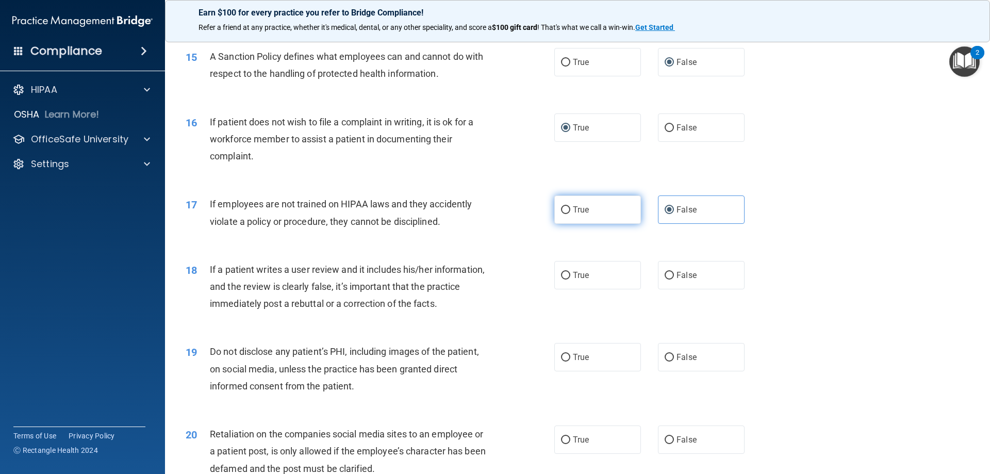
radio input "true"
click at [665, 214] on input "False" at bounding box center [669, 210] width 9 height 8
radio input "true"
radio input "false"
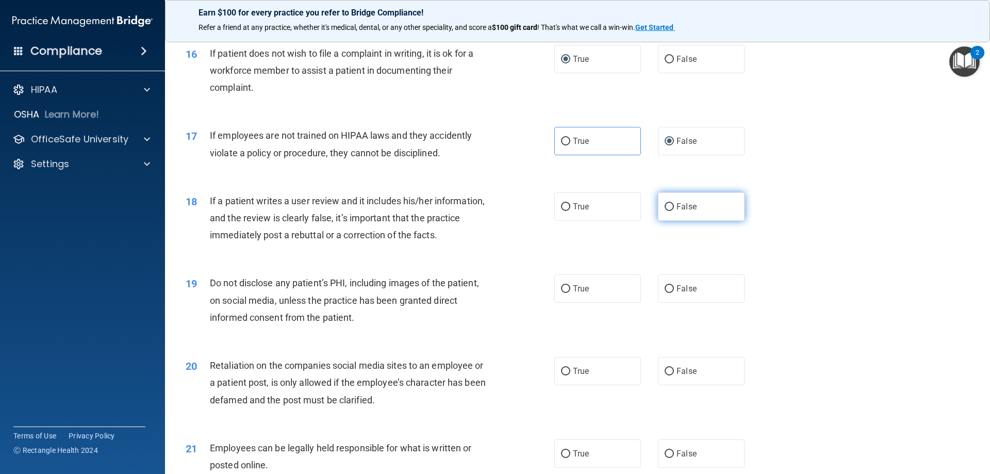
click at [665, 211] on input "False" at bounding box center [669, 207] width 9 height 8
radio input "true"
click at [561, 293] on input "True" at bounding box center [565, 289] width 9 height 8
radio input "true"
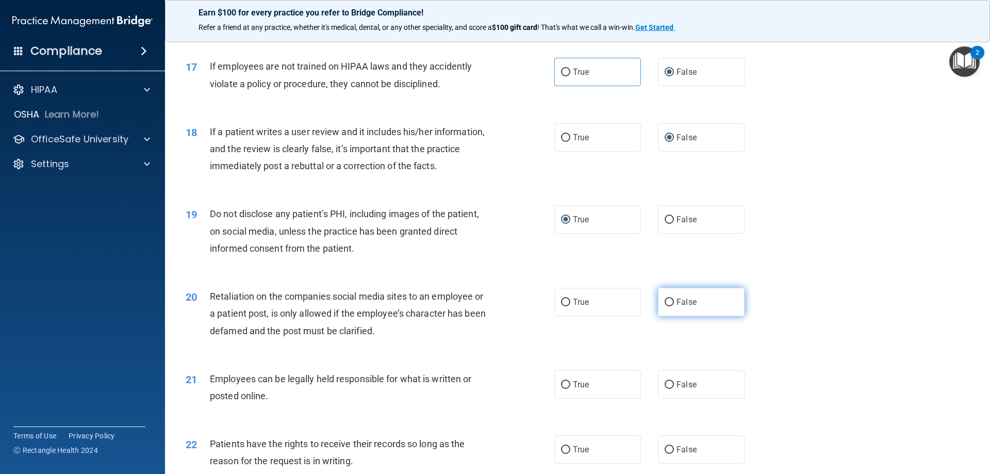
click at [660, 315] on label "False" at bounding box center [701, 302] width 87 height 28
click at [665, 306] on input "False" at bounding box center [669, 303] width 9 height 8
radio input "true"
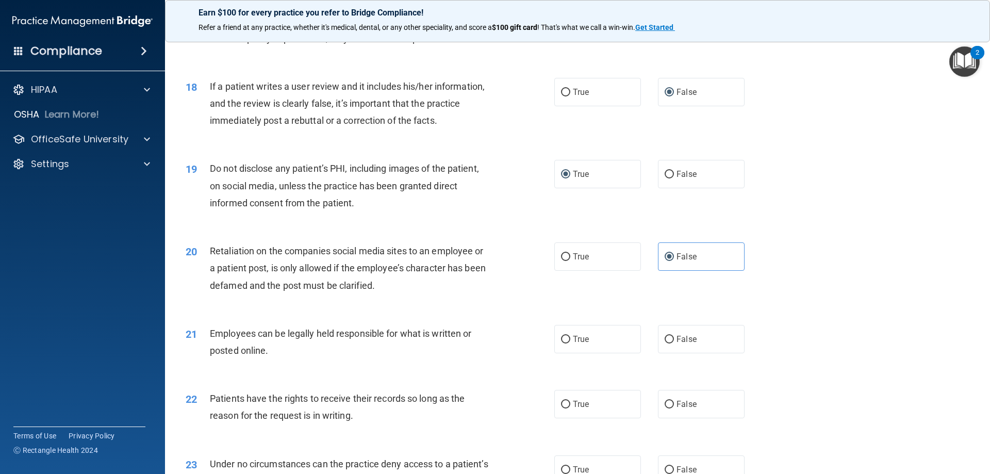
scroll to position [1444, 0]
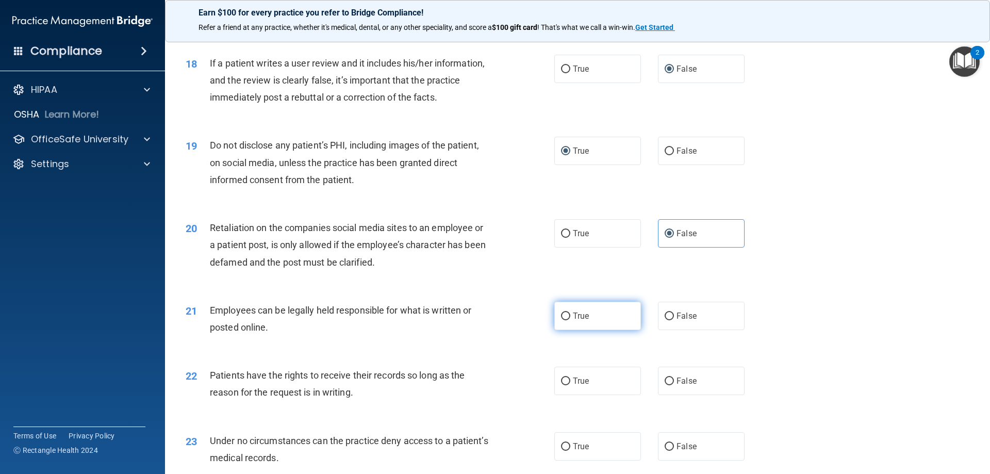
click at [561, 320] on input "True" at bounding box center [565, 317] width 9 height 8
radio input "true"
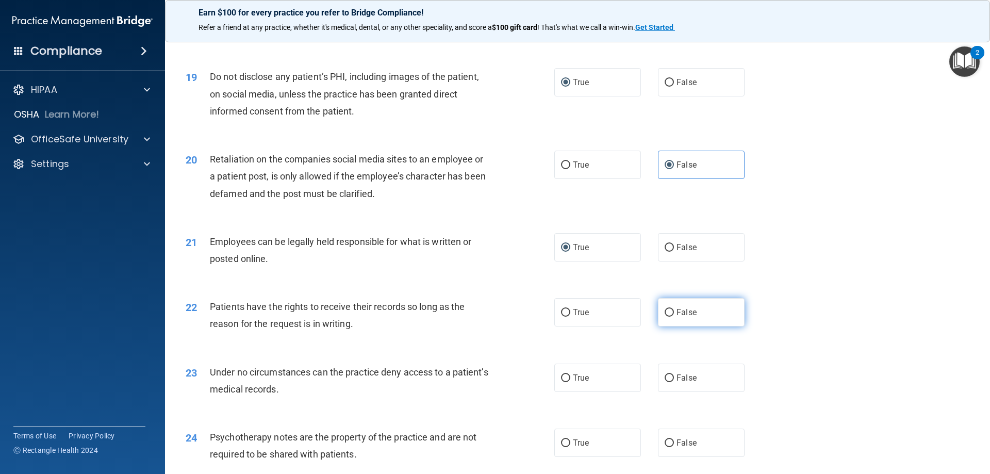
click at [665, 317] on input "False" at bounding box center [669, 313] width 9 height 8
radio input "true"
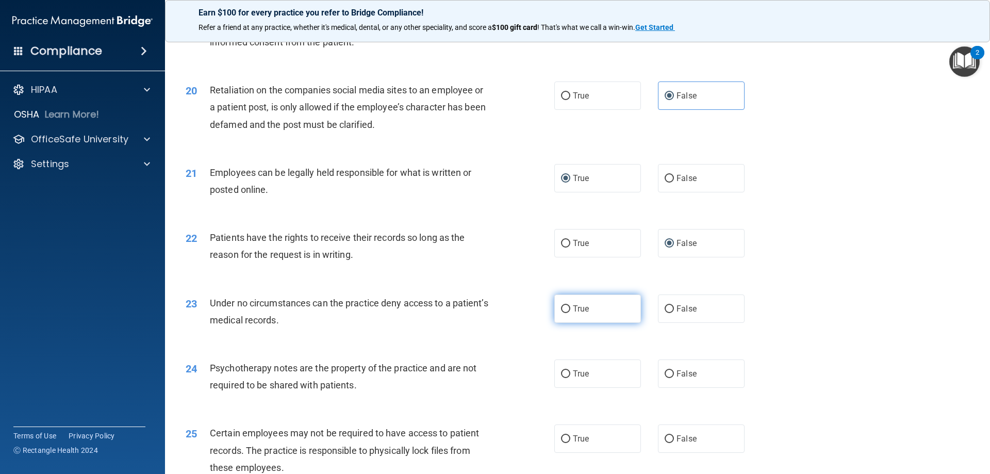
click at [565, 321] on label "True" at bounding box center [598, 309] width 87 height 28
click at [565, 313] on input "True" at bounding box center [565, 309] width 9 height 8
radio input "true"
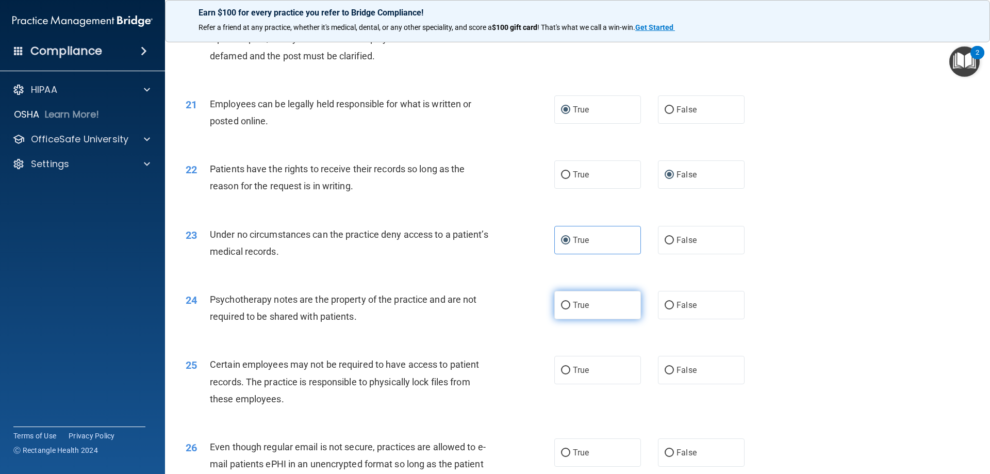
click at [561, 310] on input "True" at bounding box center [565, 306] width 9 height 8
radio input "true"
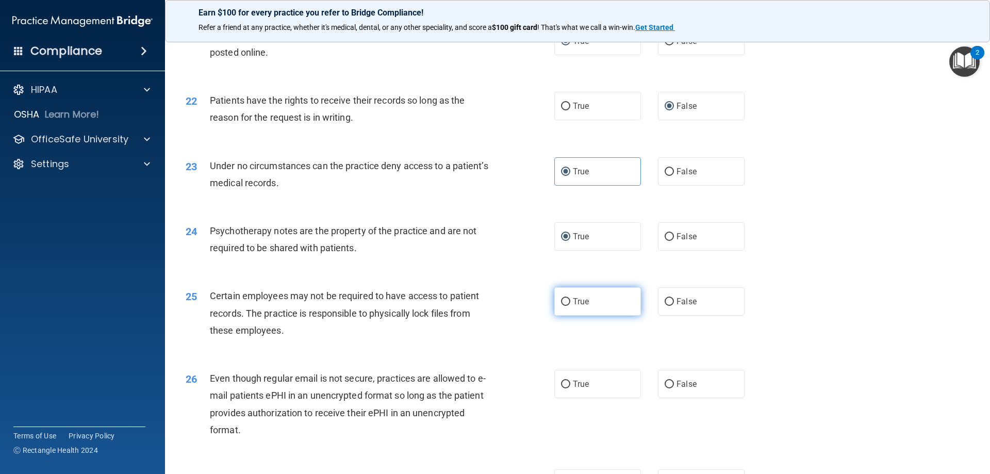
click at [561, 306] on input "True" at bounding box center [565, 302] width 9 height 8
radio input "true"
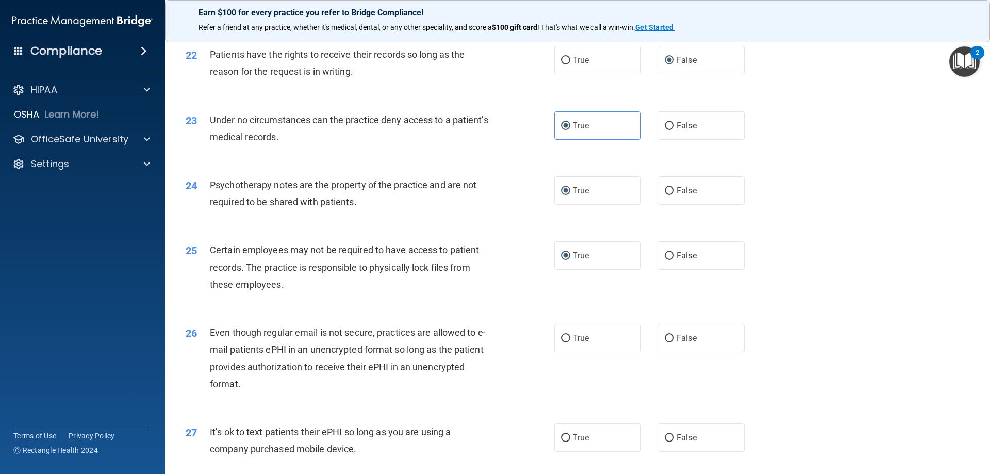
scroll to position [1788, 0]
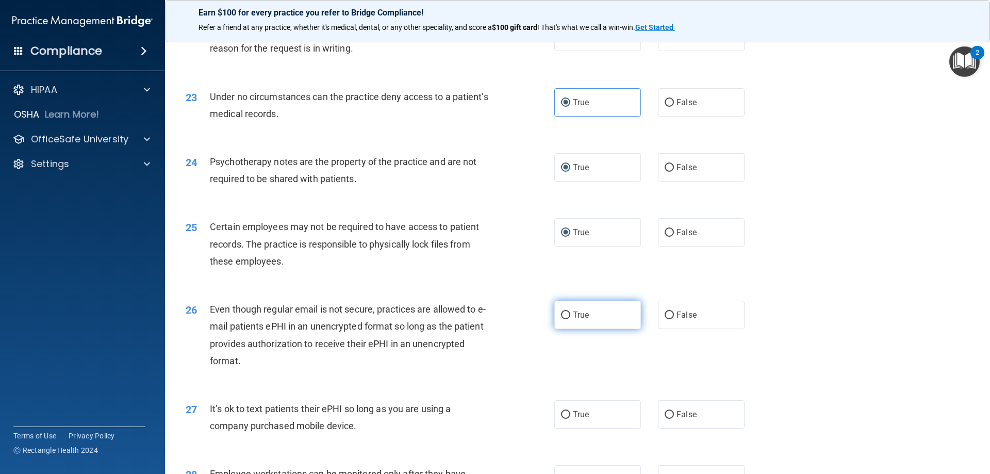
click at [563, 326] on label "True" at bounding box center [598, 315] width 87 height 28
click at [563, 319] on input "True" at bounding box center [565, 316] width 9 height 8
radio input "true"
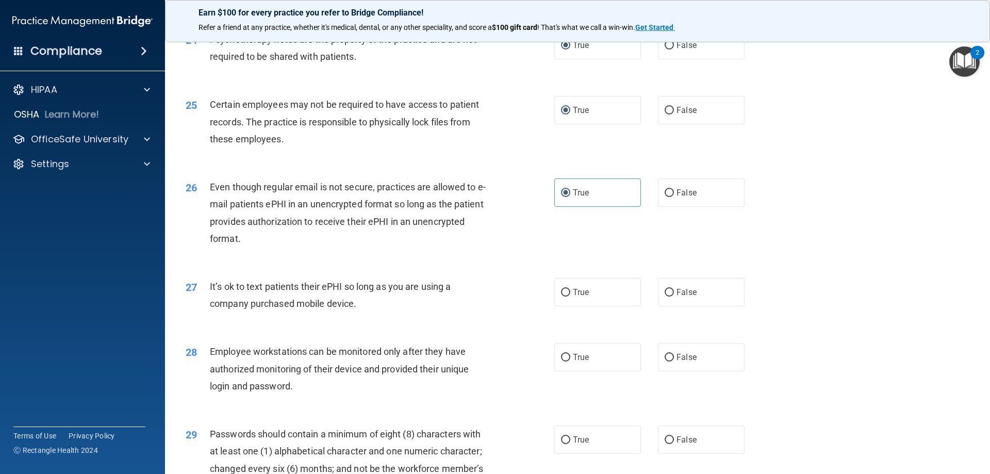
scroll to position [1926, 0]
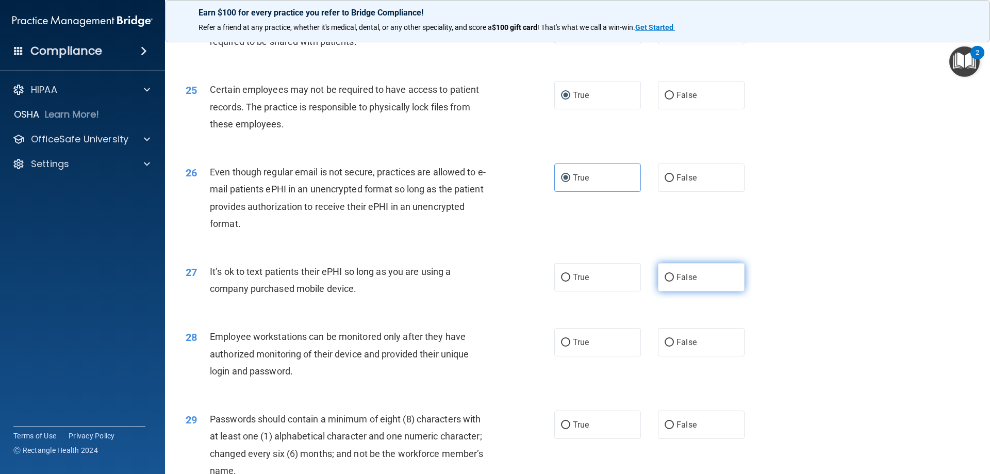
click at [665, 282] on input "False" at bounding box center [669, 278] width 9 height 8
radio input "true"
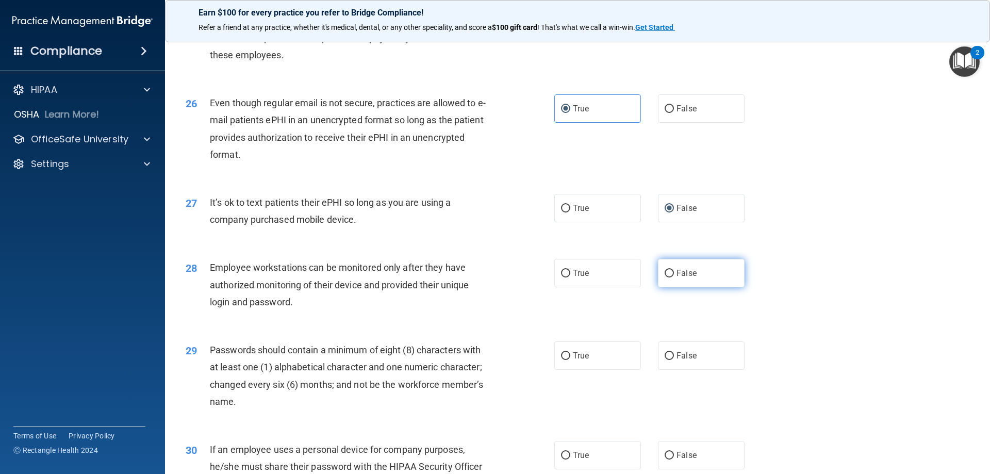
click at [665, 278] on input "False" at bounding box center [669, 274] width 9 height 8
radio input "true"
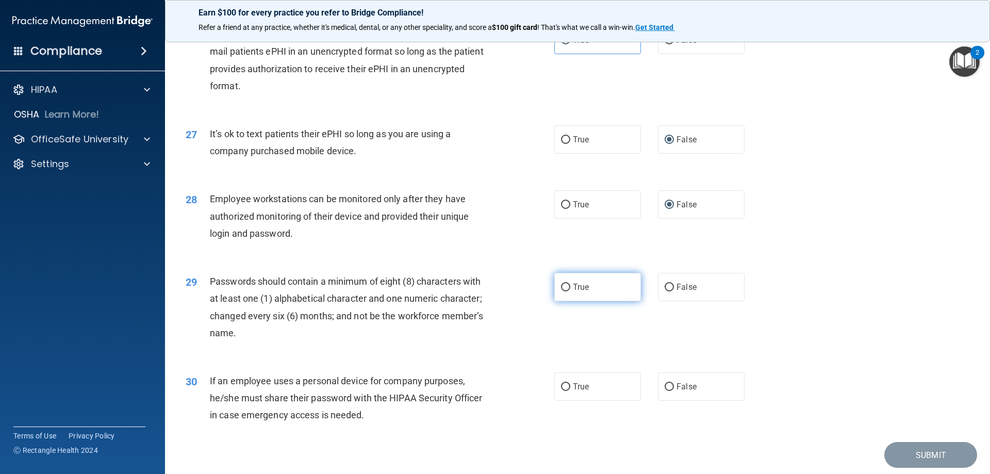
click at [562, 291] on input "True" at bounding box center [565, 288] width 9 height 8
radio input "true"
click at [668, 391] on input "False" at bounding box center [669, 387] width 9 height 8
radio input "true"
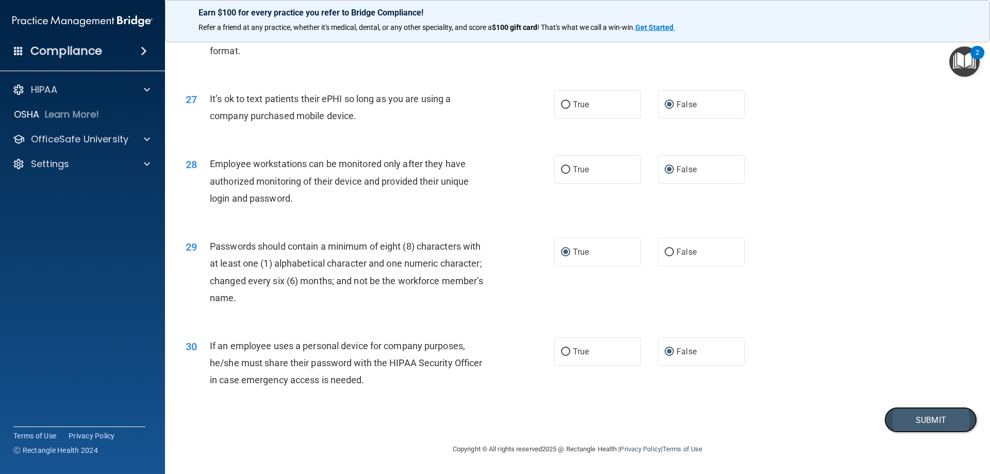
click at [915, 414] on button "Submit" at bounding box center [931, 420] width 93 height 26
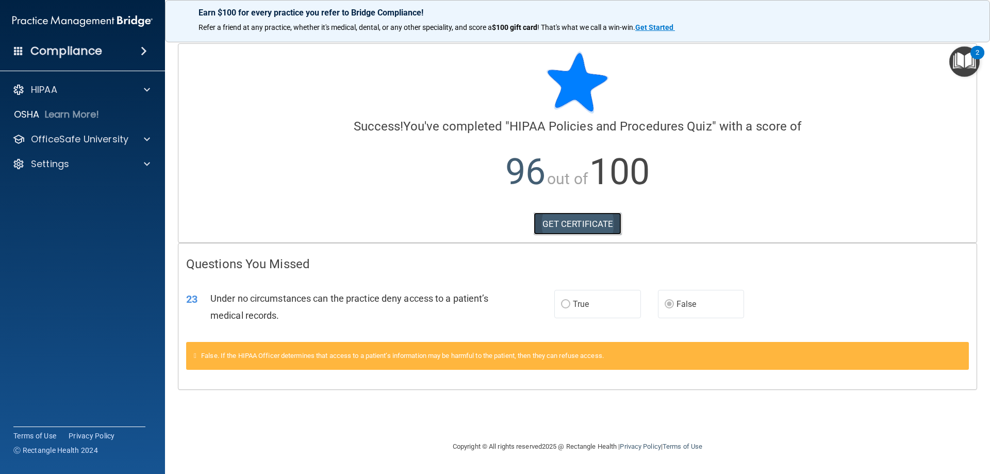
click at [582, 219] on link "GET CERTIFICATE" at bounding box center [578, 224] width 88 height 23
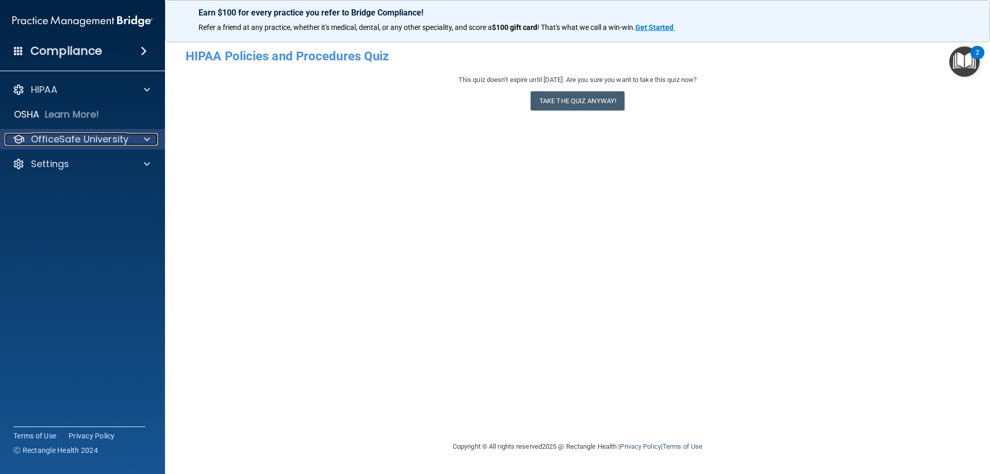
click at [83, 133] on p "OfficeSafe University" at bounding box center [79, 139] width 97 height 12
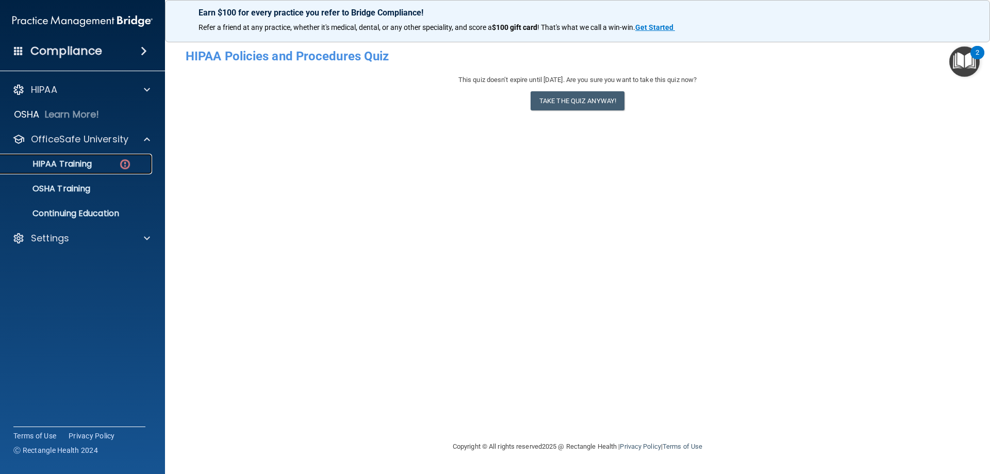
click at [86, 160] on p "HIPAA Training" at bounding box center [49, 164] width 85 height 10
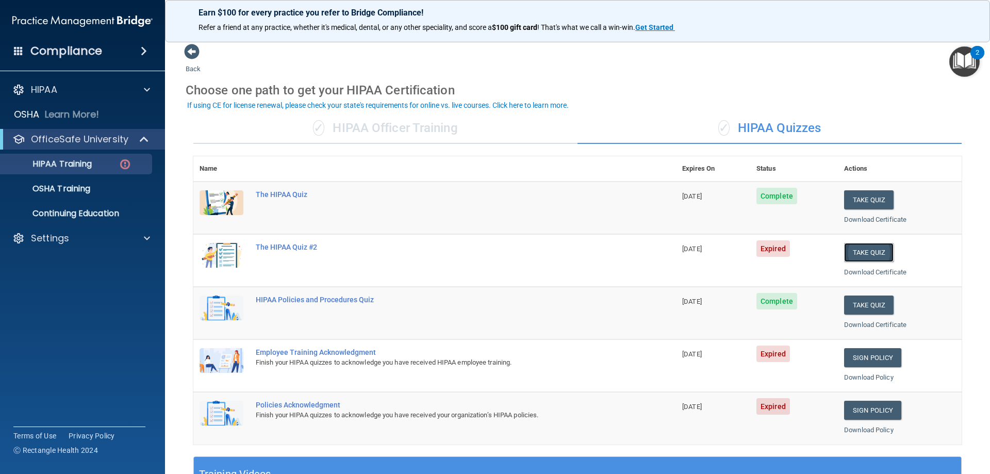
click at [858, 253] on button "Take Quiz" at bounding box center [869, 252] width 50 height 19
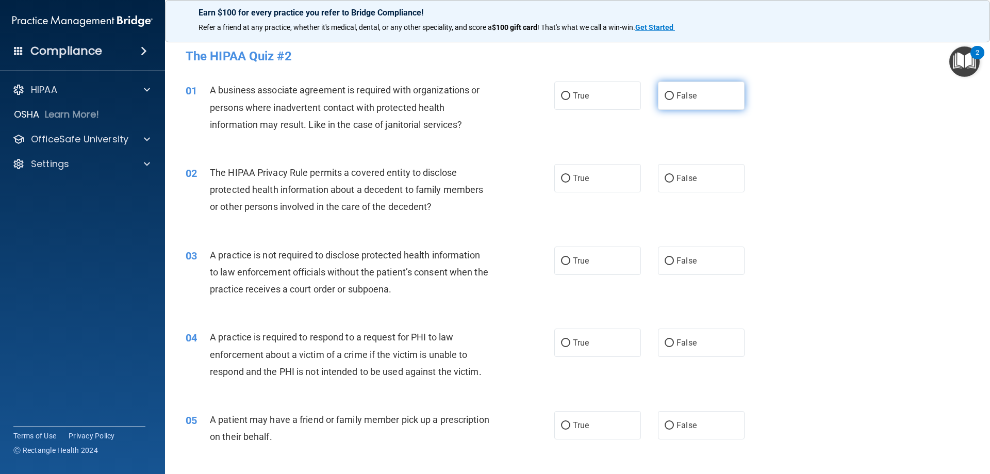
click at [667, 92] on input "False" at bounding box center [669, 96] width 9 height 8
radio input "true"
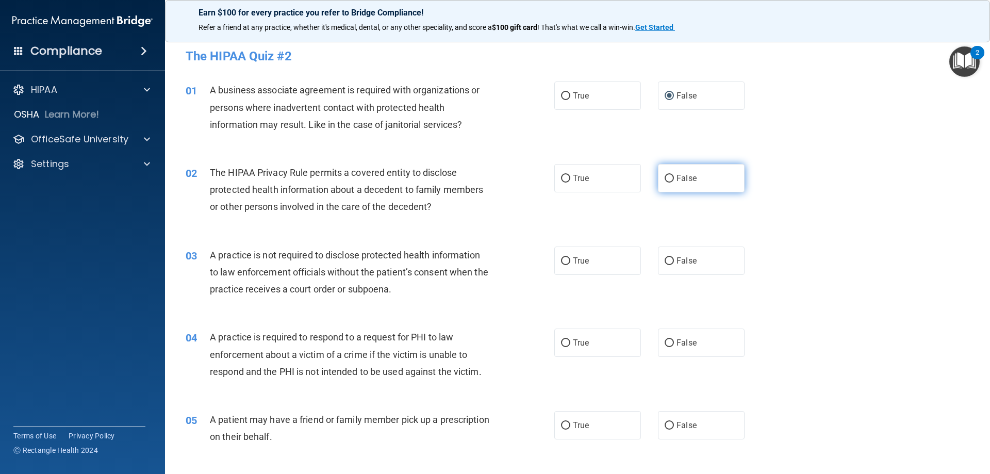
click at [665, 178] on input "False" at bounding box center [669, 179] width 9 height 8
radio input "true"
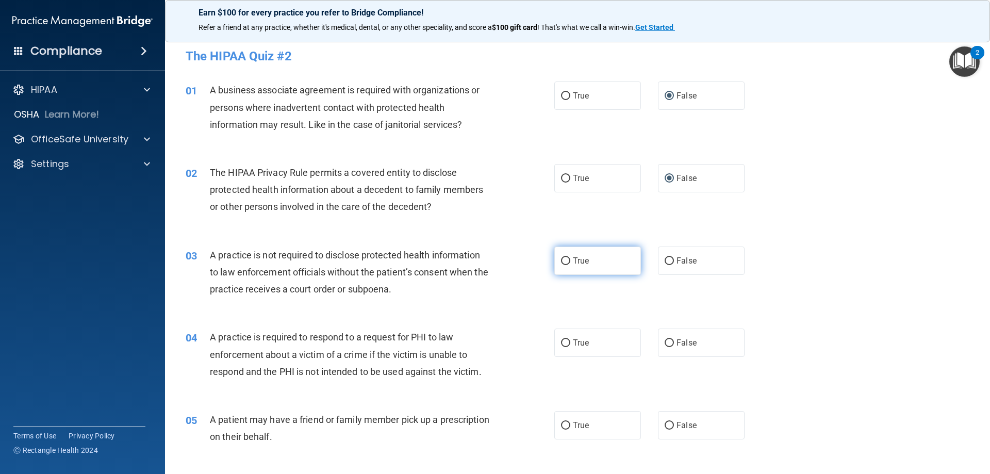
click at [558, 255] on label "True" at bounding box center [598, 261] width 87 height 28
click at [561, 257] on input "True" at bounding box center [565, 261] width 9 height 8
radio input "true"
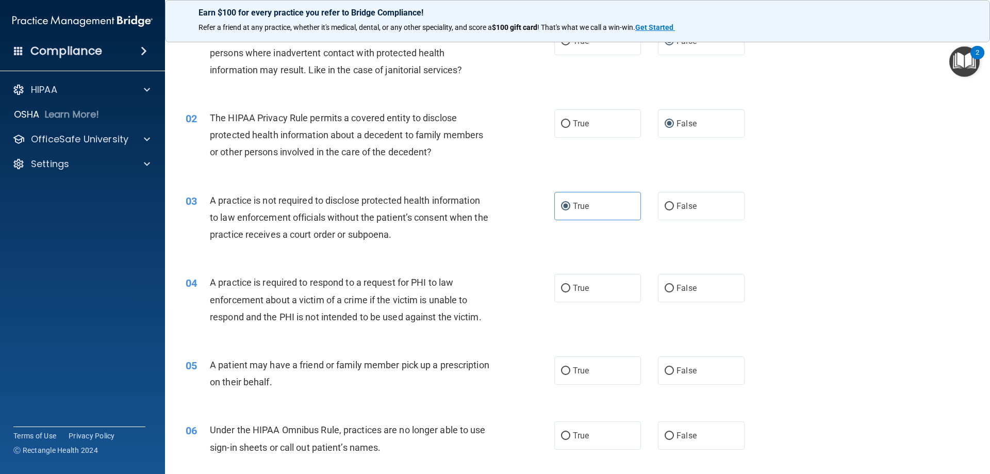
scroll to position [138, 0]
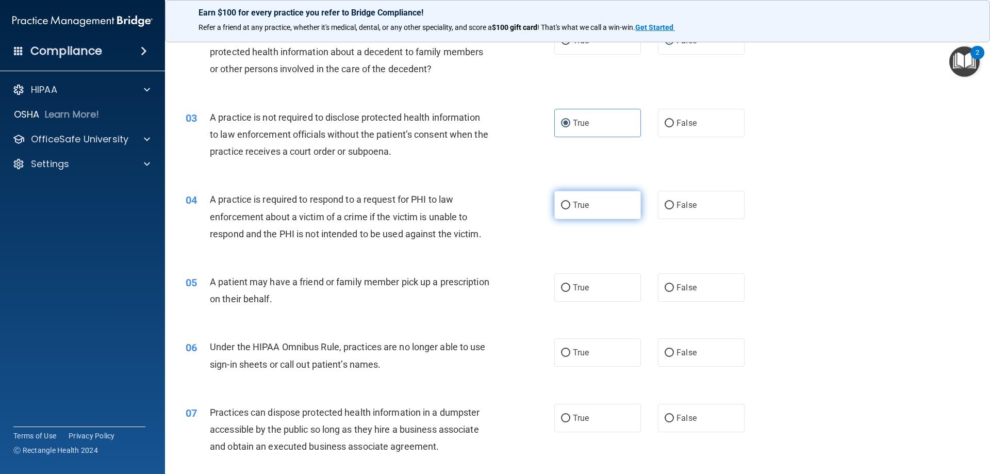
click at [567, 204] on label "True" at bounding box center [598, 205] width 87 height 28
click at [567, 204] on input "True" at bounding box center [565, 206] width 9 height 8
radio input "true"
click at [561, 281] on label "True" at bounding box center [598, 287] width 87 height 28
click at [561, 284] on input "True" at bounding box center [565, 288] width 9 height 8
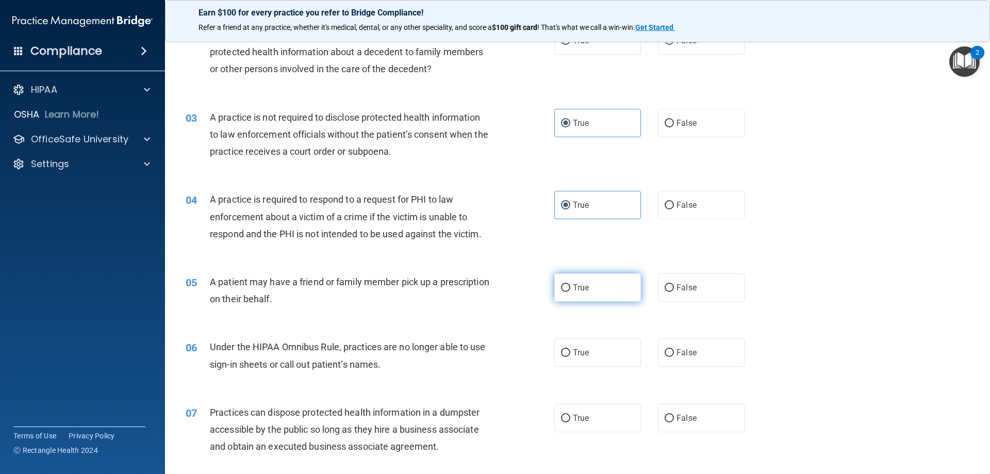
radio input "true"
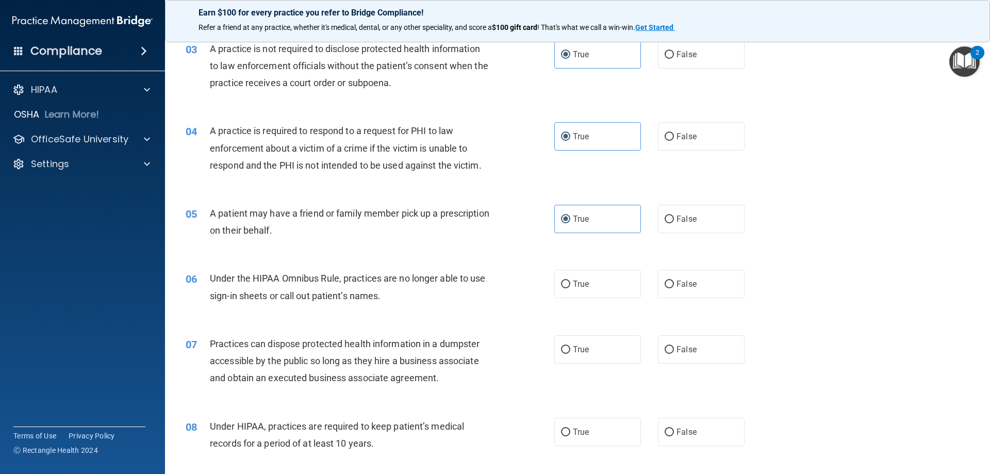
scroll to position [275, 0]
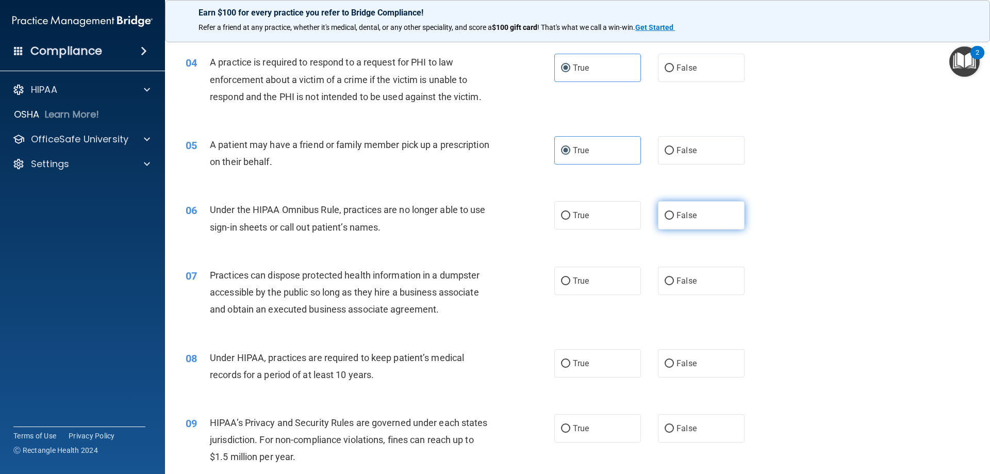
click at [665, 214] on input "False" at bounding box center [669, 216] width 9 height 8
radio input "true"
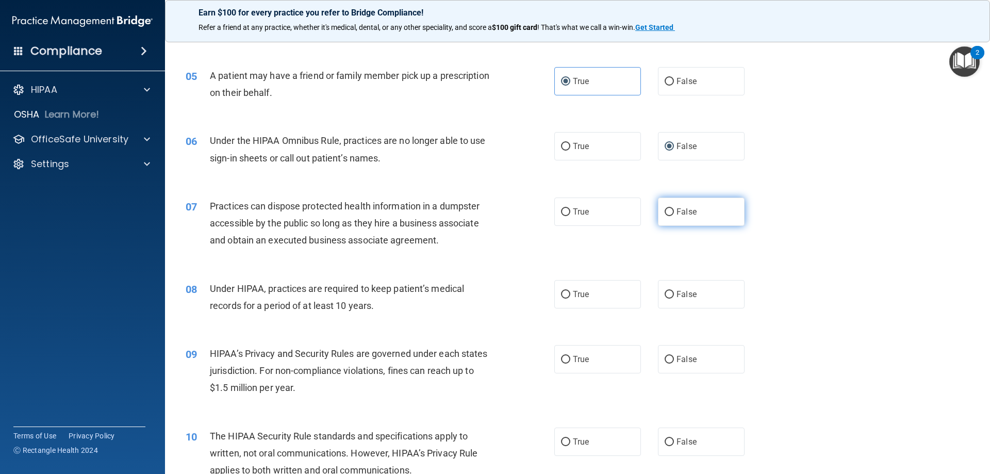
click at [669, 211] on input "False" at bounding box center [669, 212] width 9 height 8
radio input "true"
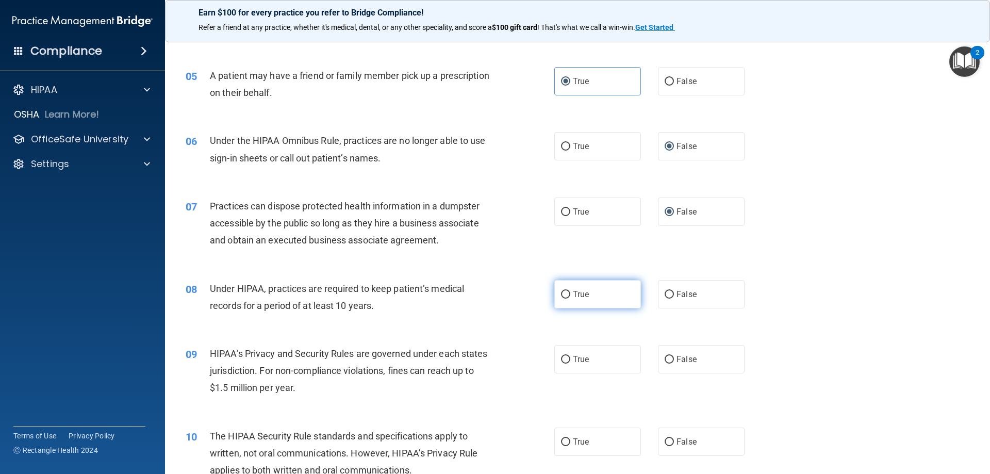
click at [562, 291] on input "True" at bounding box center [565, 295] width 9 height 8
radio input "true"
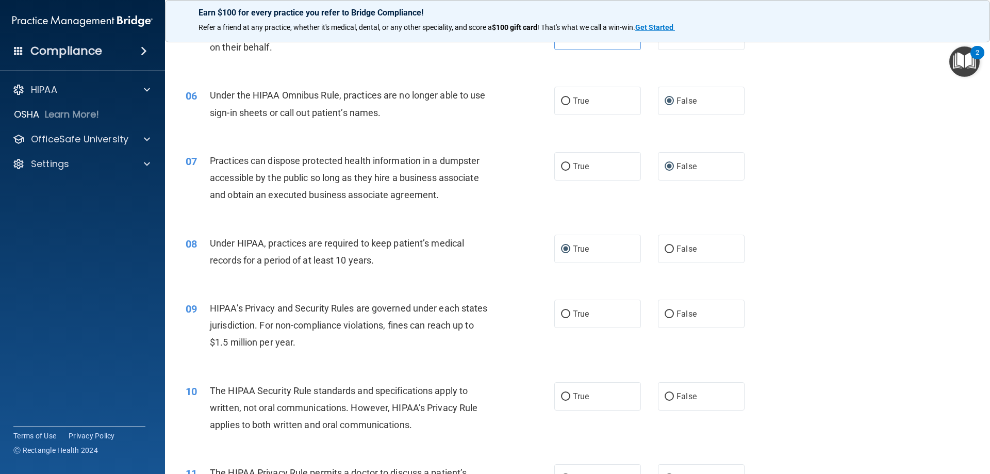
scroll to position [413, 0]
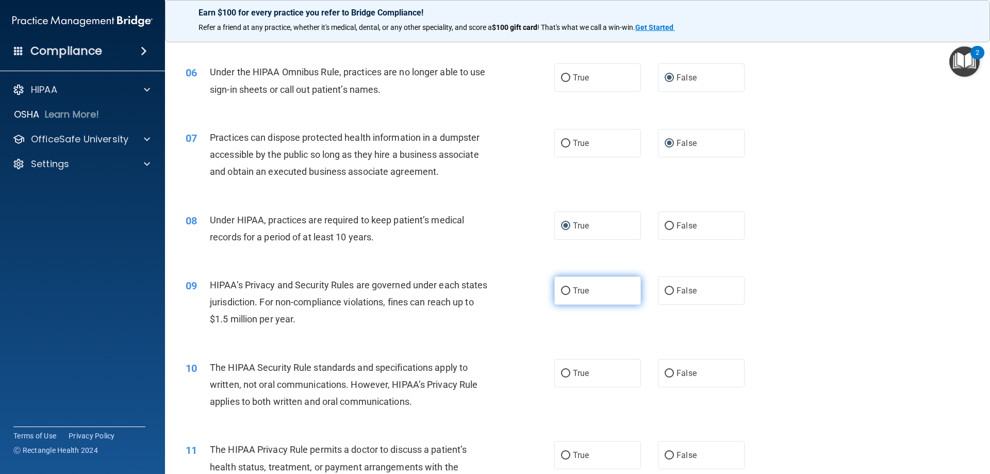
click at [563, 287] on input "True" at bounding box center [565, 291] width 9 height 8
radio input "true"
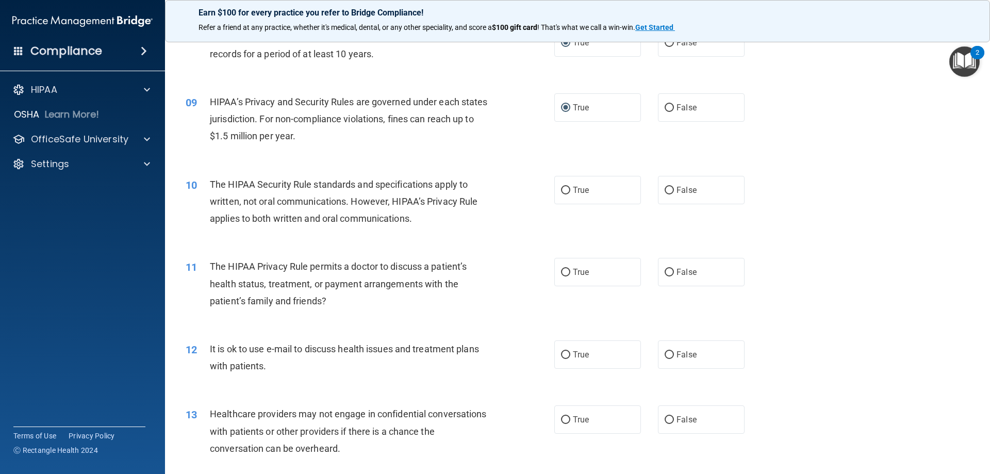
scroll to position [619, 0]
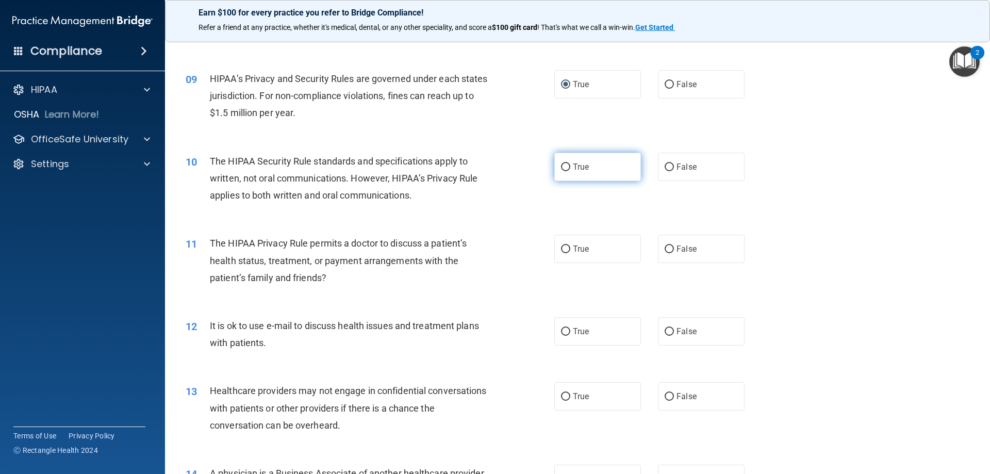
click at [568, 168] on label "True" at bounding box center [598, 167] width 87 height 28
click at [568, 168] on input "True" at bounding box center [565, 168] width 9 height 8
radio input "true"
click at [661, 242] on label "False" at bounding box center [701, 249] width 87 height 28
click at [665, 246] on input "False" at bounding box center [669, 250] width 9 height 8
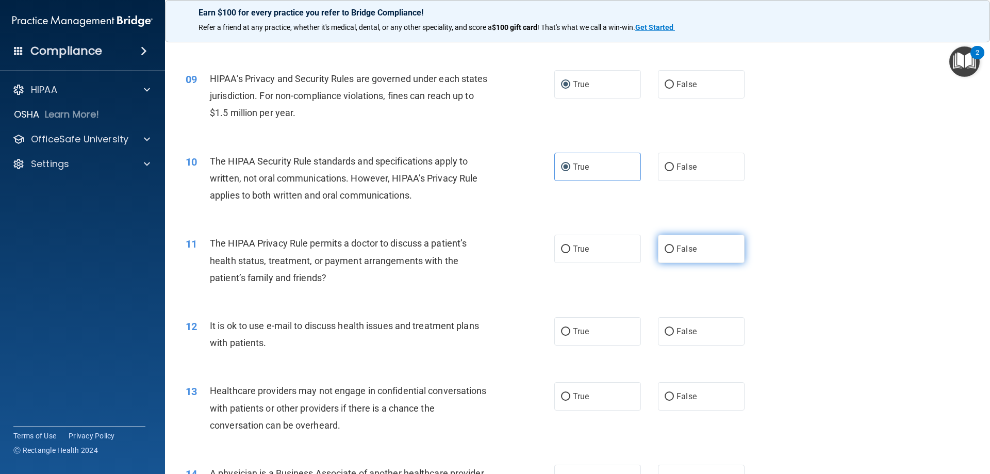
radio input "true"
click at [566, 332] on input "True" at bounding box center [565, 332] width 9 height 8
radio input "true"
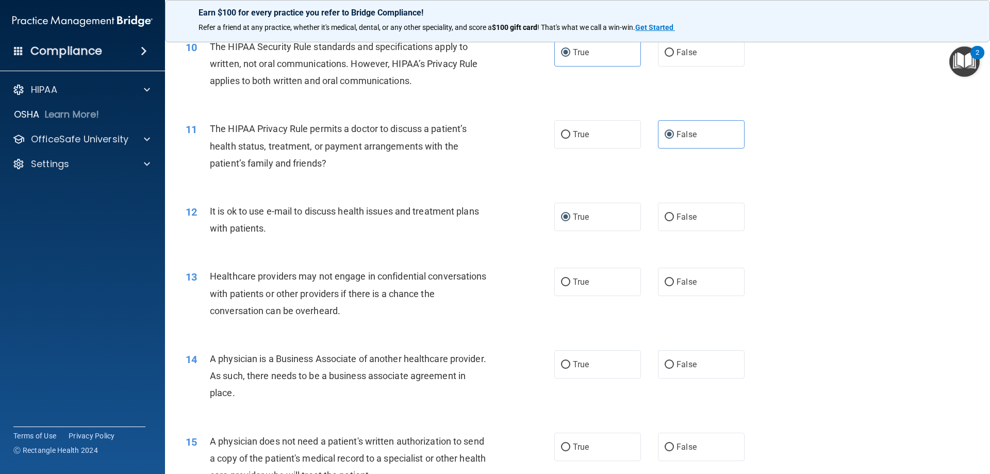
scroll to position [757, 0]
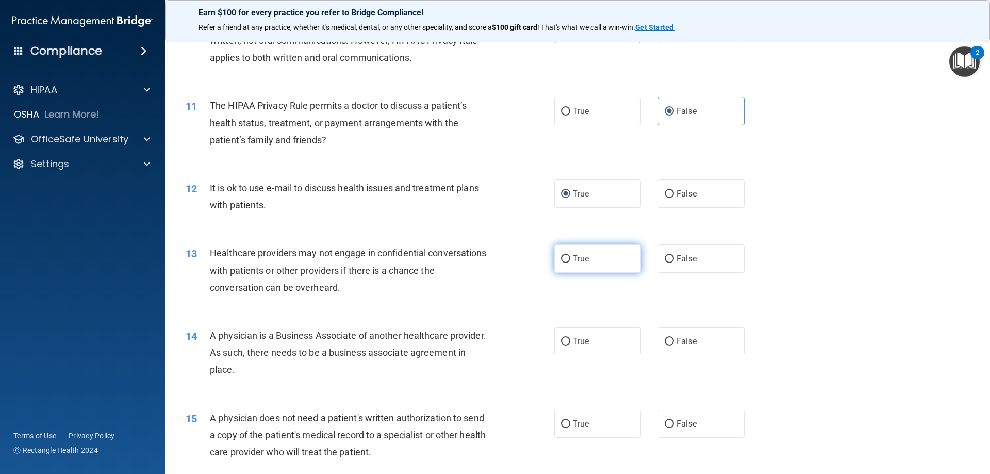
click at [562, 258] on input "True" at bounding box center [565, 259] width 9 height 8
radio input "true"
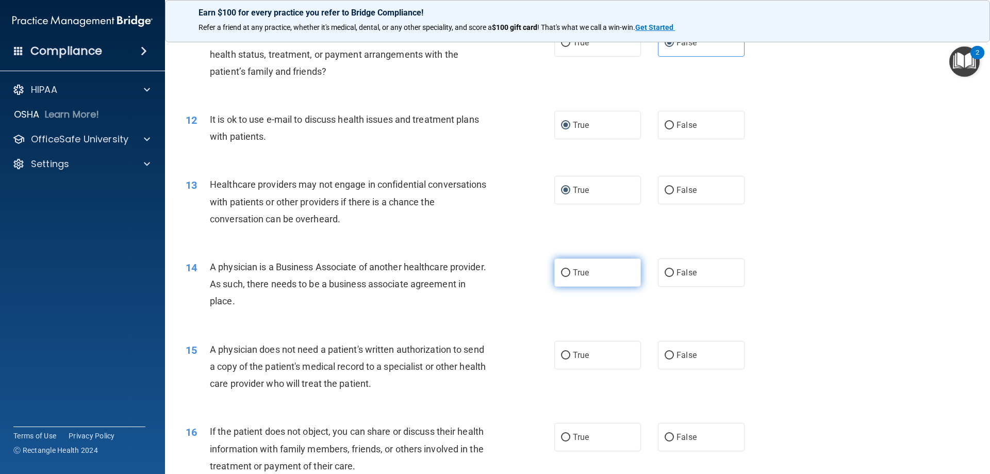
click at [563, 271] on input "True" at bounding box center [565, 273] width 9 height 8
radio input "true"
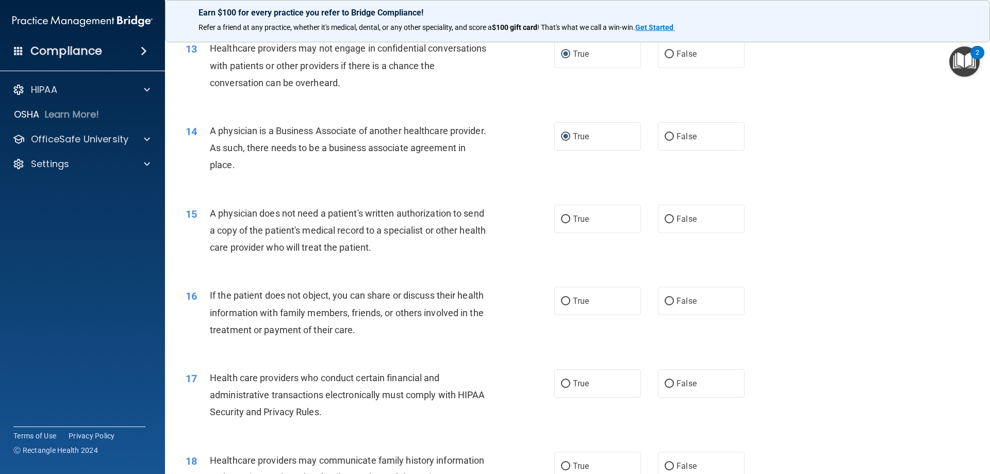
scroll to position [963, 0]
click at [666, 216] on input "False" at bounding box center [669, 218] width 9 height 8
radio input "true"
click at [564, 297] on input "True" at bounding box center [565, 300] width 9 height 8
radio input "true"
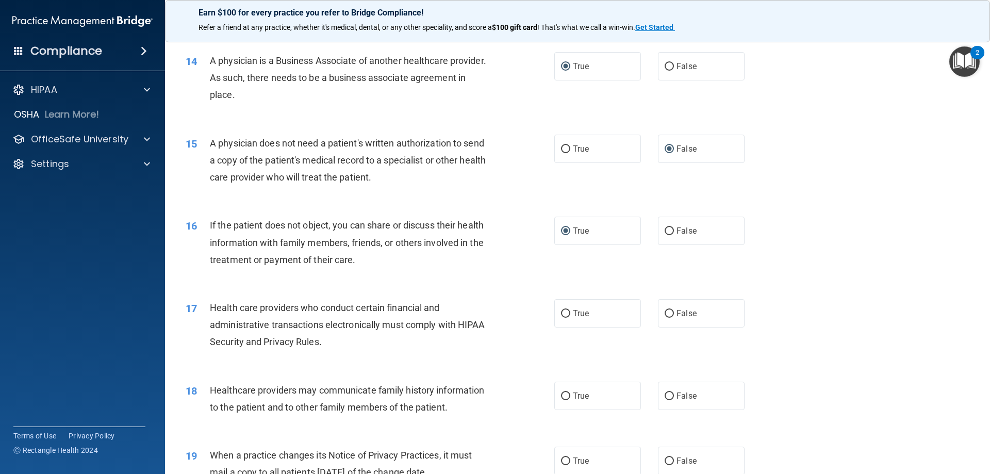
scroll to position [1100, 0]
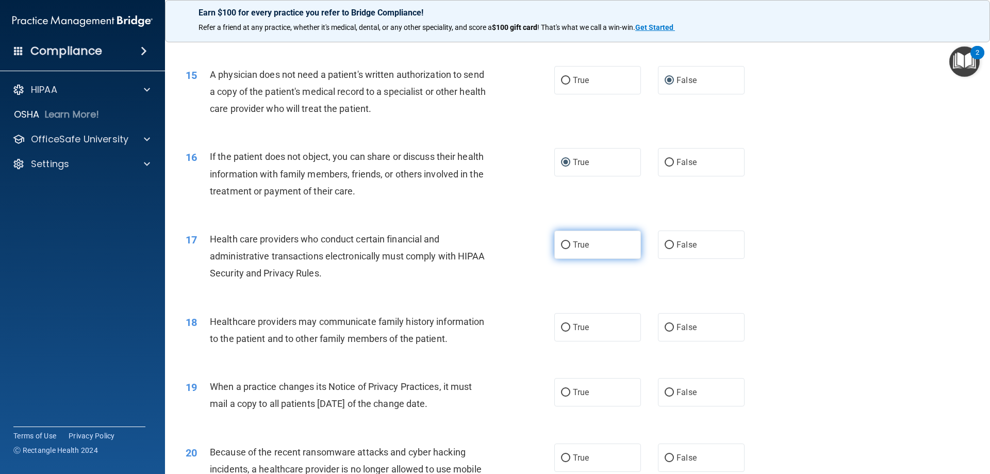
click at [563, 242] on input "True" at bounding box center [565, 245] width 9 height 8
radio input "true"
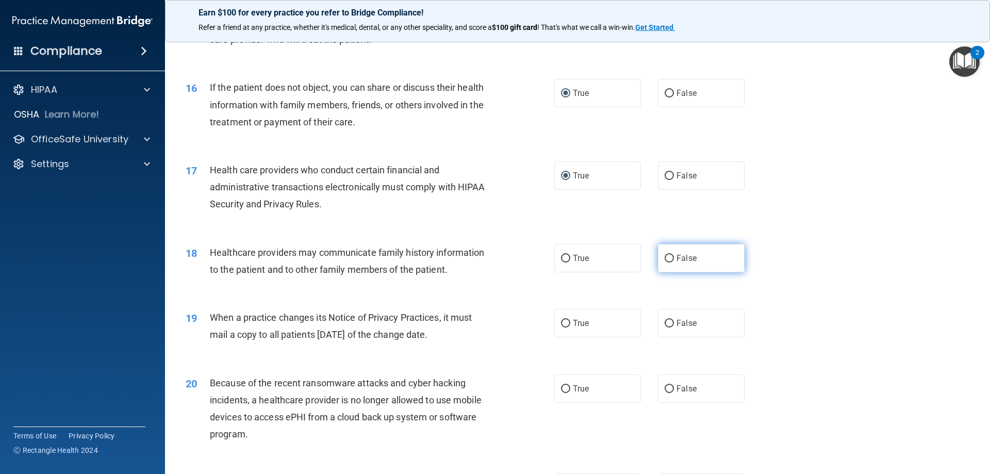
click at [666, 252] on label "False" at bounding box center [701, 258] width 87 height 28
click at [666, 255] on input "False" at bounding box center [669, 259] width 9 height 8
radio input "true"
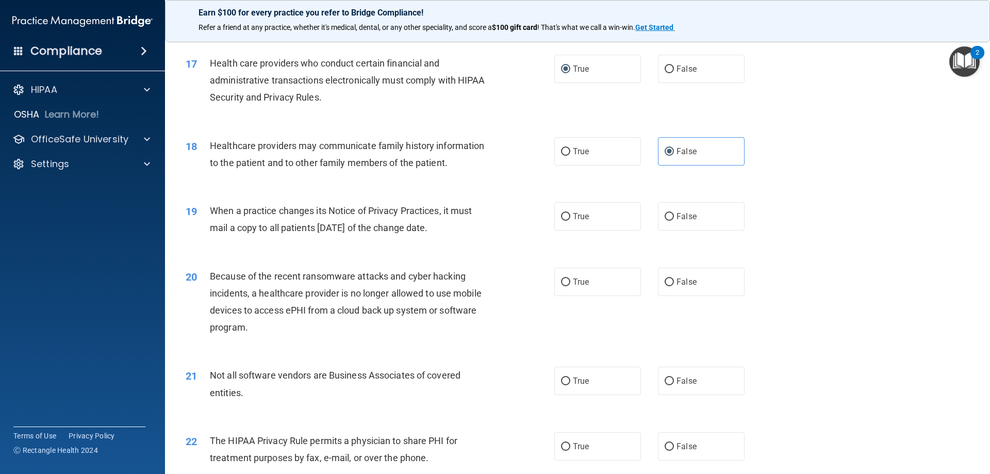
scroll to position [1307, 0]
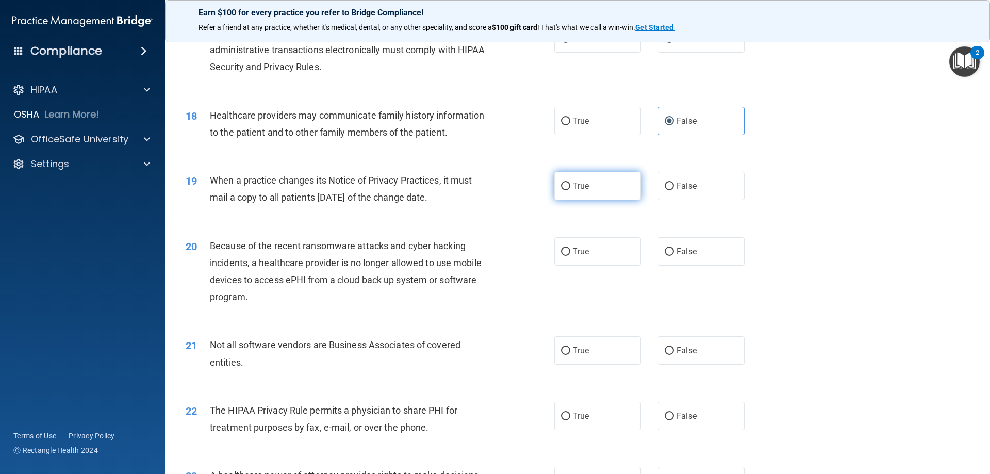
click at [561, 185] on input "True" at bounding box center [565, 187] width 9 height 8
radio input "true"
click at [562, 248] on input "True" at bounding box center [565, 252] width 9 height 8
radio input "true"
click at [558, 356] on label "True" at bounding box center [598, 350] width 87 height 28
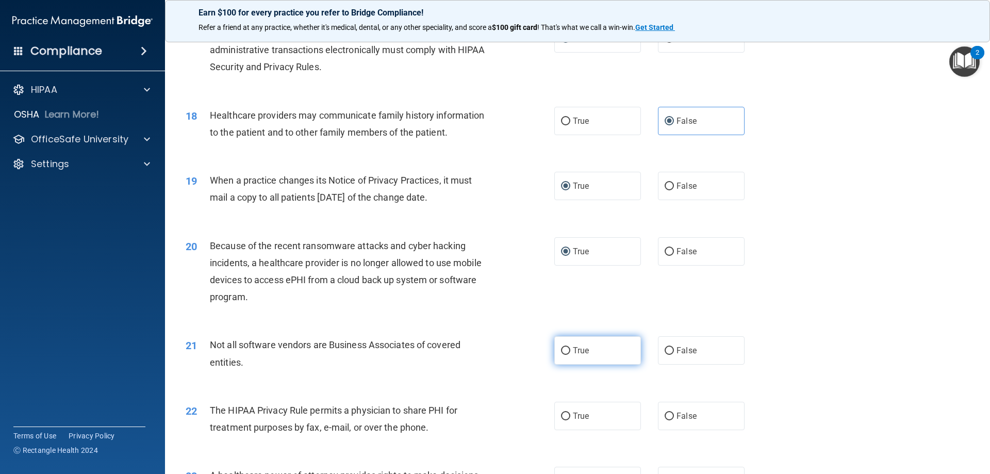
click at [561, 355] on input "True" at bounding box center [565, 351] width 9 height 8
radio input "true"
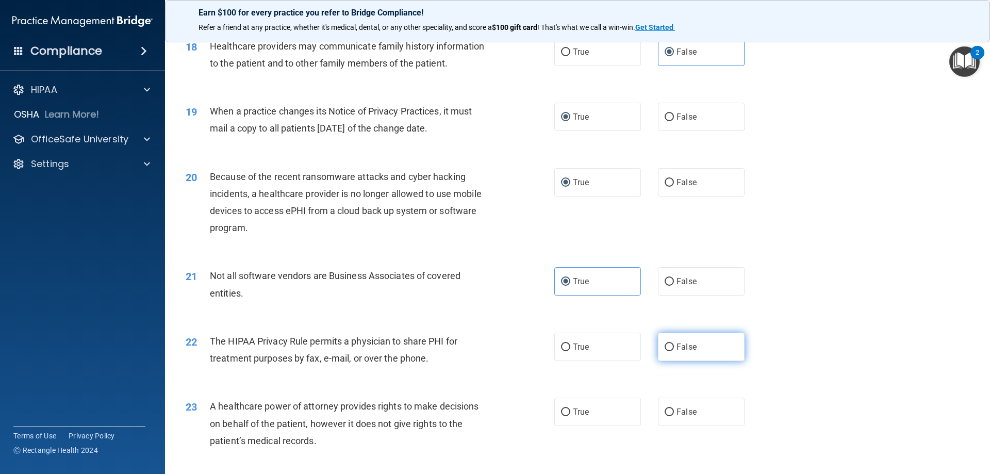
click at [661, 342] on label "False" at bounding box center [701, 347] width 87 height 28
click at [665, 344] on input "False" at bounding box center [669, 348] width 9 height 8
radio input "true"
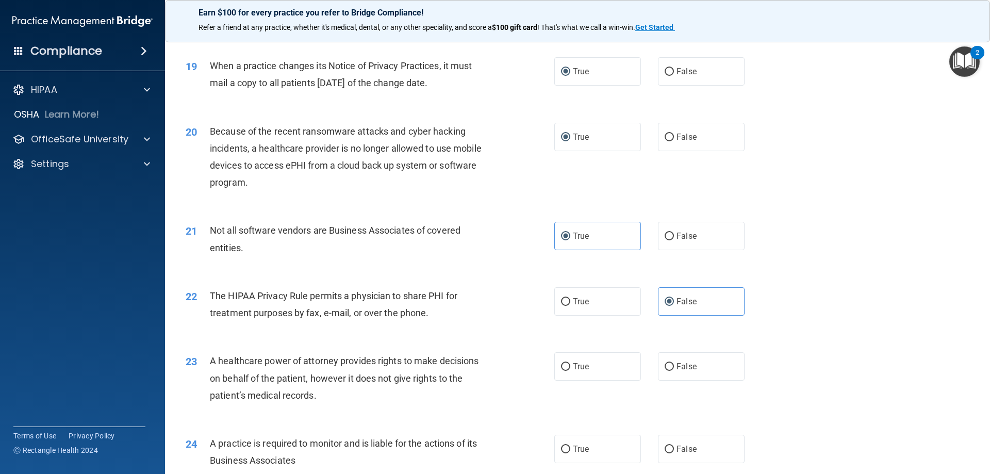
scroll to position [1444, 0]
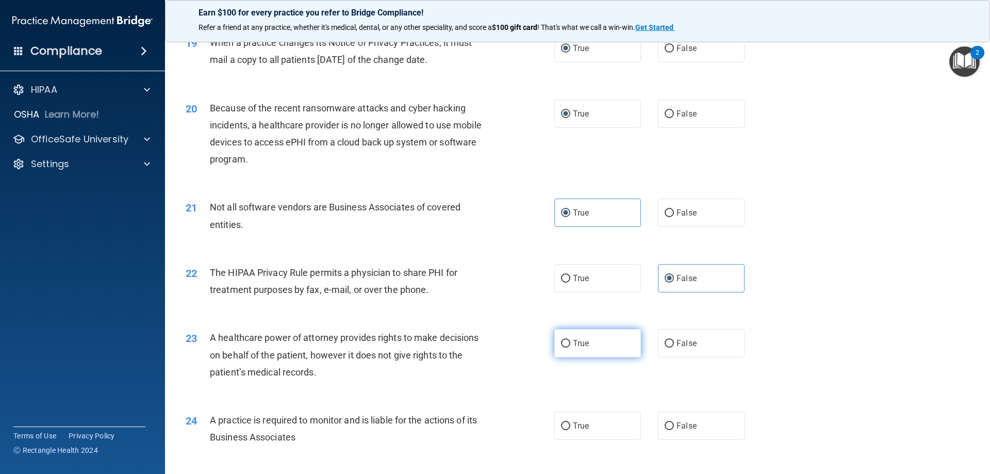
click at [563, 341] on input "True" at bounding box center [565, 344] width 9 height 8
radio input "true"
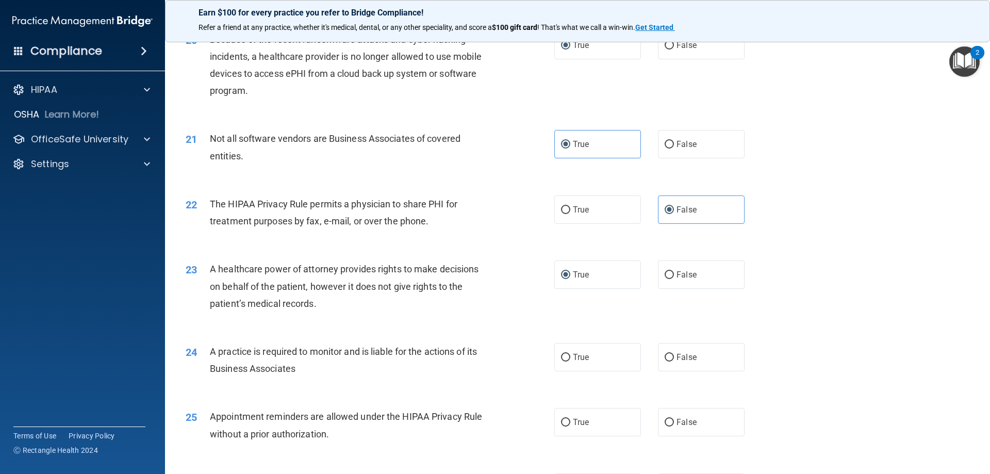
scroll to position [1582, 0]
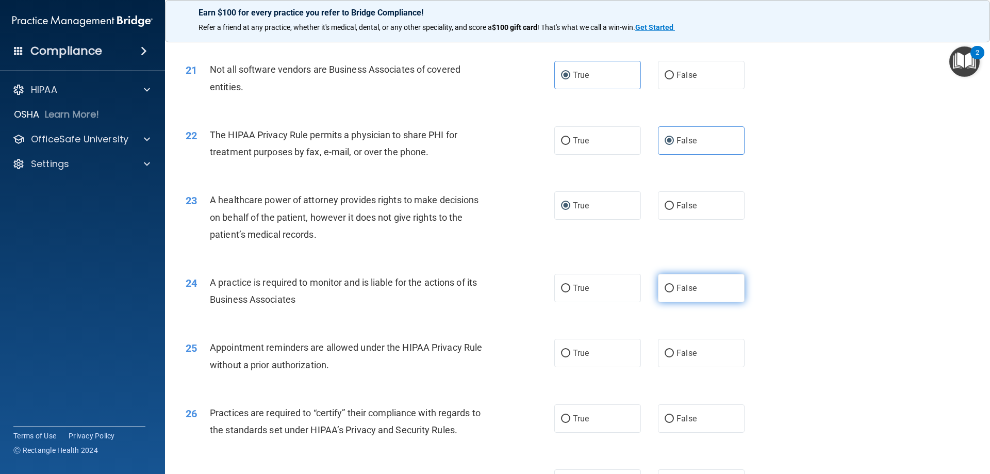
click at [665, 285] on input "False" at bounding box center [669, 289] width 9 height 8
radio input "true"
click at [568, 354] on label "True" at bounding box center [598, 353] width 87 height 28
click at [568, 354] on input "True" at bounding box center [565, 354] width 9 height 8
radio input "true"
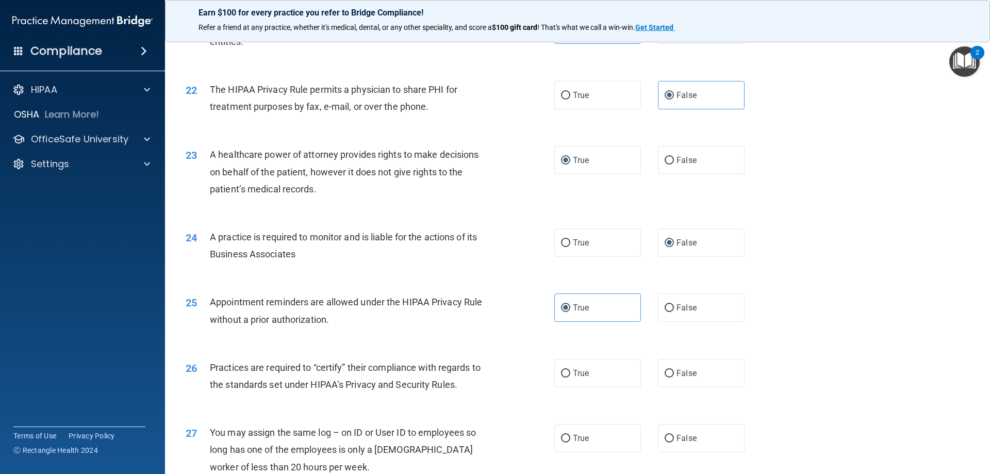
scroll to position [1651, 0]
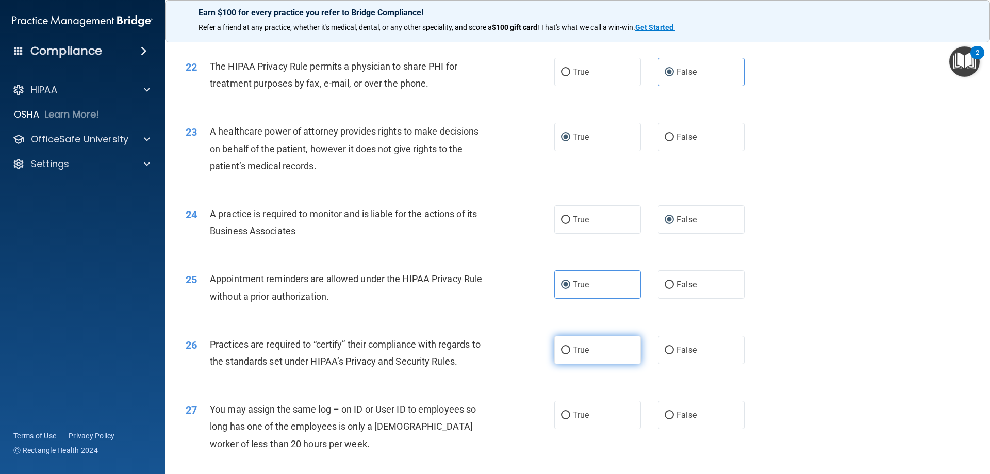
click at [561, 347] on input "True" at bounding box center [565, 351] width 9 height 8
radio input "true"
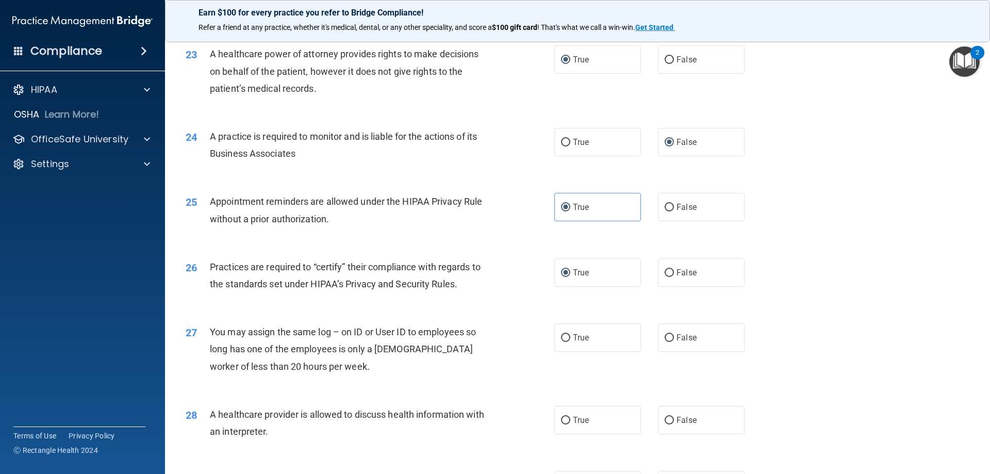
scroll to position [1788, 0]
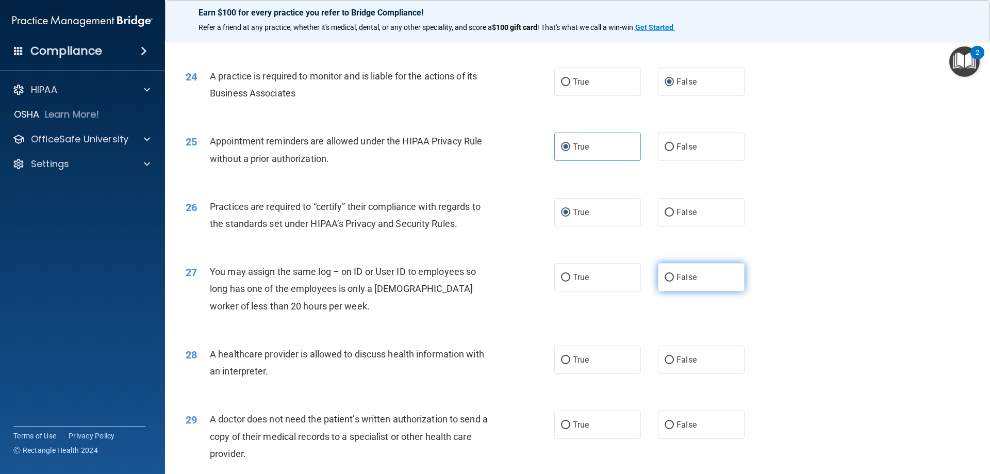
click at [668, 280] on input "False" at bounding box center [669, 278] width 9 height 8
radio input "true"
click at [668, 359] on input "False" at bounding box center [669, 360] width 9 height 8
radio input "true"
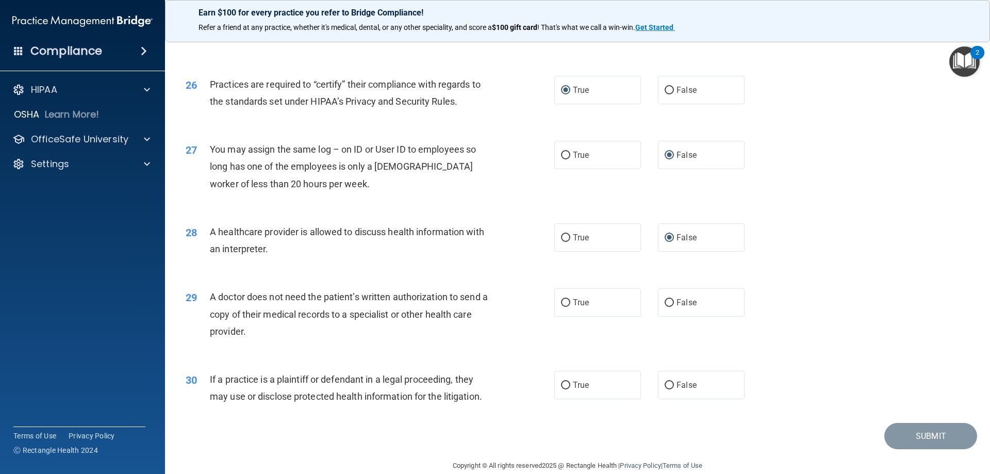
scroll to position [1926, 0]
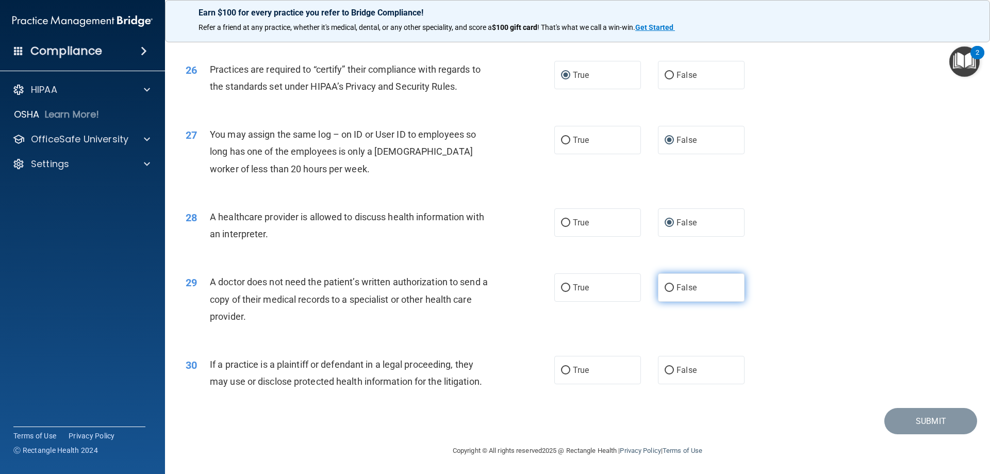
click at [665, 284] on input "False" at bounding box center [669, 288] width 9 height 8
radio input "true"
click at [665, 368] on input "False" at bounding box center [669, 371] width 9 height 8
radio input "true"
click at [899, 412] on button "Submit" at bounding box center [931, 421] width 93 height 26
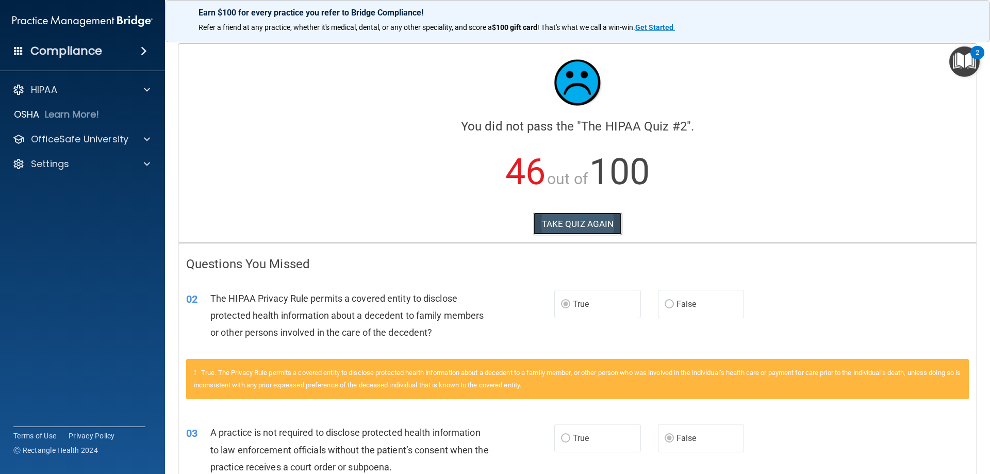
click at [588, 218] on button "TAKE QUIZ AGAIN" at bounding box center [577, 224] width 89 height 23
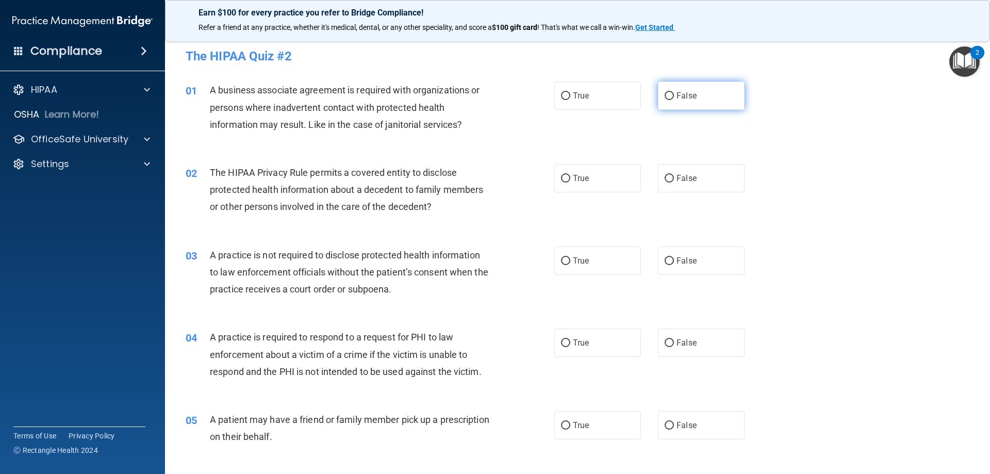
click at [662, 89] on label "False" at bounding box center [701, 96] width 87 height 28
click at [665, 92] on input "False" at bounding box center [669, 96] width 9 height 8
radio input "true"
click at [561, 177] on input "True" at bounding box center [565, 179] width 9 height 8
radio input "true"
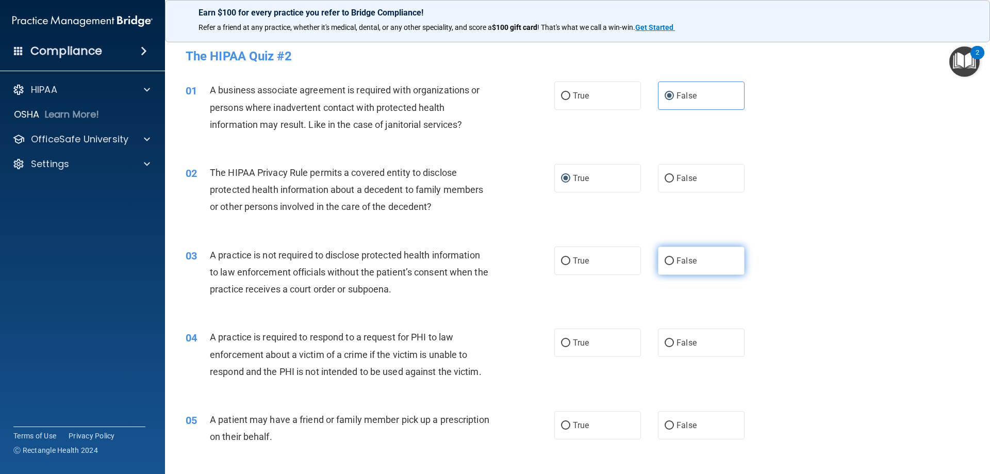
click at [666, 263] on input "False" at bounding box center [669, 261] width 9 height 8
radio input "true"
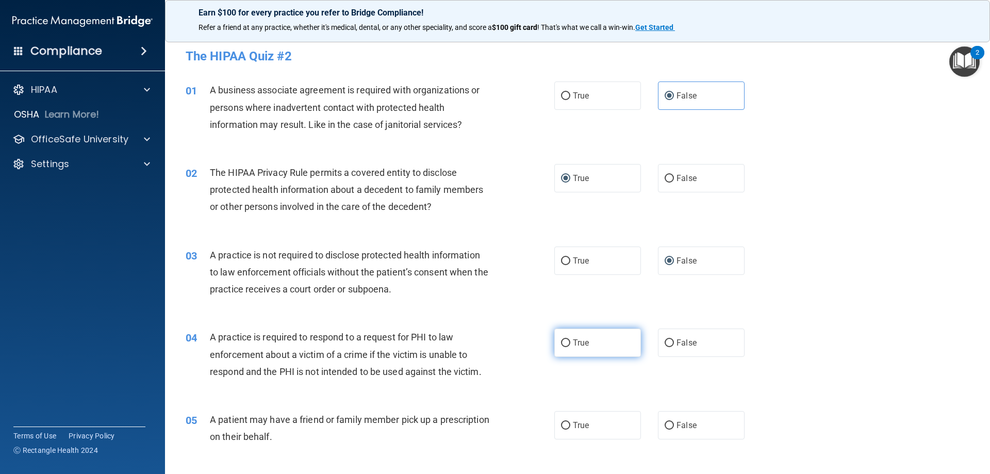
click at [566, 337] on label "True" at bounding box center [598, 343] width 87 height 28
click at [566, 339] on input "True" at bounding box center [565, 343] width 9 height 8
radio input "true"
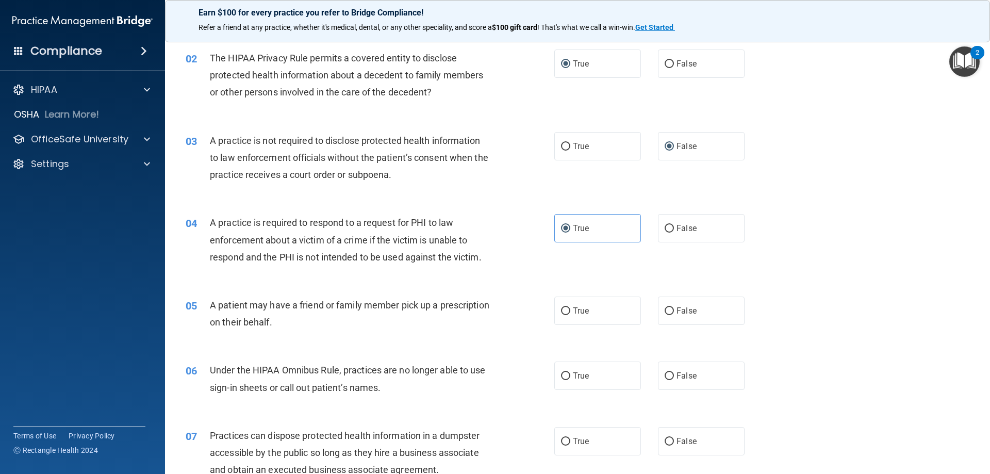
scroll to position [138, 0]
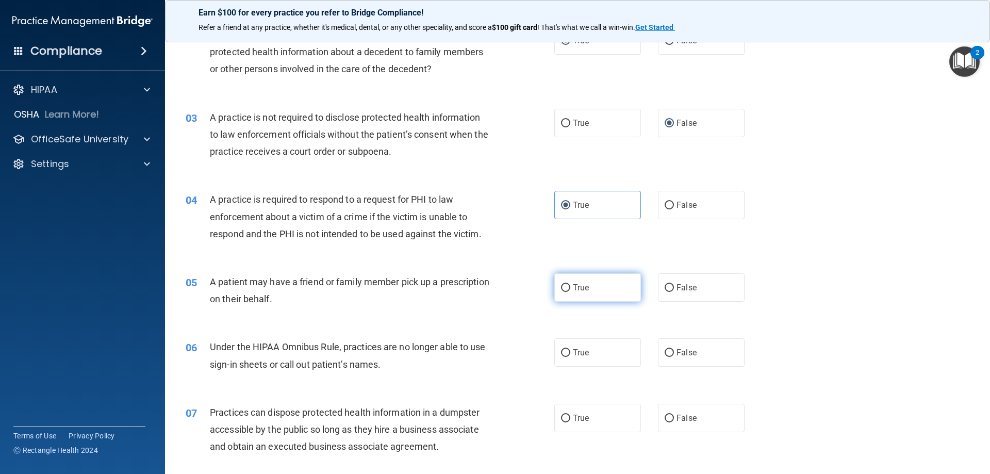
click at [561, 285] on input "True" at bounding box center [565, 288] width 9 height 8
radio input "true"
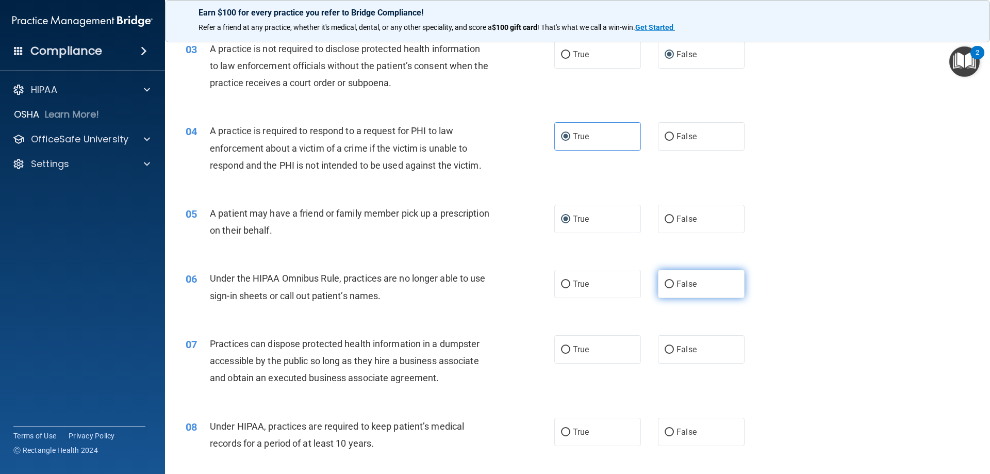
click at [669, 283] on input "False" at bounding box center [669, 285] width 9 height 8
radio input "true"
click at [669, 349] on input "False" at bounding box center [669, 350] width 9 height 8
radio input "true"
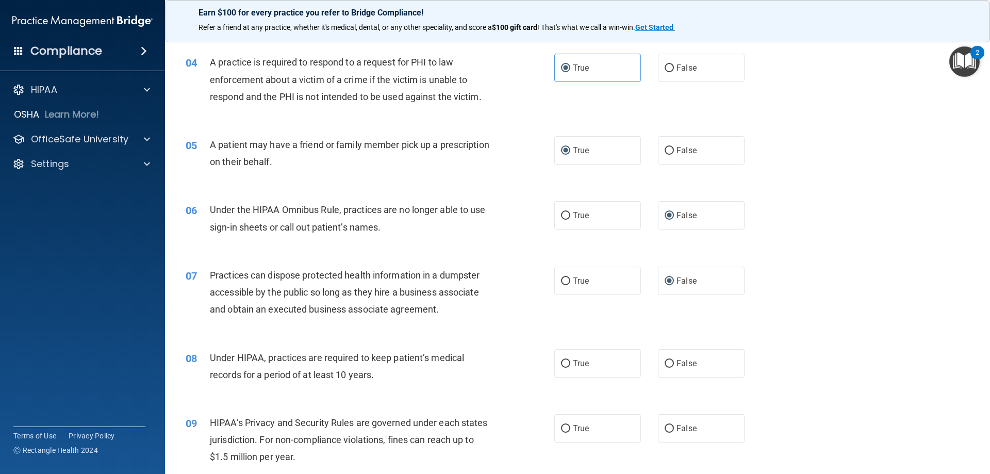
scroll to position [344, 0]
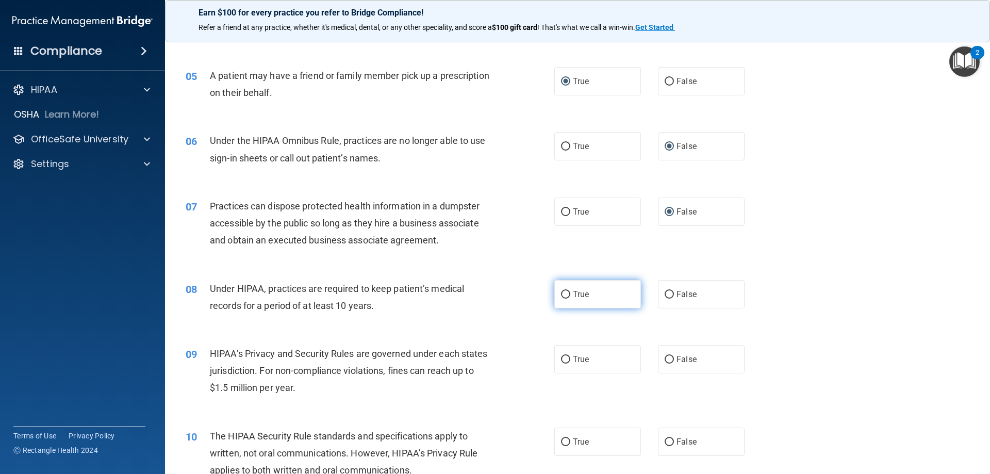
click at [561, 291] on input "True" at bounding box center [565, 295] width 9 height 8
radio input "true"
click at [665, 359] on input "False" at bounding box center [669, 360] width 9 height 8
radio input "true"
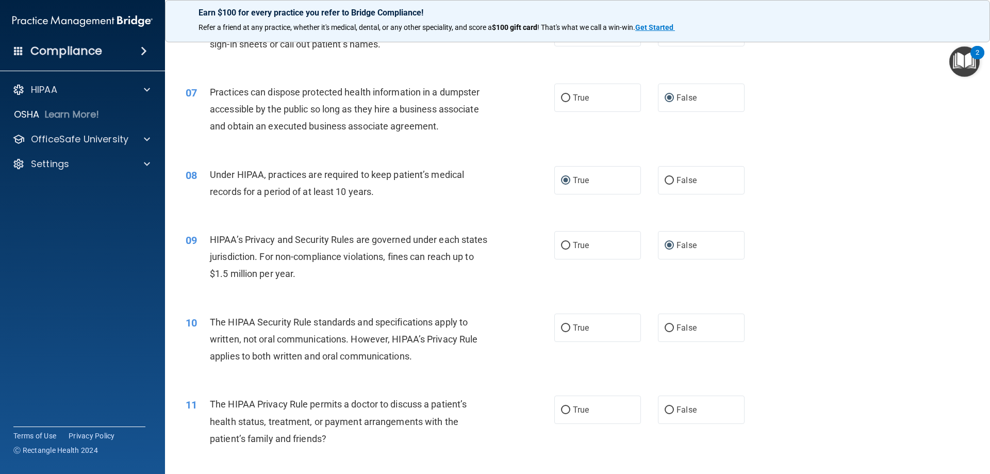
scroll to position [481, 0]
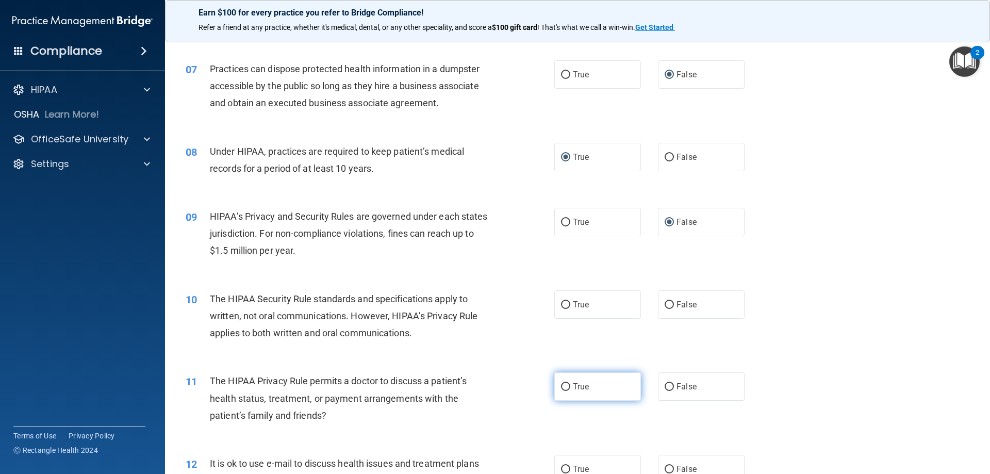
click at [561, 384] on input "True" at bounding box center [565, 387] width 9 height 8
radio input "true"
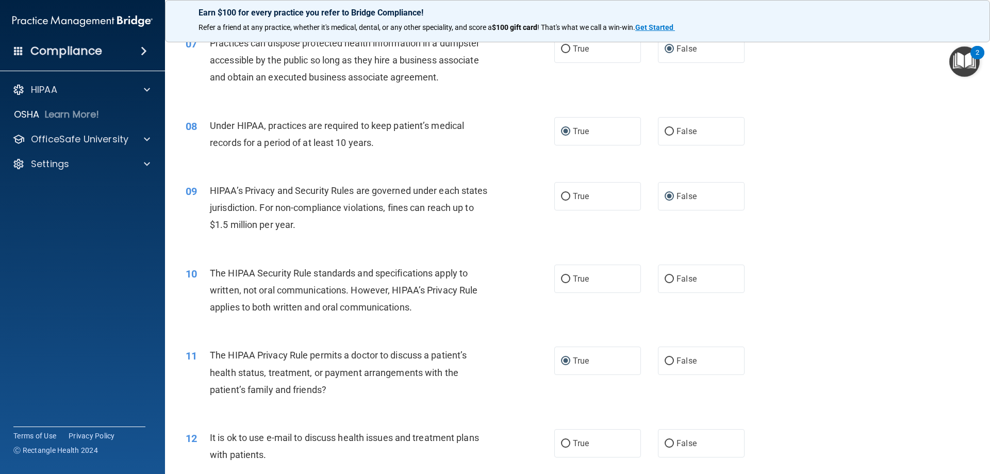
scroll to position [550, 0]
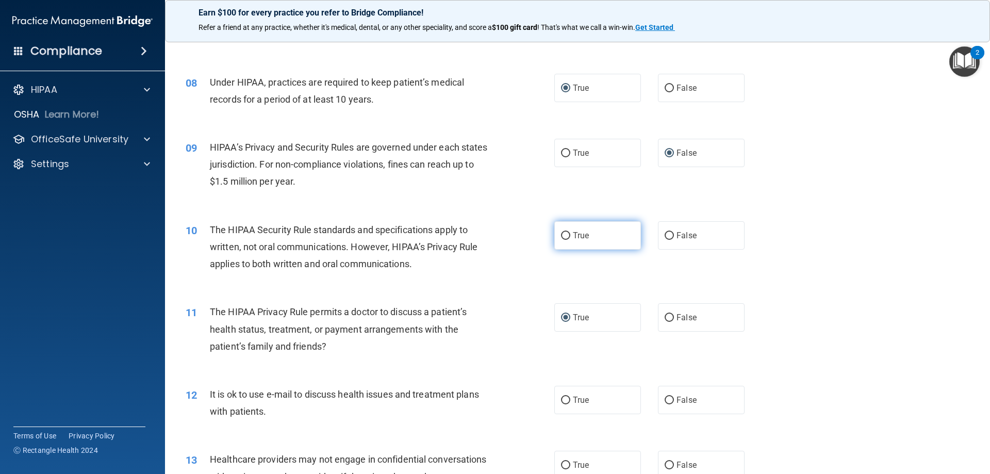
click at [562, 233] on input "True" at bounding box center [565, 236] width 9 height 8
radio input "true"
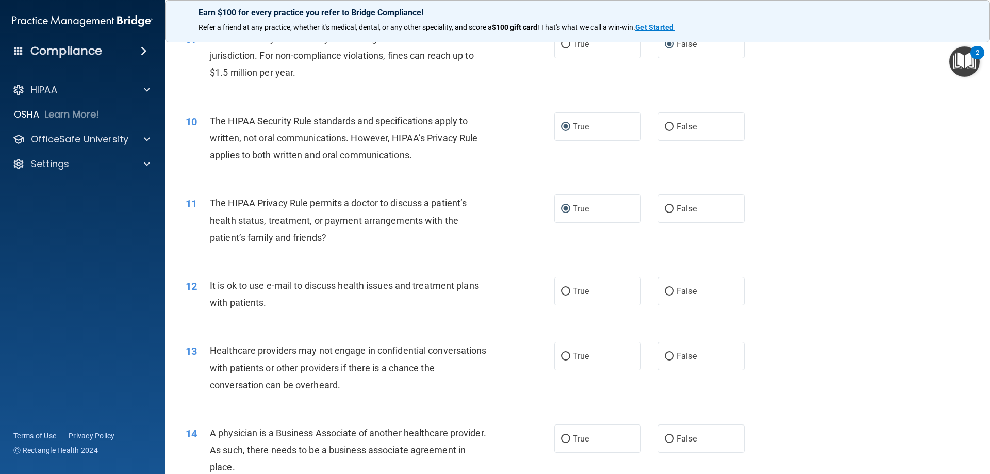
scroll to position [688, 0]
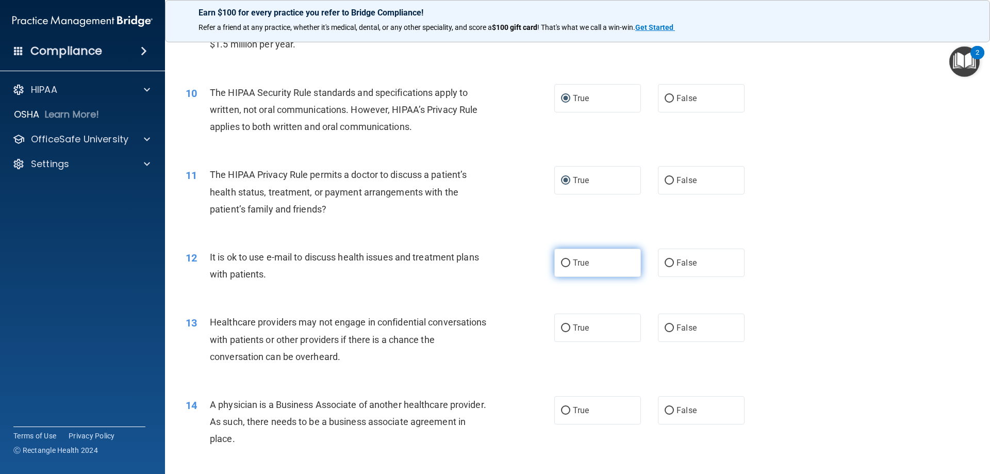
click at [561, 259] on input "True" at bounding box center [565, 263] width 9 height 8
radio input "true"
click at [665, 324] on input "False" at bounding box center [669, 328] width 9 height 8
radio input "true"
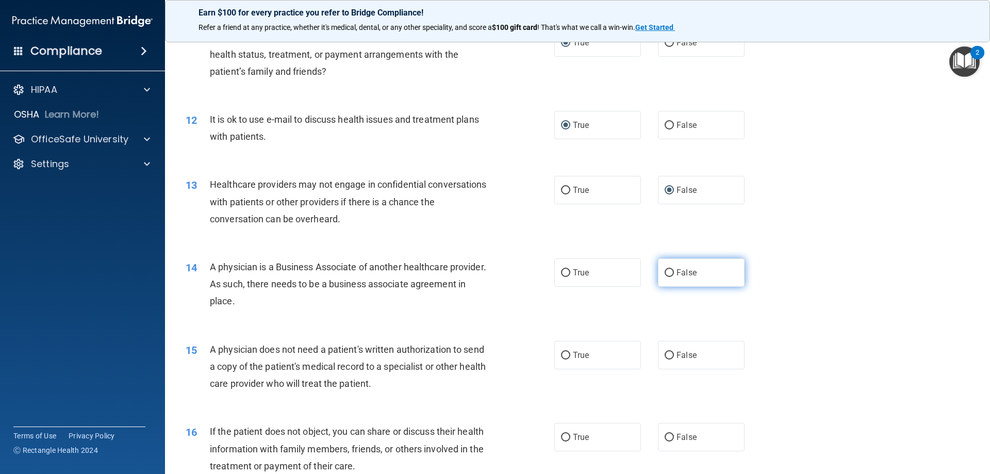
click at [665, 271] on input "False" at bounding box center [669, 273] width 9 height 8
radio input "true"
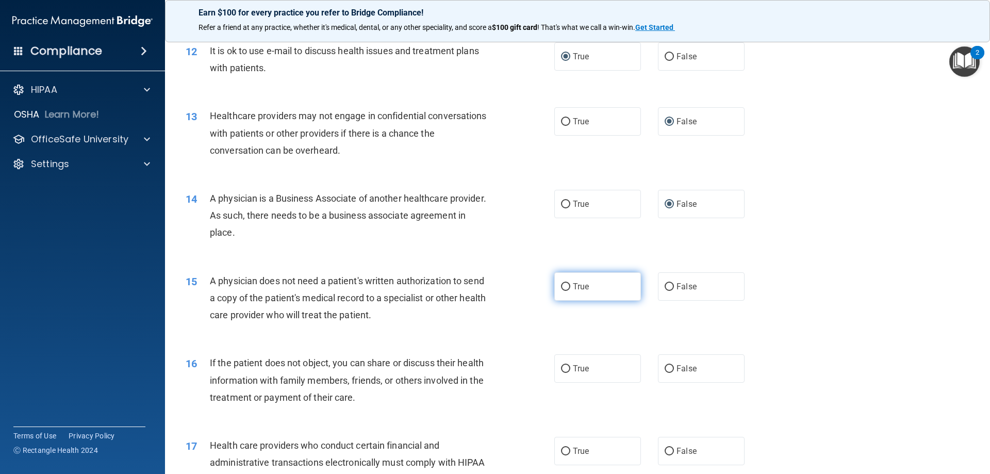
click at [568, 284] on label "True" at bounding box center [598, 286] width 87 height 28
click at [568, 284] on input "True" at bounding box center [565, 287] width 9 height 8
radio input "true"
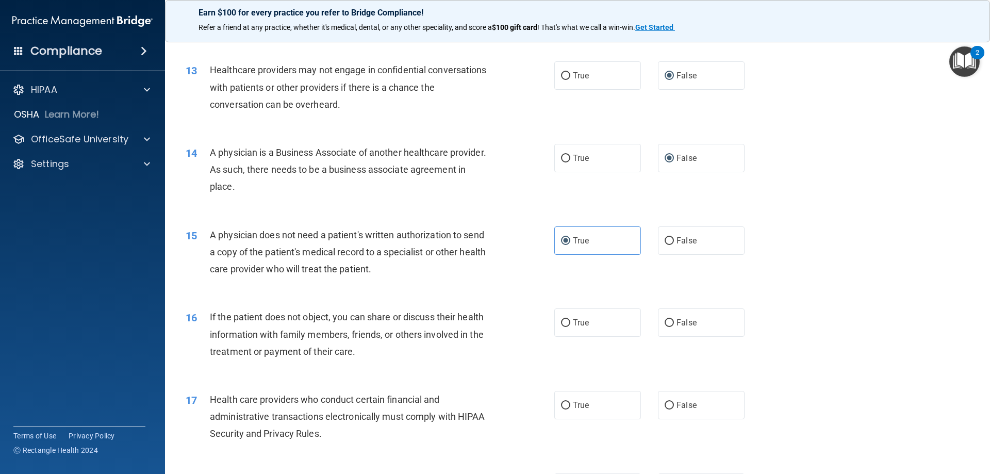
scroll to position [963, 0]
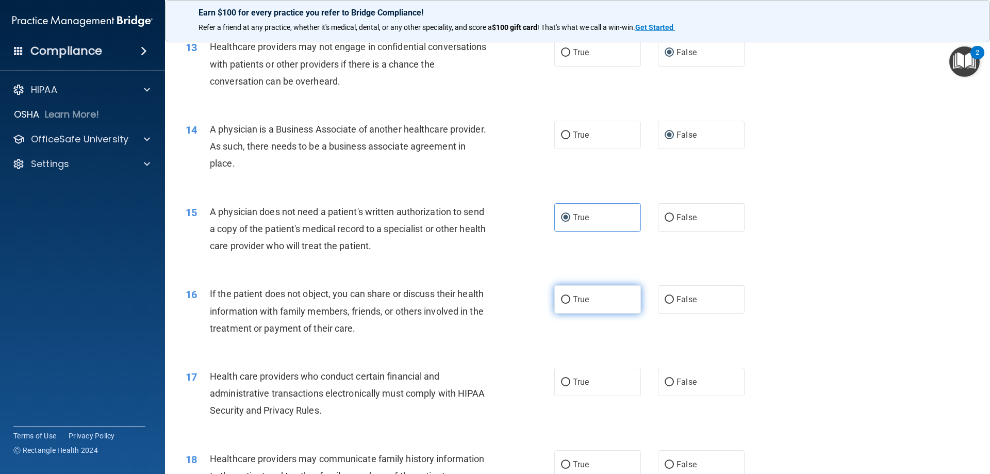
click at [567, 297] on label "True" at bounding box center [598, 299] width 87 height 28
click at [567, 297] on input "True" at bounding box center [565, 300] width 9 height 8
radio input "true"
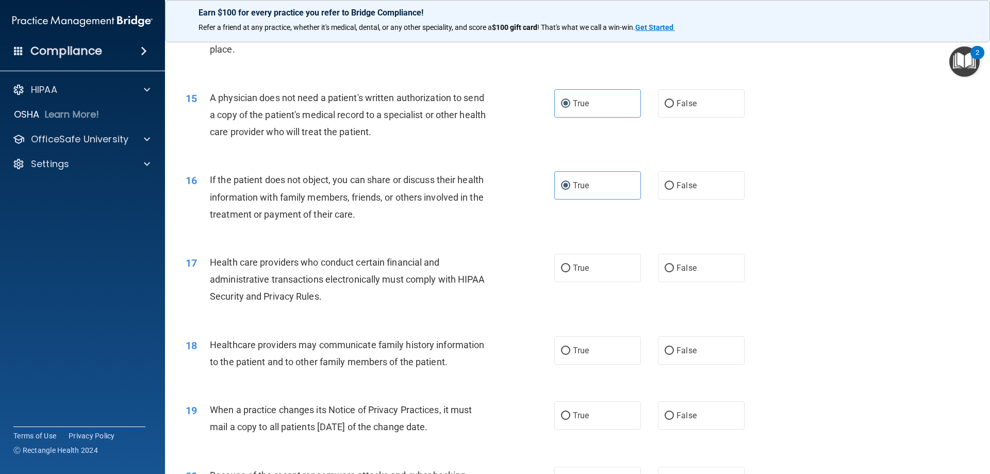
scroll to position [1100, 0]
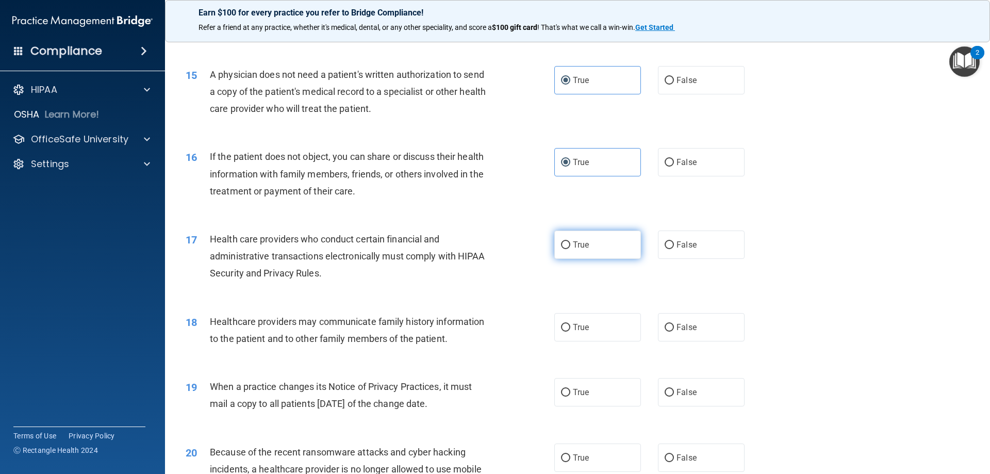
click at [566, 241] on input "True" at bounding box center [565, 245] width 9 height 8
radio input "true"
click at [563, 328] on input "True" at bounding box center [565, 328] width 9 height 8
radio input "true"
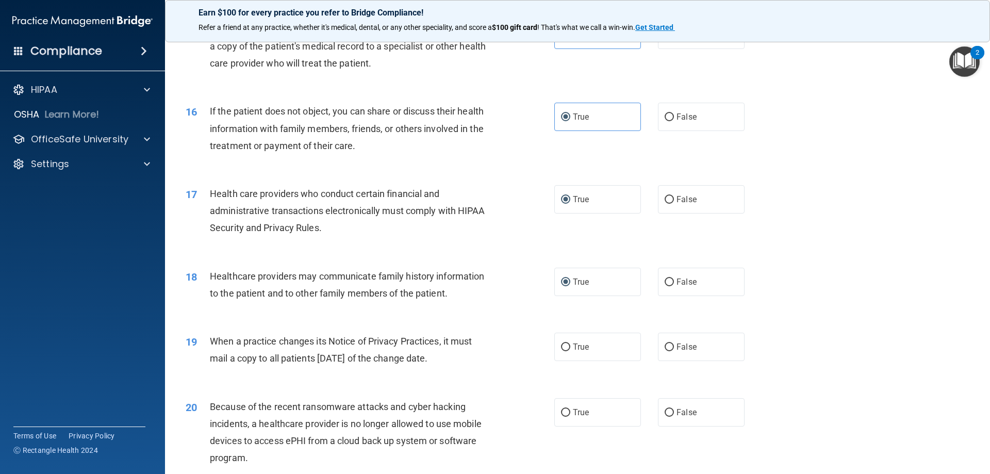
scroll to position [1169, 0]
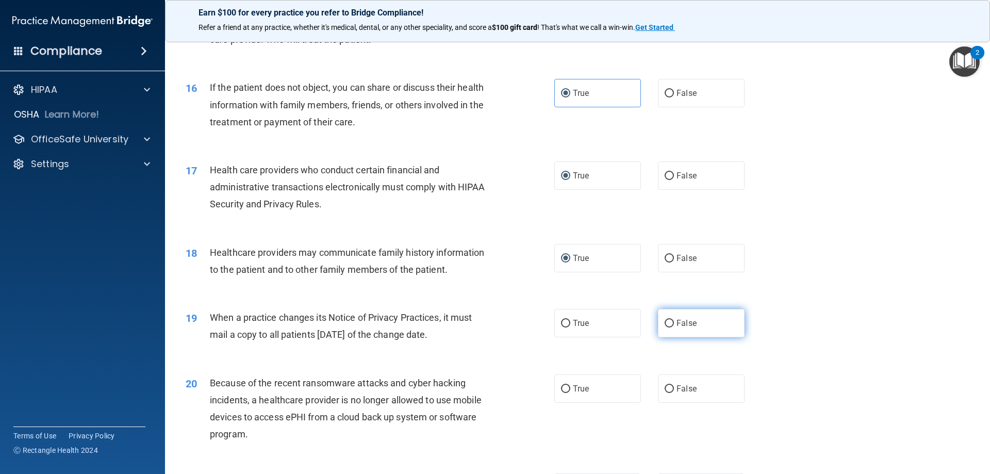
click at [667, 320] on input "False" at bounding box center [669, 324] width 9 height 8
radio input "true"
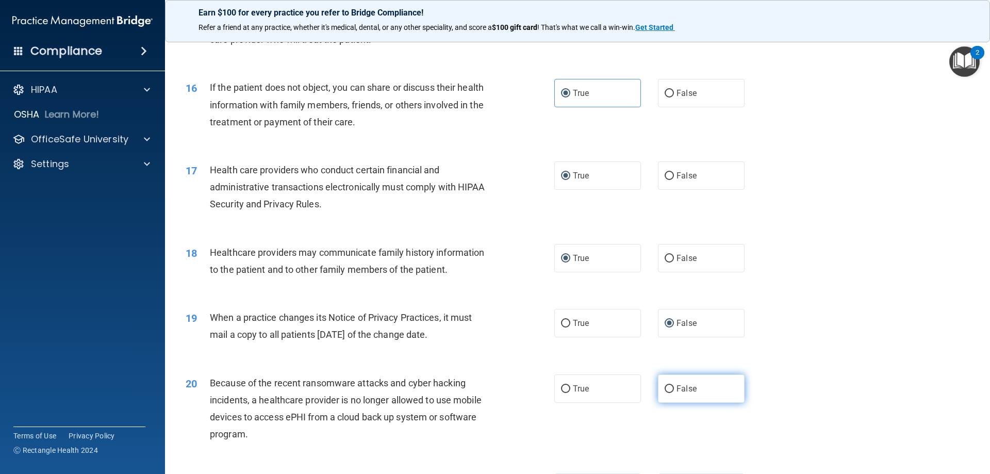
click at [665, 391] on input "False" at bounding box center [669, 389] width 9 height 8
radio input "true"
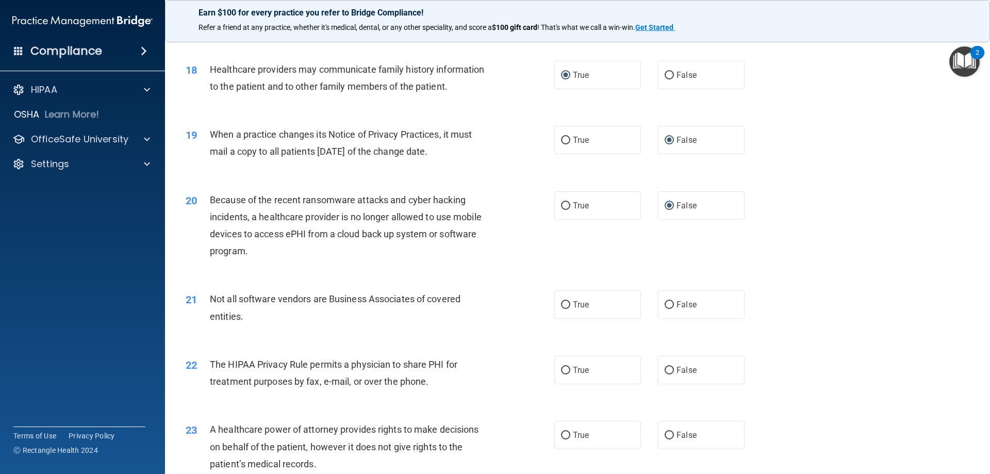
scroll to position [1376, 0]
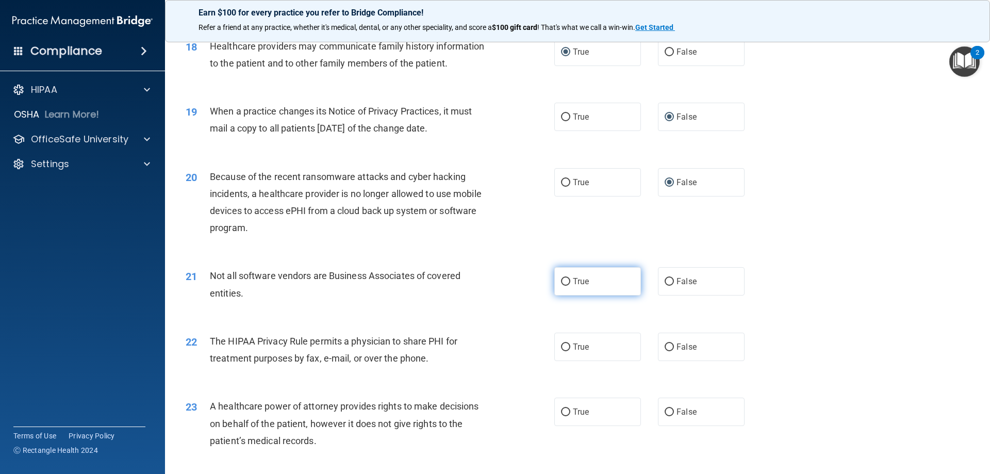
click at [564, 284] on input "True" at bounding box center [565, 282] width 9 height 8
radio input "true"
click at [565, 345] on input "True" at bounding box center [565, 348] width 9 height 8
radio input "true"
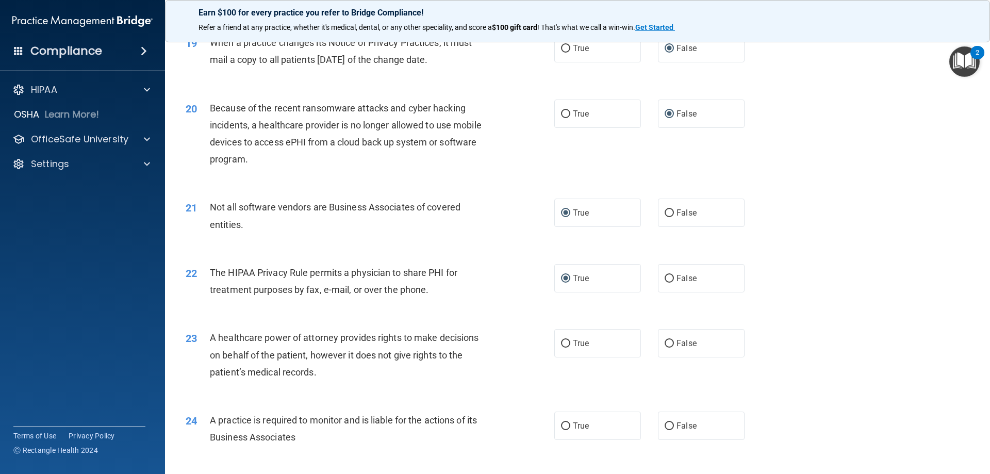
scroll to position [1513, 0]
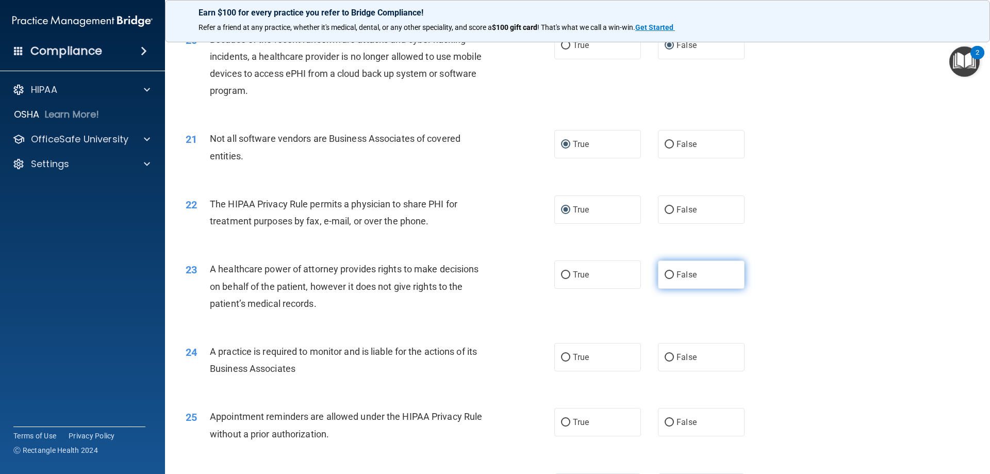
click at [665, 275] on input "False" at bounding box center [669, 275] width 9 height 8
radio input "true"
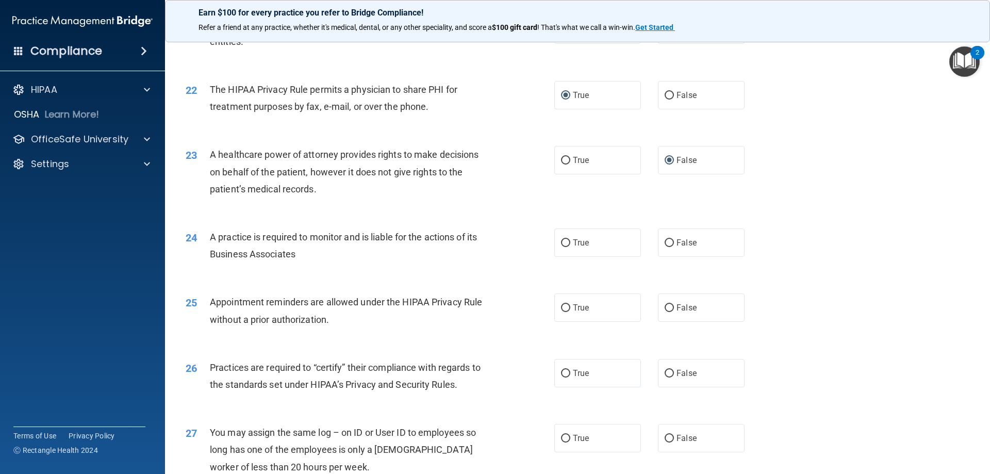
scroll to position [1651, 0]
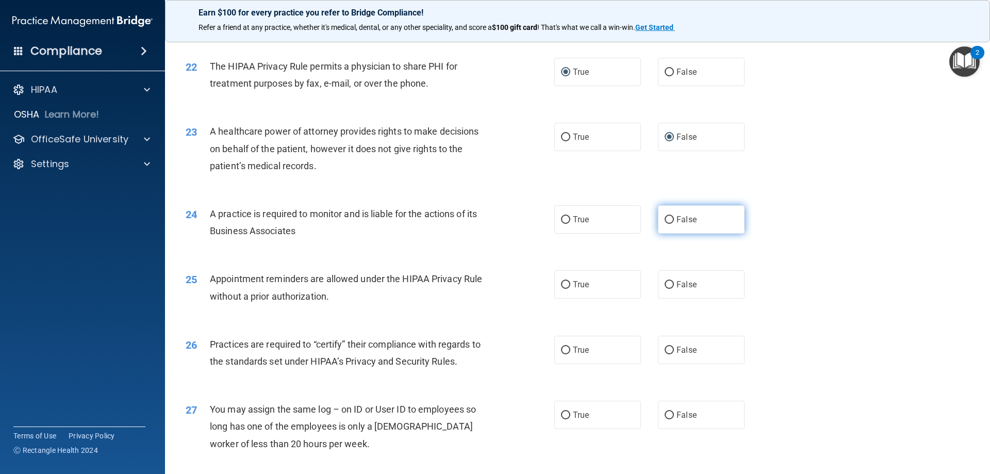
click at [669, 219] on input "False" at bounding box center [669, 220] width 9 height 8
radio input "true"
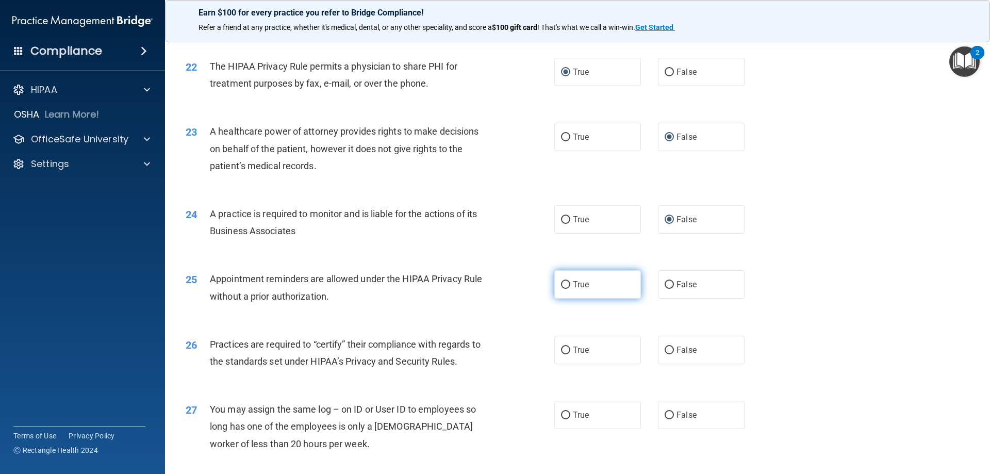
click at [563, 284] on input "True" at bounding box center [565, 285] width 9 height 8
radio input "true"
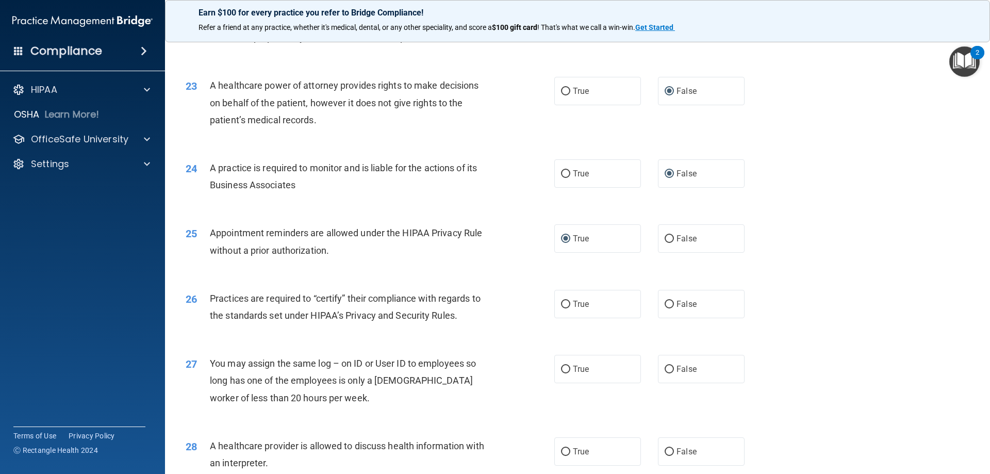
scroll to position [1719, 0]
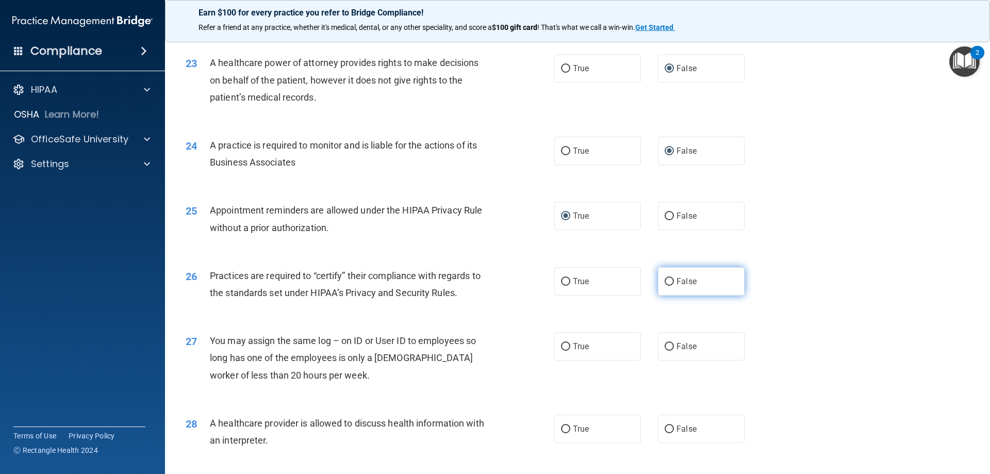
click at [666, 285] on input "False" at bounding box center [669, 282] width 9 height 8
radio input "true"
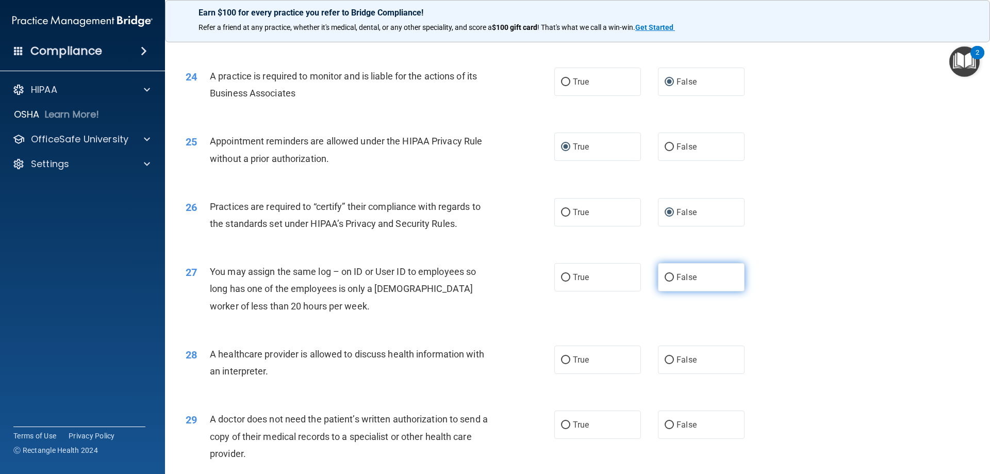
click at [669, 275] on input "False" at bounding box center [669, 278] width 9 height 8
radio input "true"
click at [666, 359] on input "False" at bounding box center [669, 360] width 9 height 8
radio input "true"
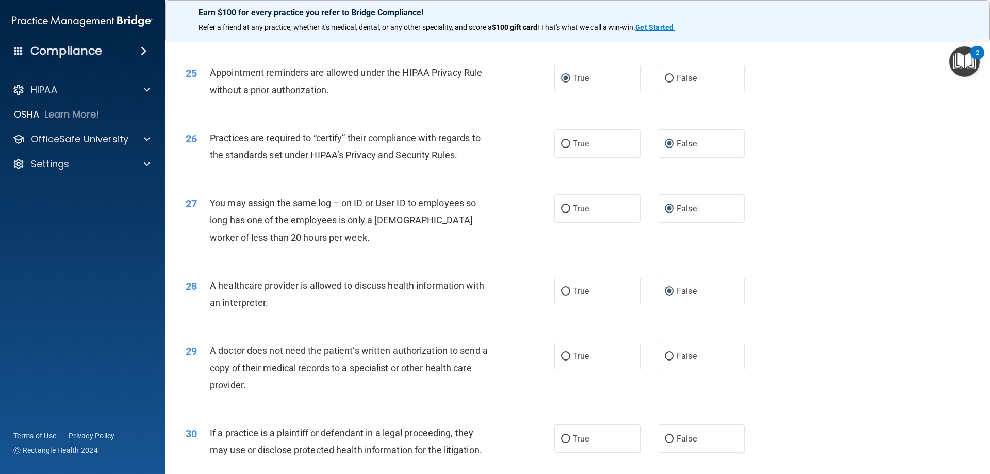
scroll to position [1926, 0]
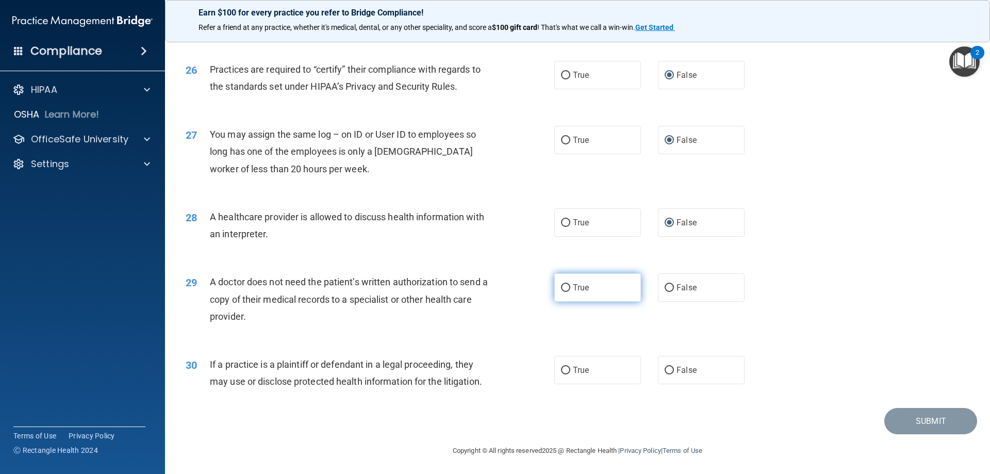
click at [563, 284] on input "True" at bounding box center [565, 288] width 9 height 8
radio input "true"
click at [564, 369] on input "True" at bounding box center [565, 371] width 9 height 8
radio input "true"
click at [904, 420] on button "Submit" at bounding box center [931, 421] width 93 height 26
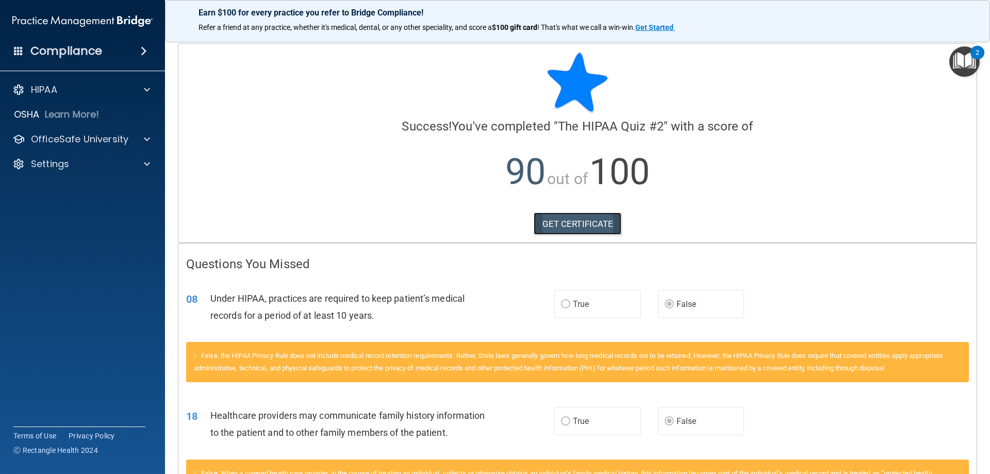
click at [577, 218] on link "GET CERTIFICATE" at bounding box center [578, 224] width 88 height 23
click at [64, 85] on div "HIPAA" at bounding box center [69, 90] width 128 height 12
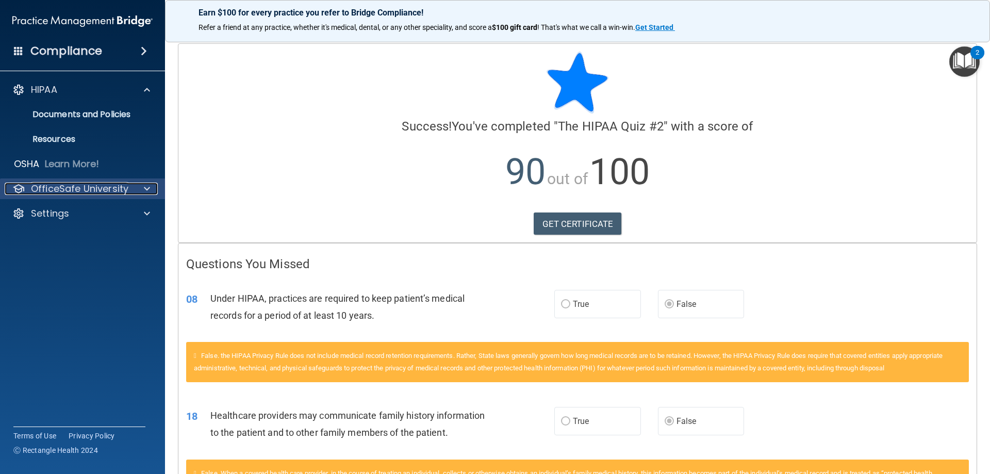
click at [88, 186] on p "OfficeSafe University" at bounding box center [79, 189] width 97 height 12
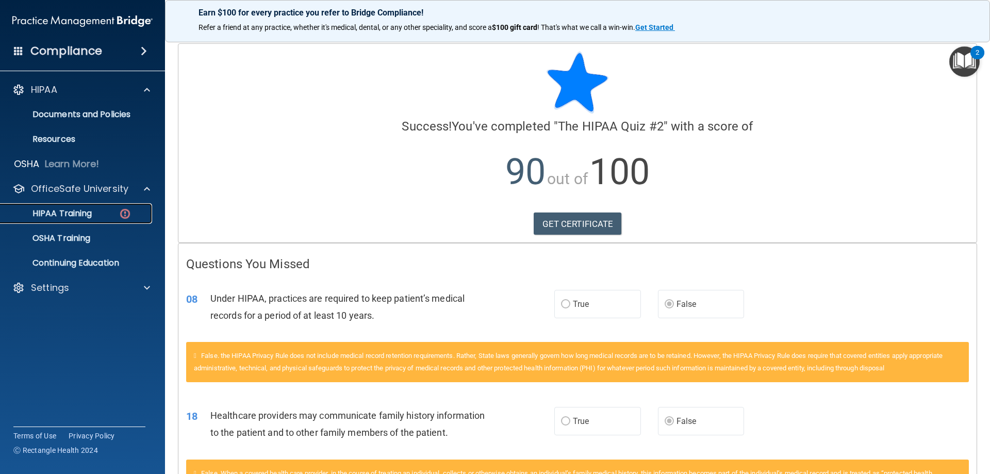
click at [94, 212] on div "HIPAA Training" at bounding box center [77, 213] width 141 height 10
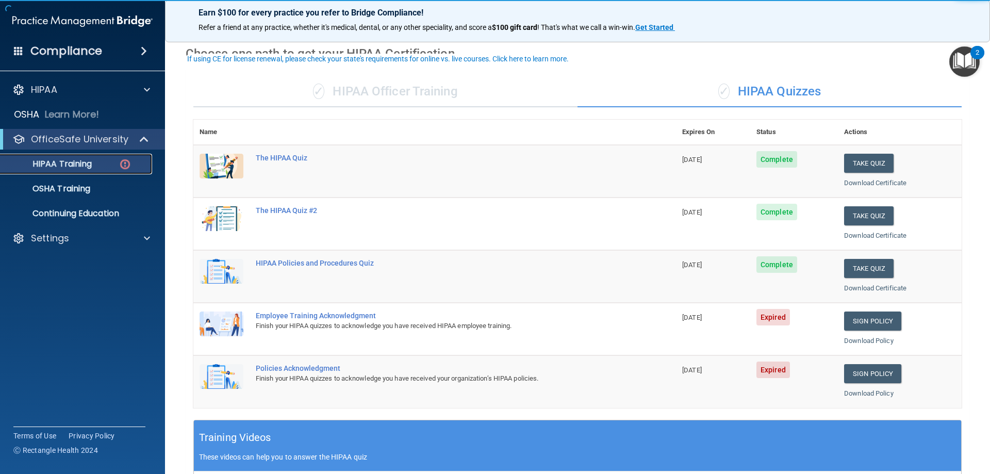
scroll to position [69, 0]
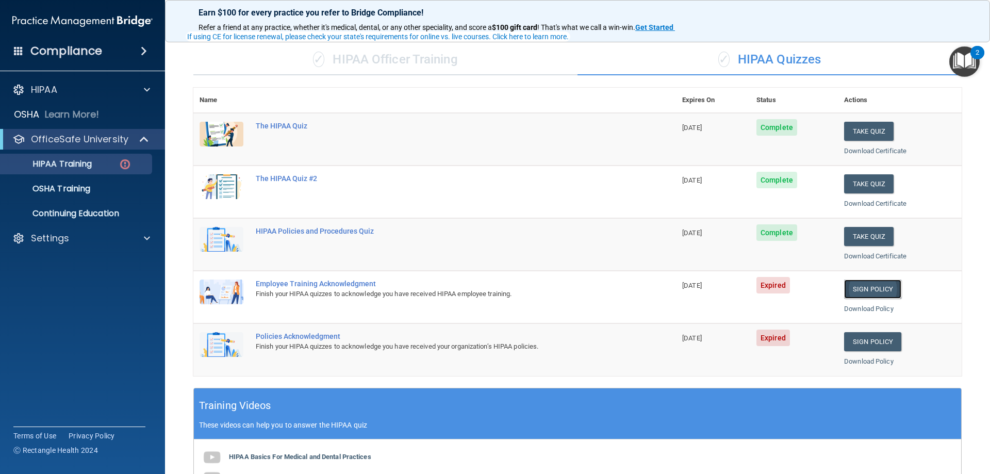
click at [853, 282] on link "Sign Policy" at bounding box center [872, 289] width 57 height 19
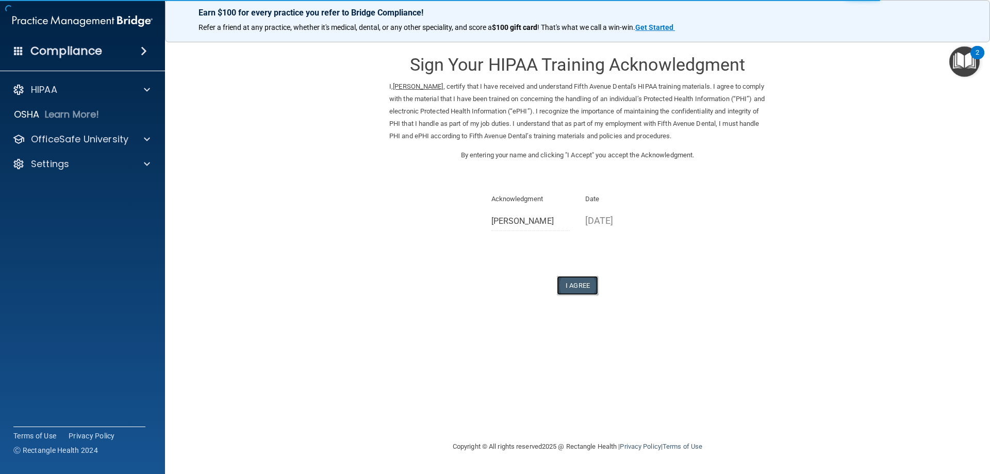
click at [580, 284] on button "I Agree" at bounding box center [577, 285] width 41 height 19
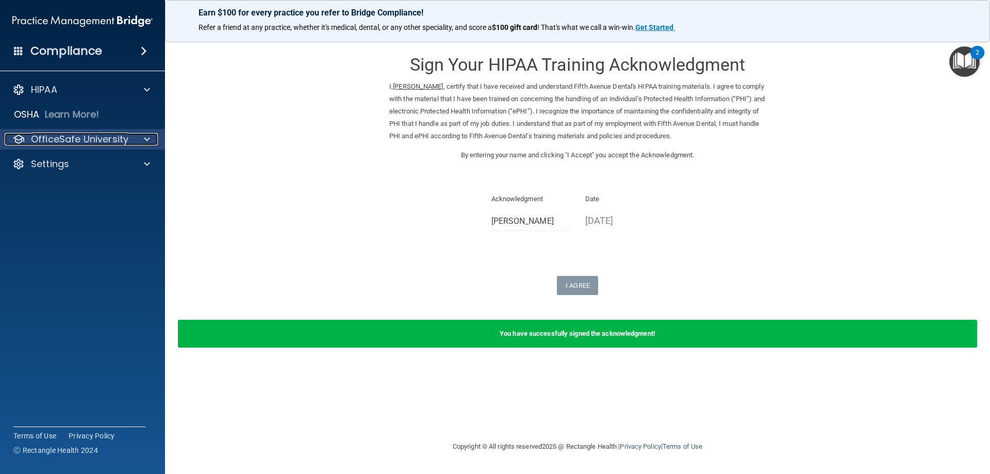
click at [131, 137] on div "OfficeSafe University" at bounding box center [69, 139] width 128 height 12
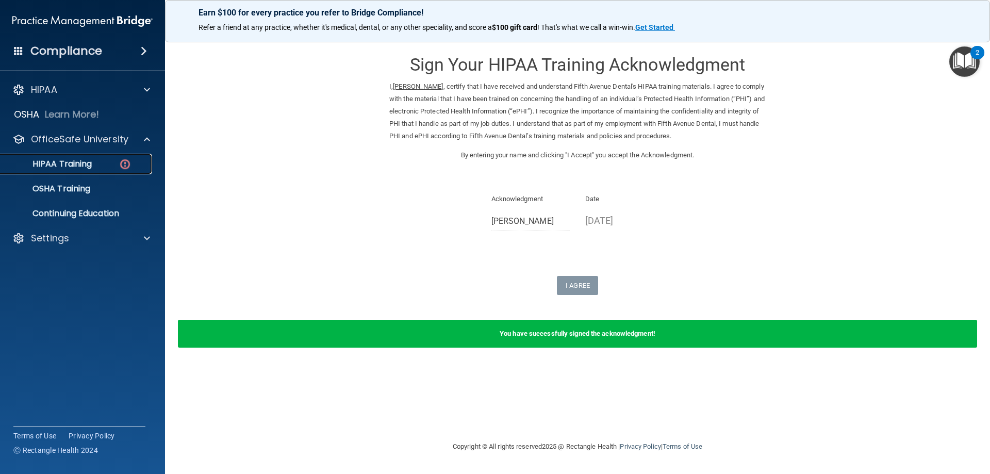
click at [117, 157] on link "HIPAA Training" at bounding box center [71, 164] width 162 height 21
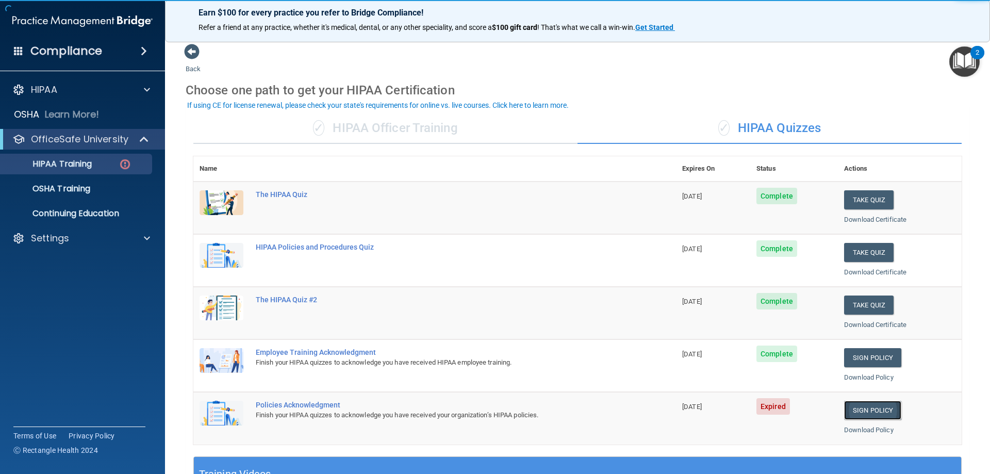
click at [860, 410] on link "Sign Policy" at bounding box center [872, 410] width 57 height 19
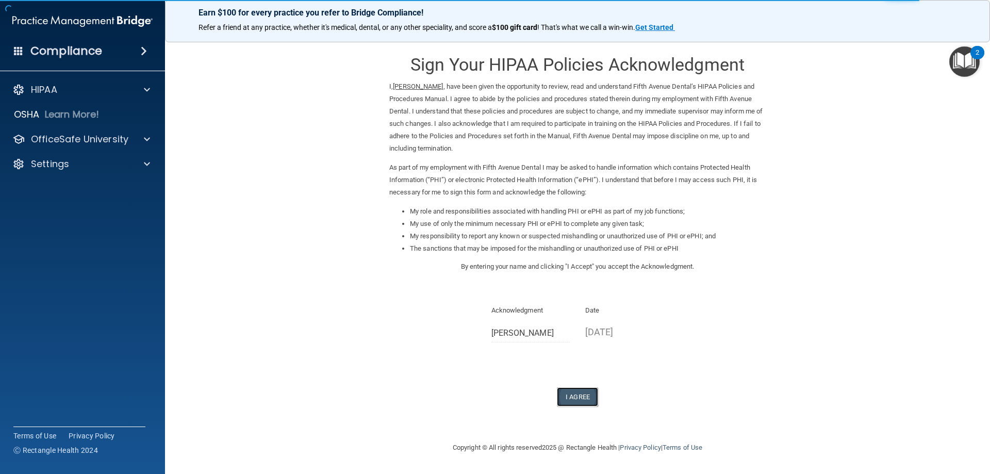
click at [588, 392] on button "I Agree" at bounding box center [577, 396] width 41 height 19
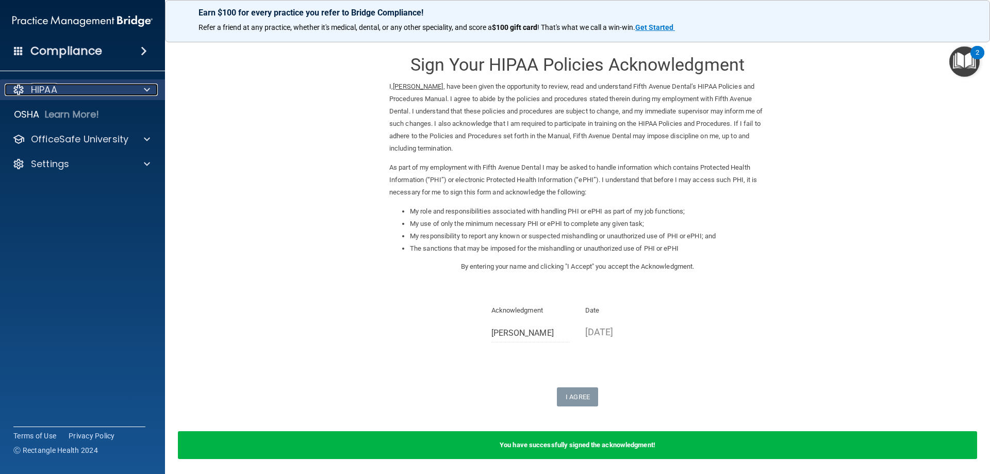
click at [120, 91] on div "HIPAA" at bounding box center [69, 90] width 128 height 12
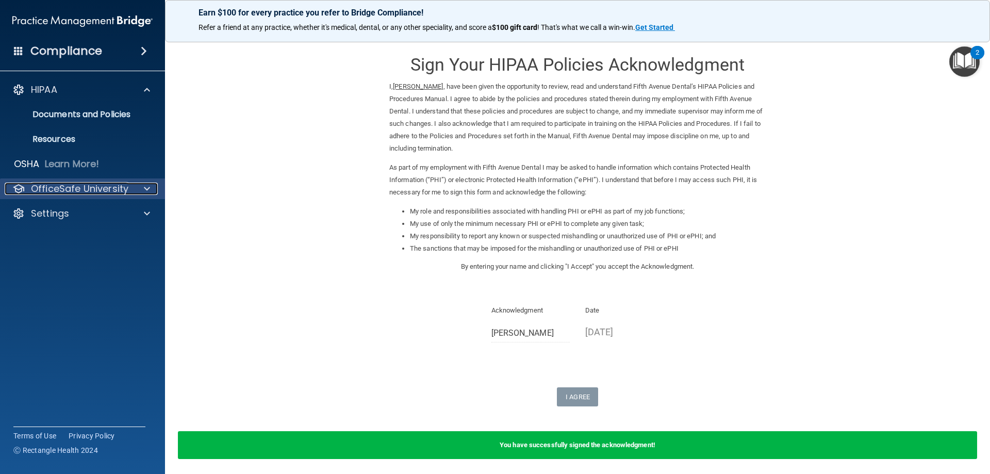
click at [101, 191] on p "OfficeSafe University" at bounding box center [79, 189] width 97 height 12
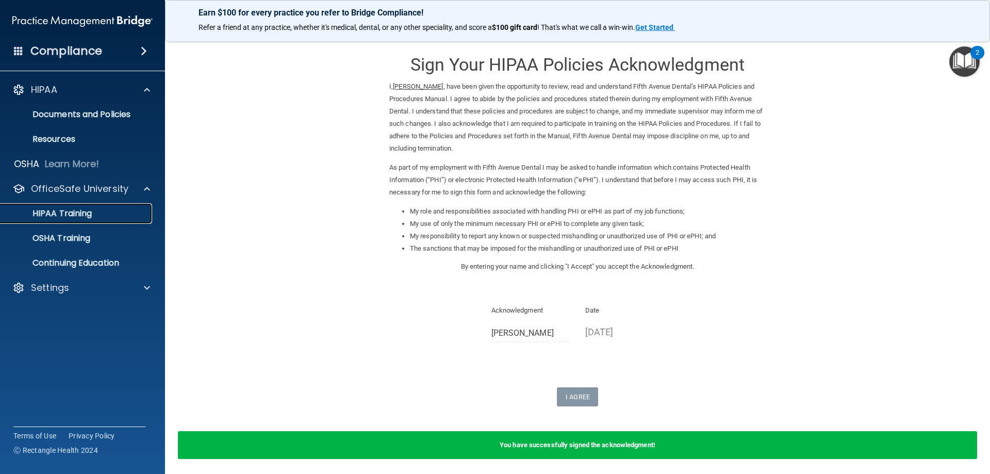
click at [86, 206] on link "HIPAA Training" at bounding box center [71, 213] width 162 height 21
